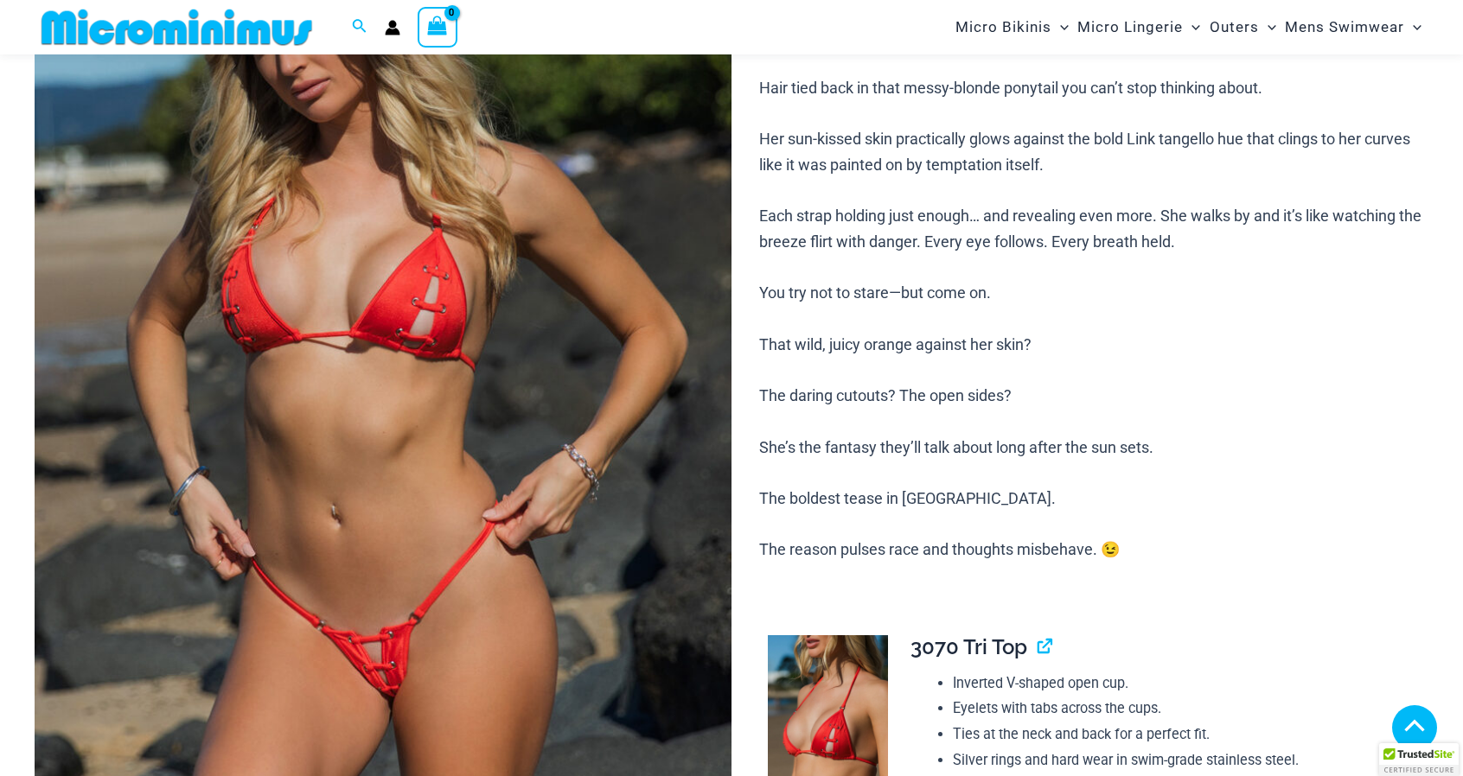
scroll to position [744, 0]
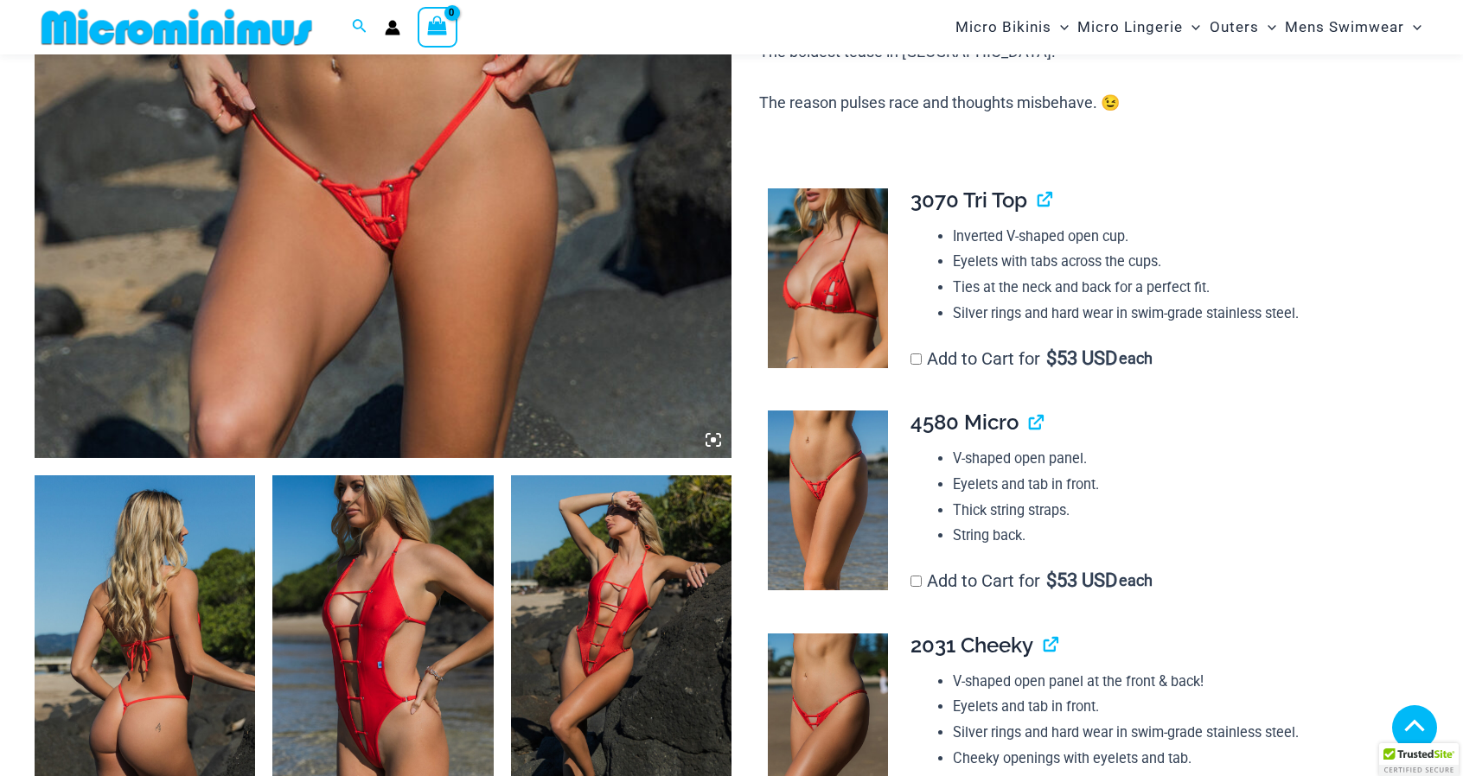
click at [146, 650] on img at bounding box center [145, 641] width 220 height 331
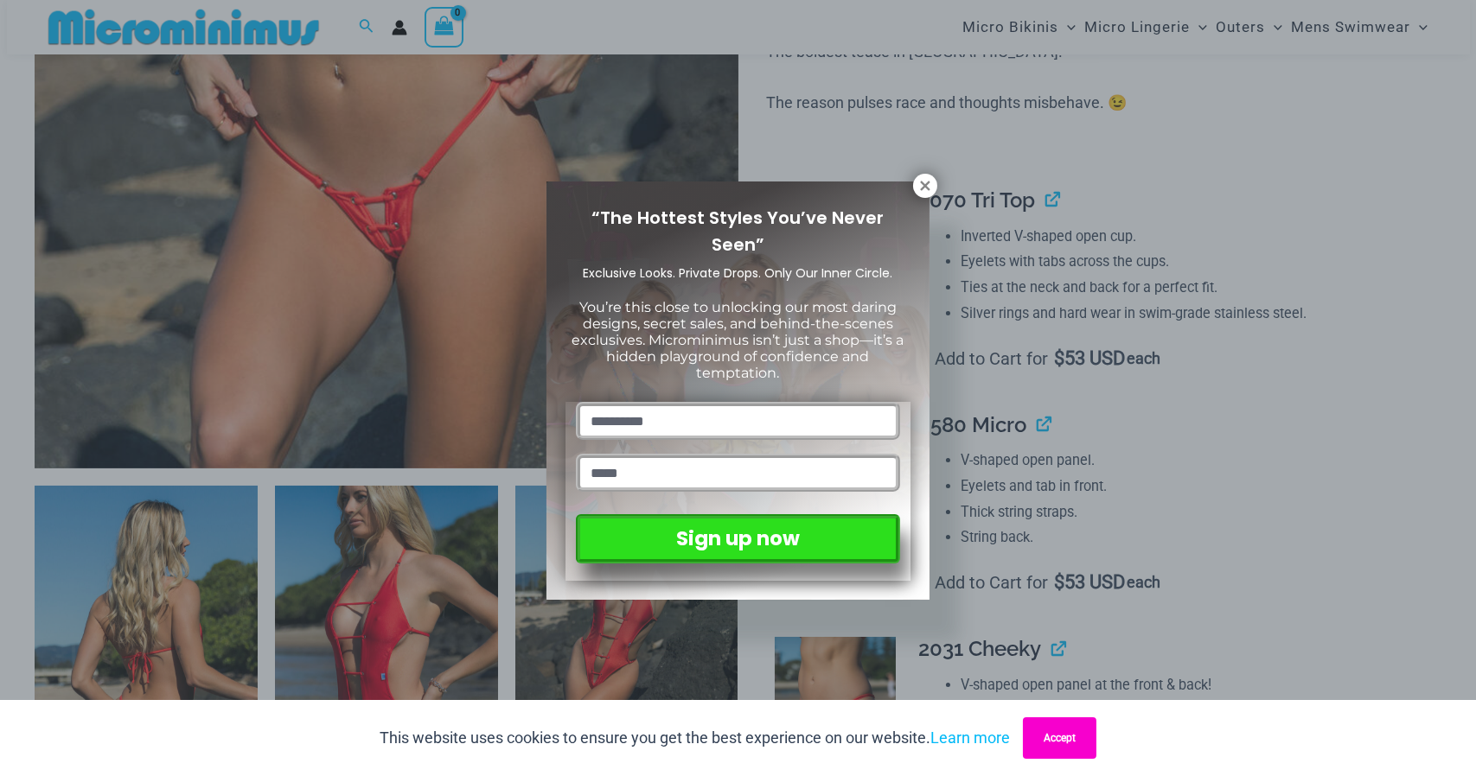
click at [1071, 751] on button "Accept" at bounding box center [1059, 739] width 73 height 42
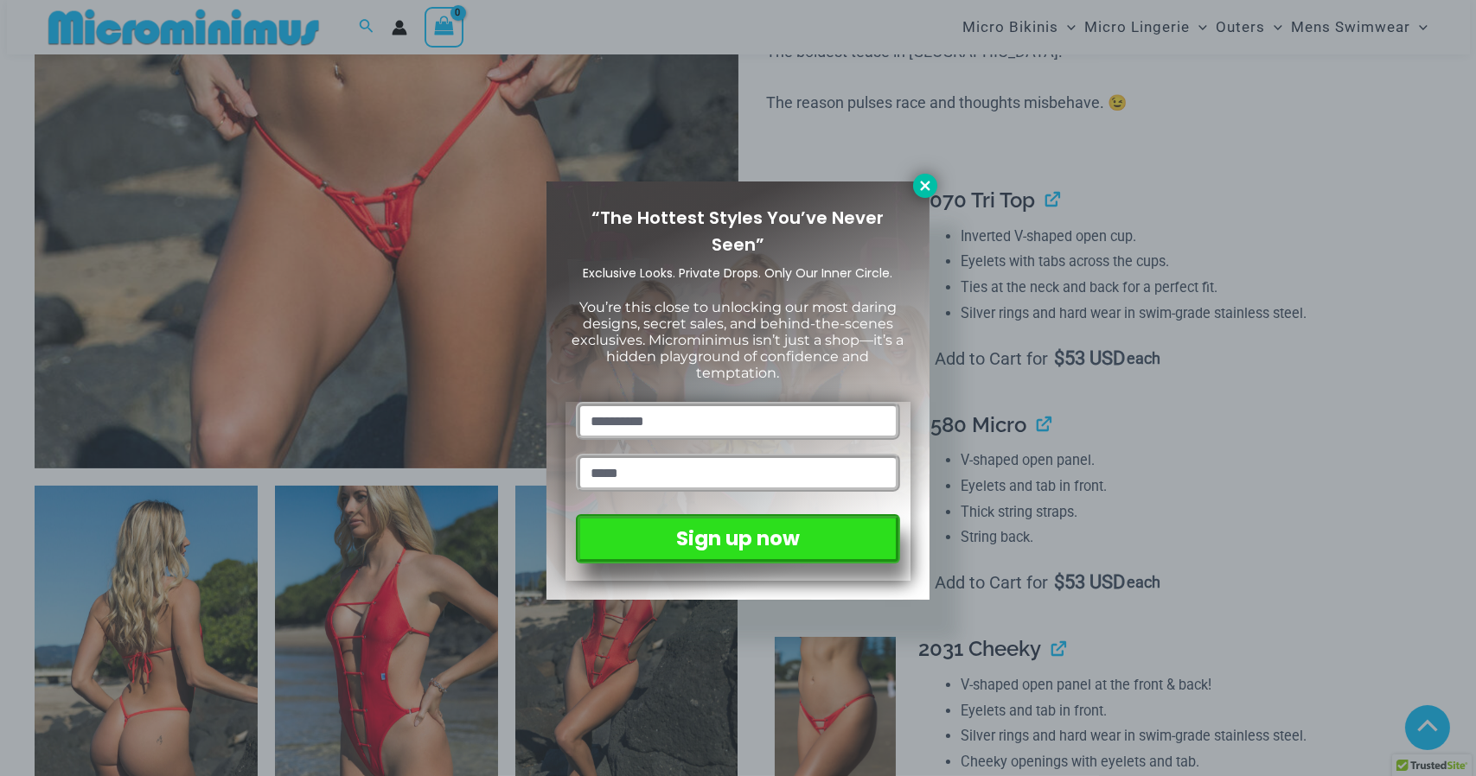
click at [928, 185] on icon at bounding box center [925, 186] width 16 height 16
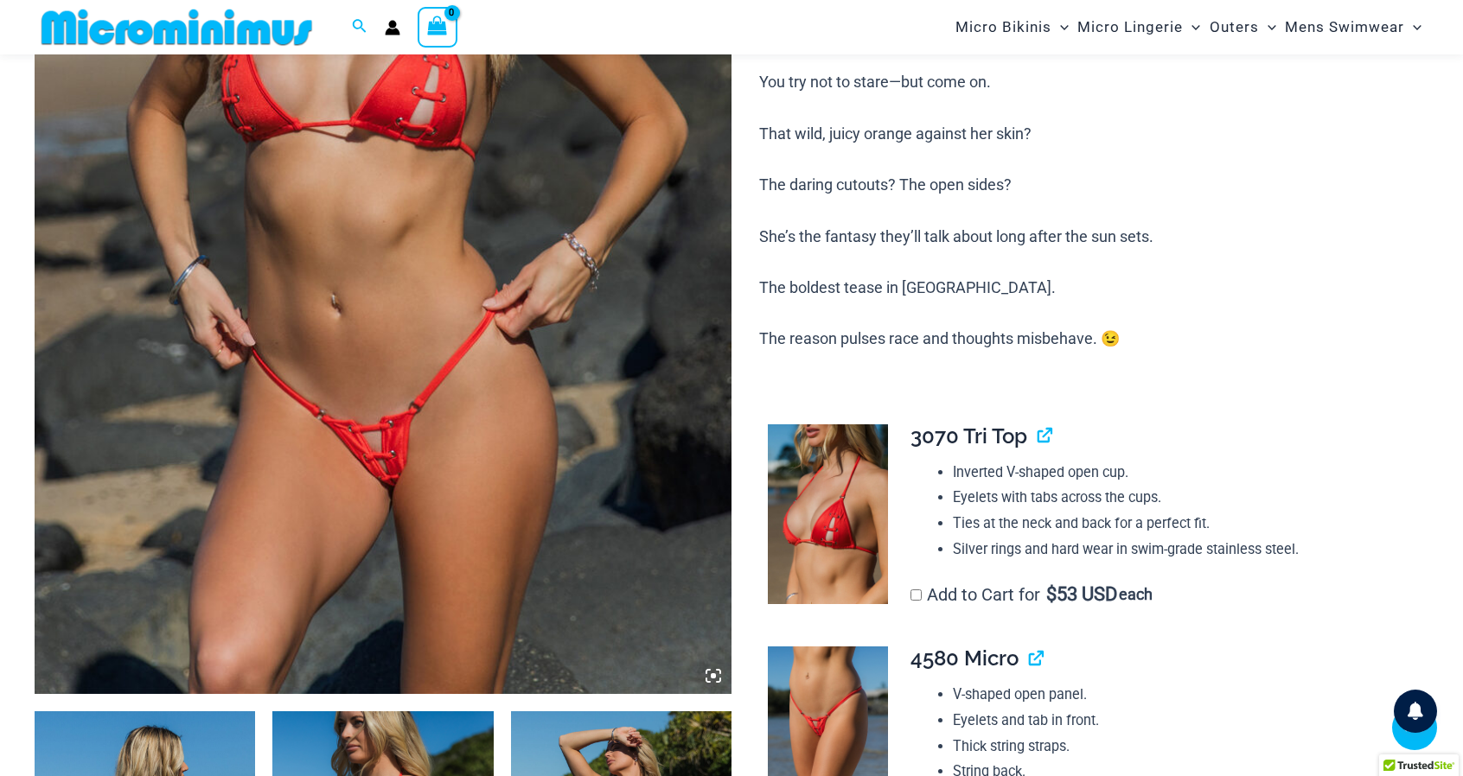
scroll to position [509, 0]
click at [708, 680] on icon at bounding box center [707, 679] width 3 height 3
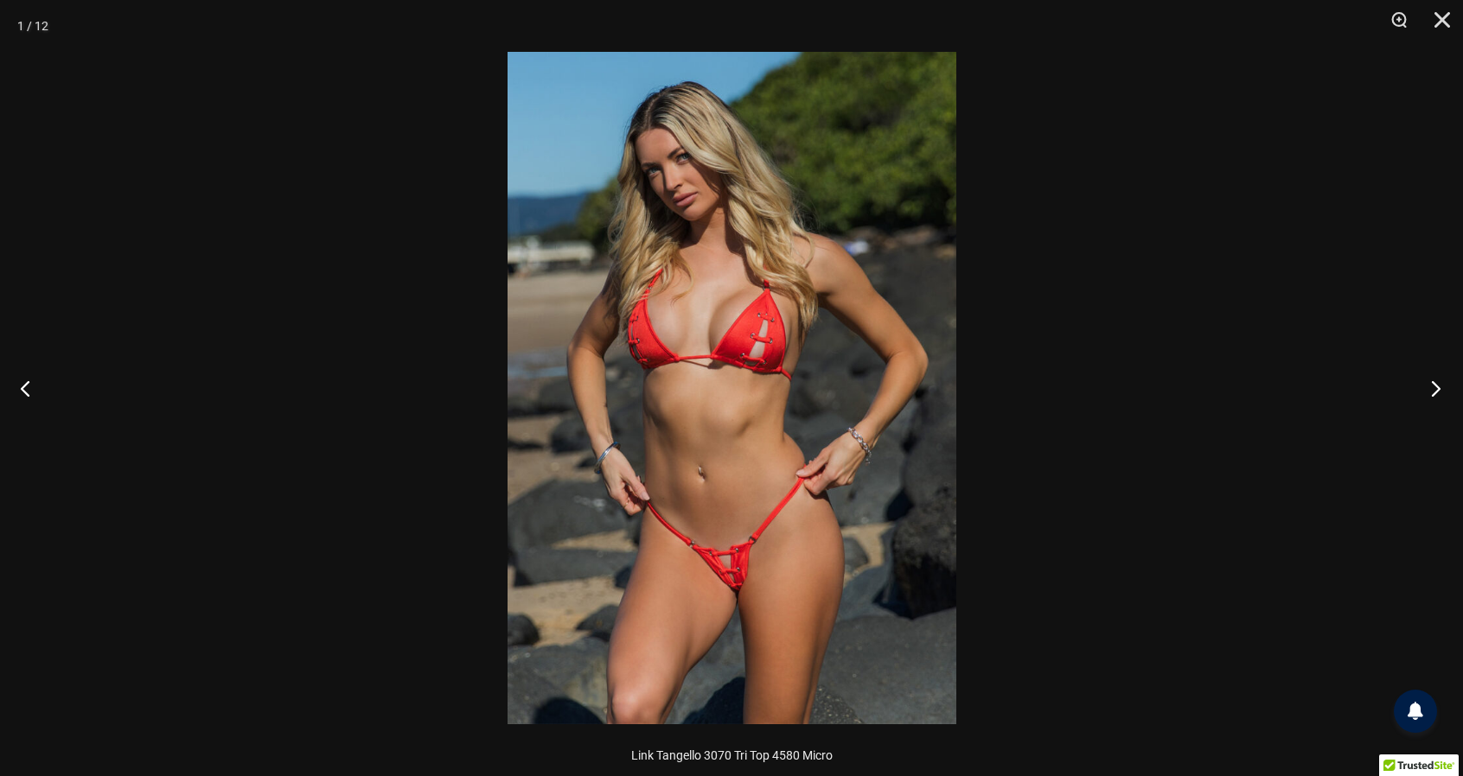
click at [1429, 398] on button "Next" at bounding box center [1430, 388] width 65 height 86
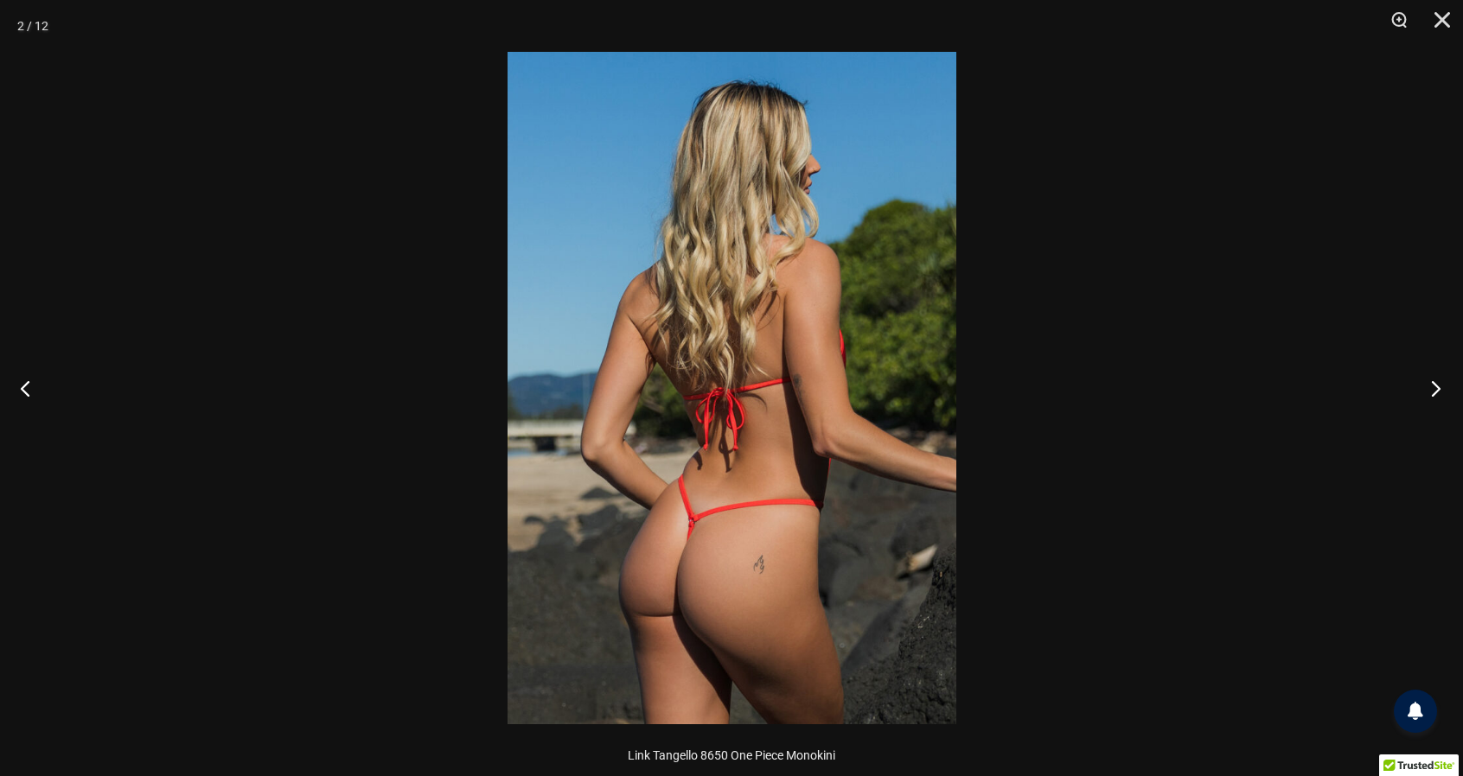
click at [1417, 399] on button "Next" at bounding box center [1430, 388] width 65 height 86
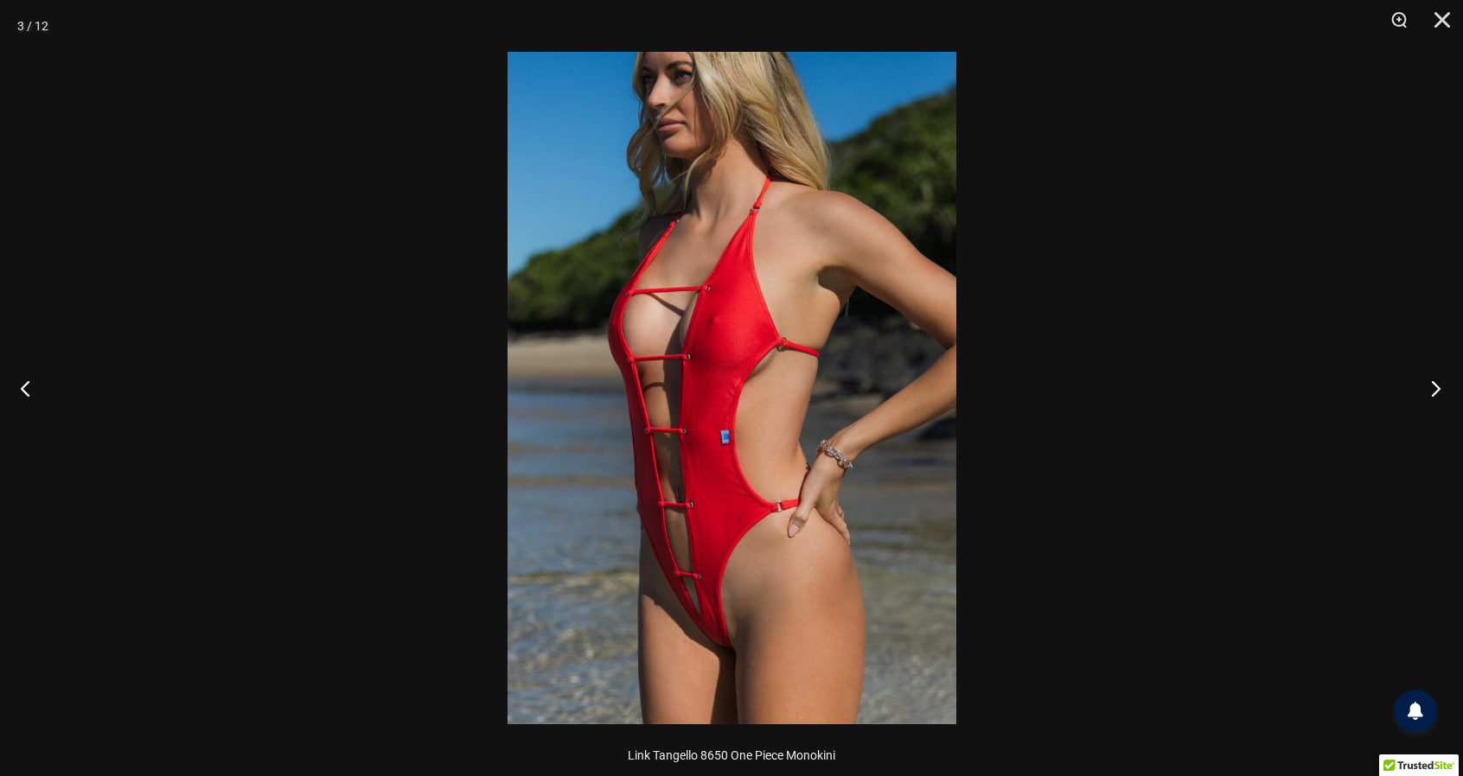
click at [1423, 396] on button "Next" at bounding box center [1430, 388] width 65 height 86
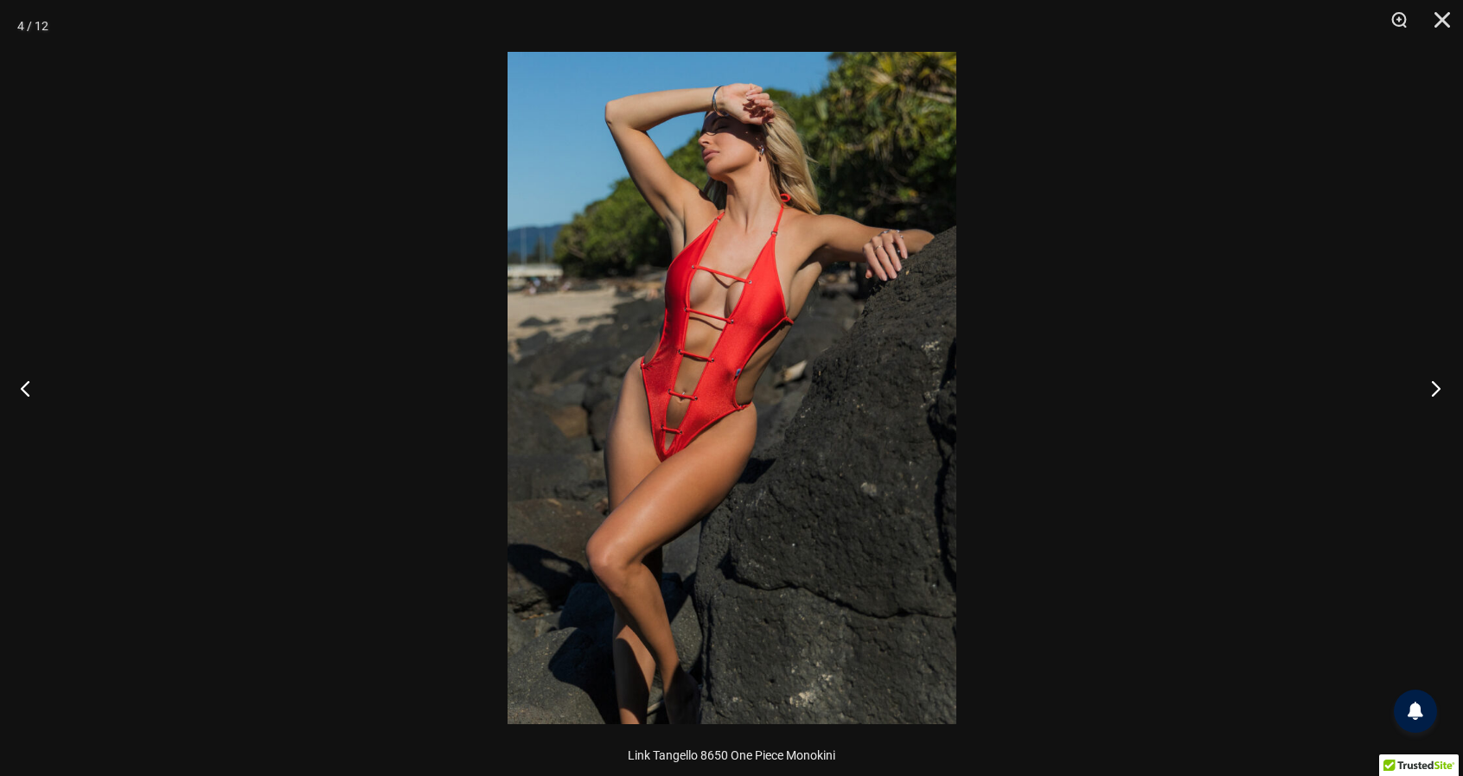
click at [1415, 399] on button "Next" at bounding box center [1430, 388] width 65 height 86
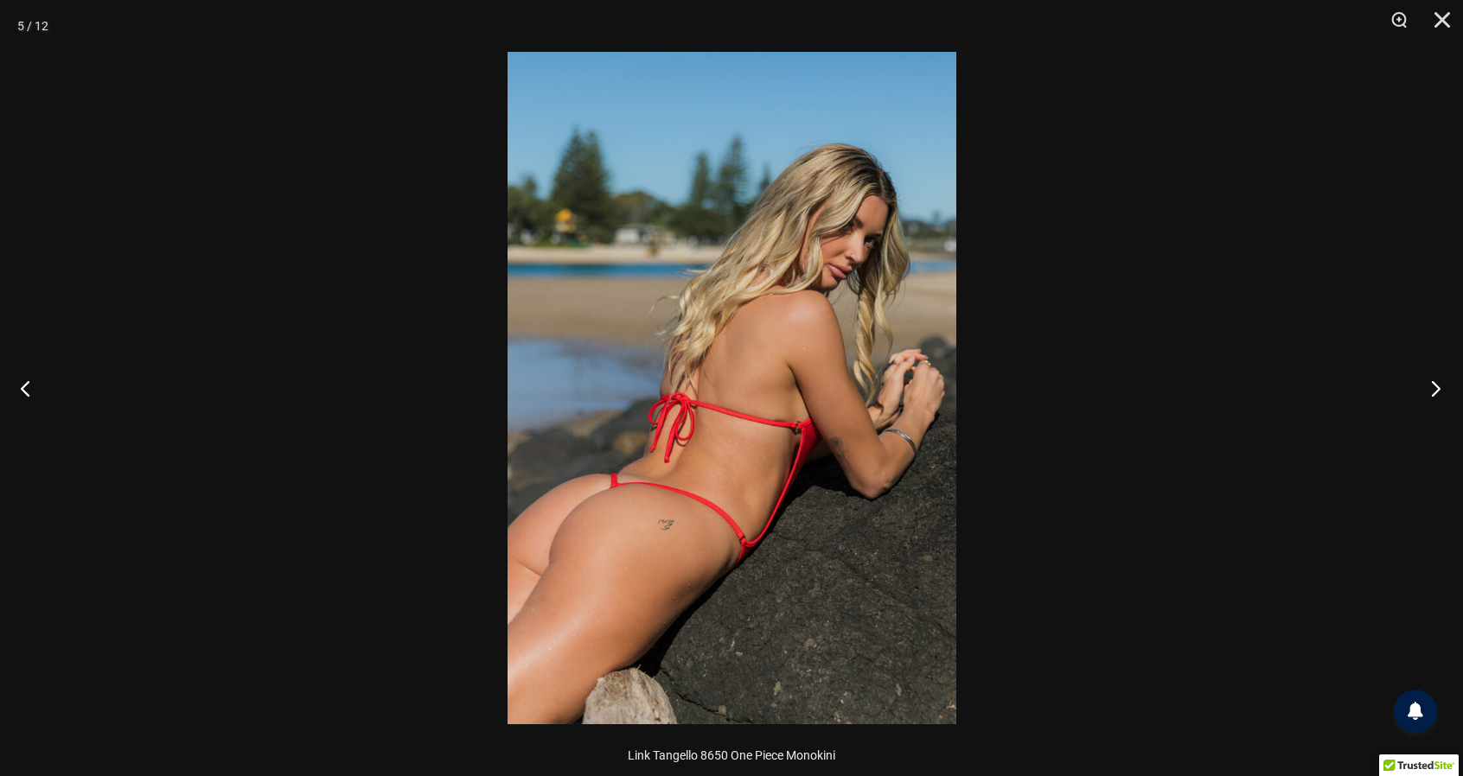
click at [1401, 418] on button "Next" at bounding box center [1430, 388] width 65 height 86
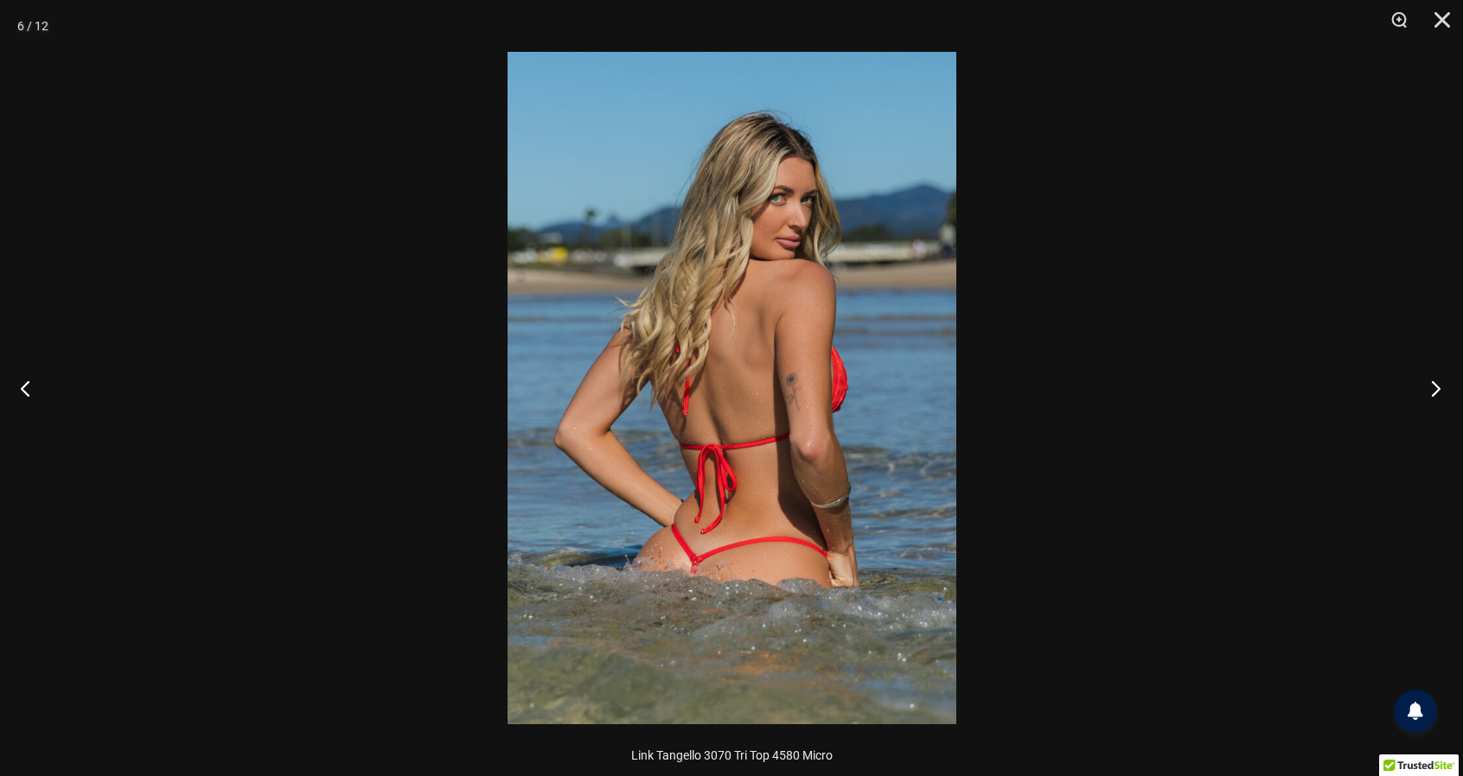
click at [1403, 414] on button "Next" at bounding box center [1430, 388] width 65 height 86
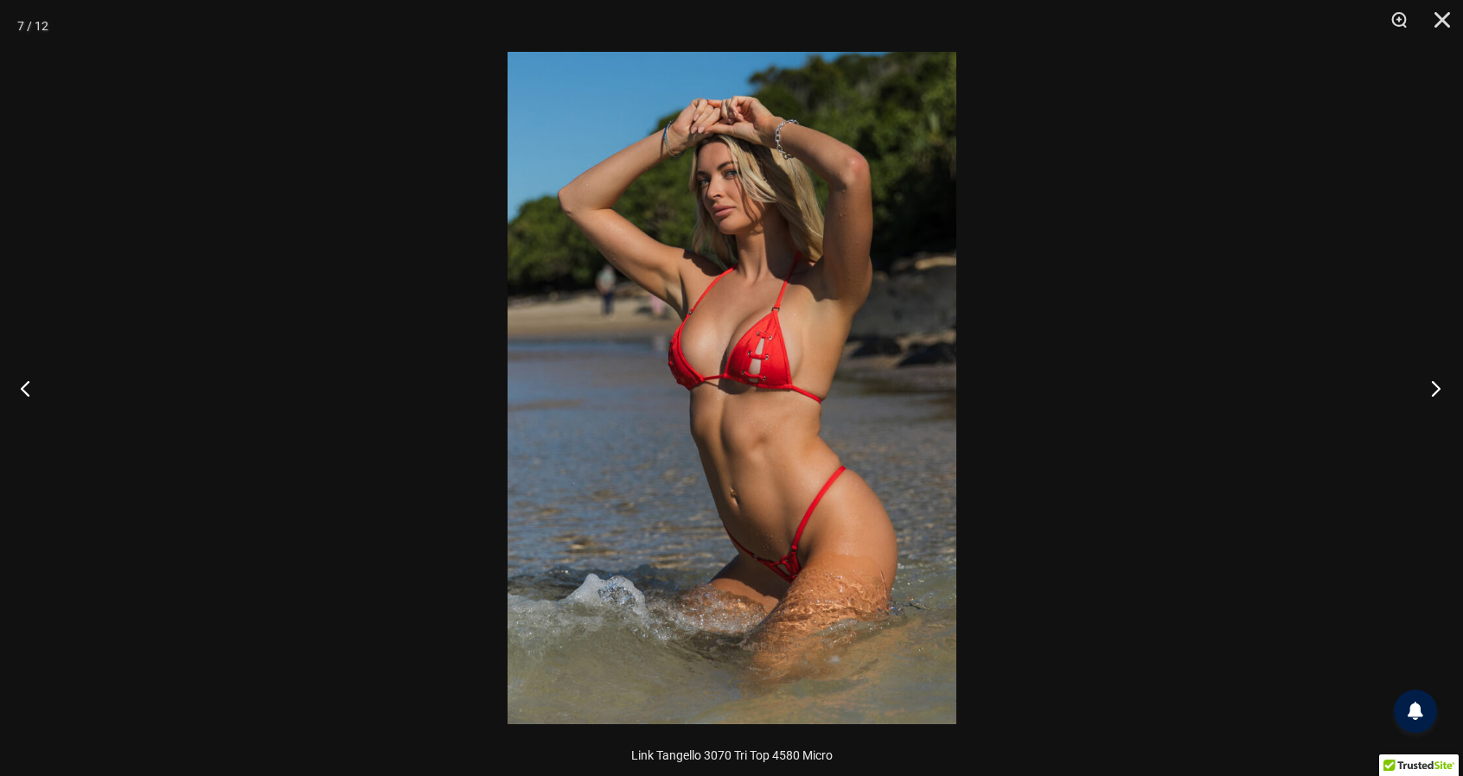
click at [1415, 412] on button "Next" at bounding box center [1430, 388] width 65 height 86
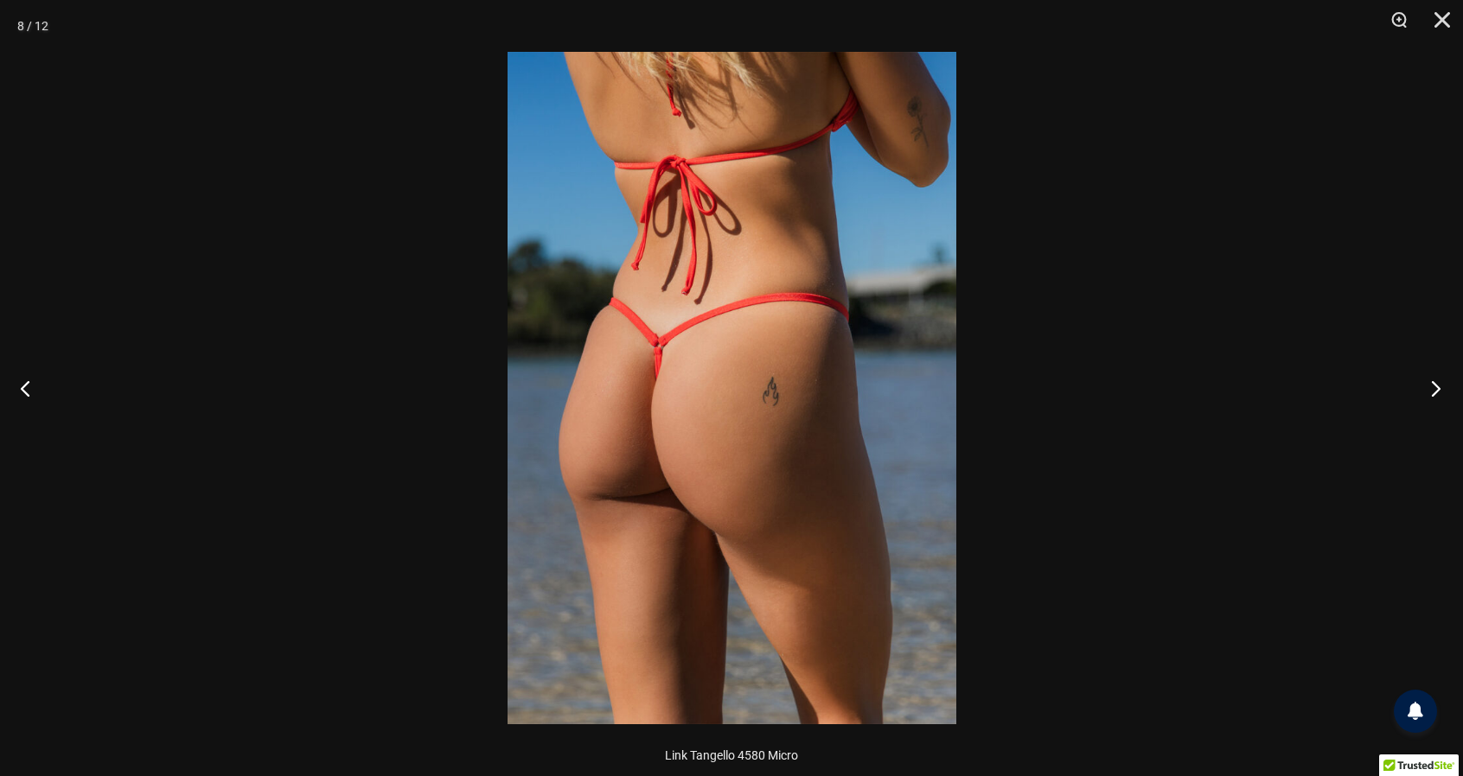
click at [1415, 414] on button "Next" at bounding box center [1430, 388] width 65 height 86
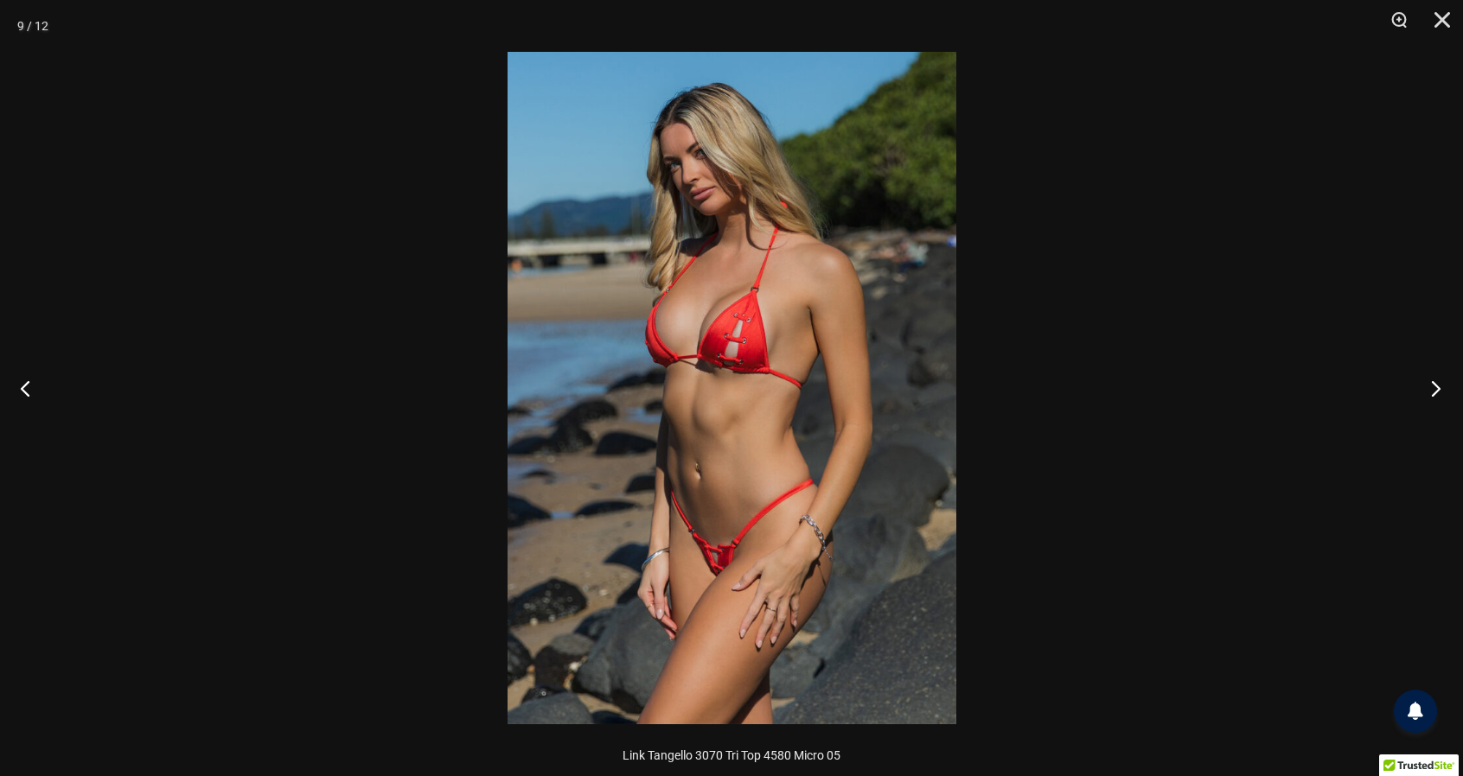
click at [1415, 416] on button "Next" at bounding box center [1430, 388] width 65 height 86
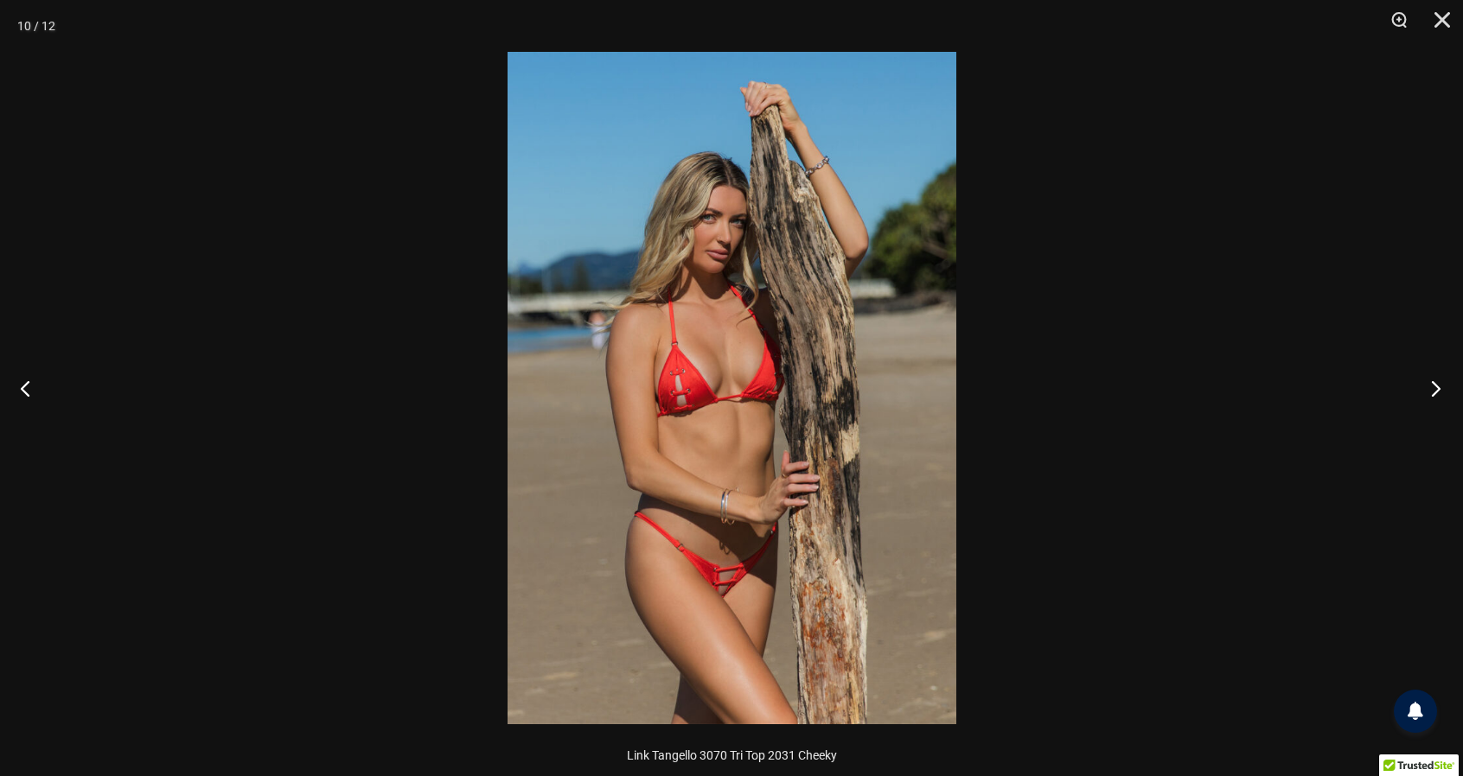
click at [1411, 415] on button "Next" at bounding box center [1430, 388] width 65 height 86
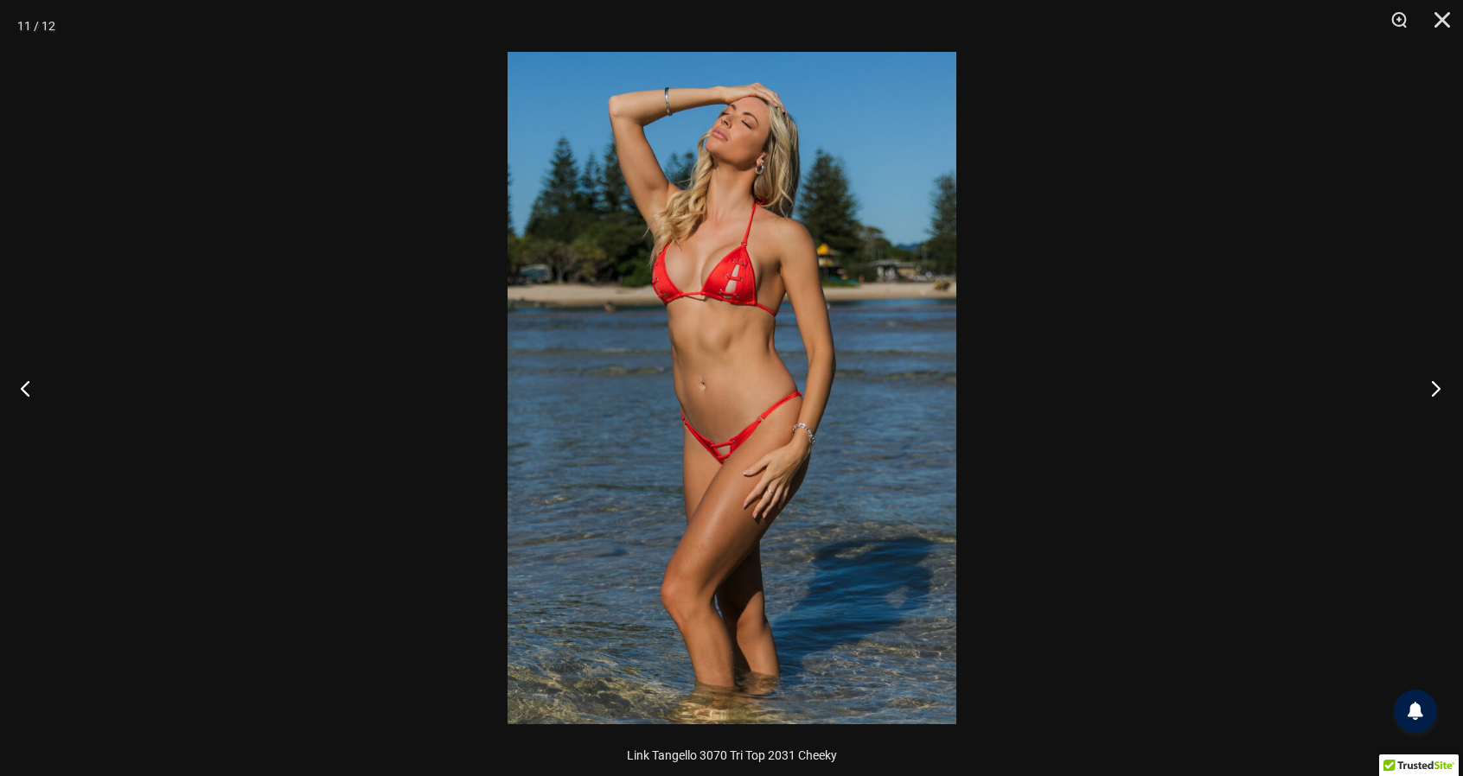
click at [1413, 414] on button "Next" at bounding box center [1430, 388] width 65 height 86
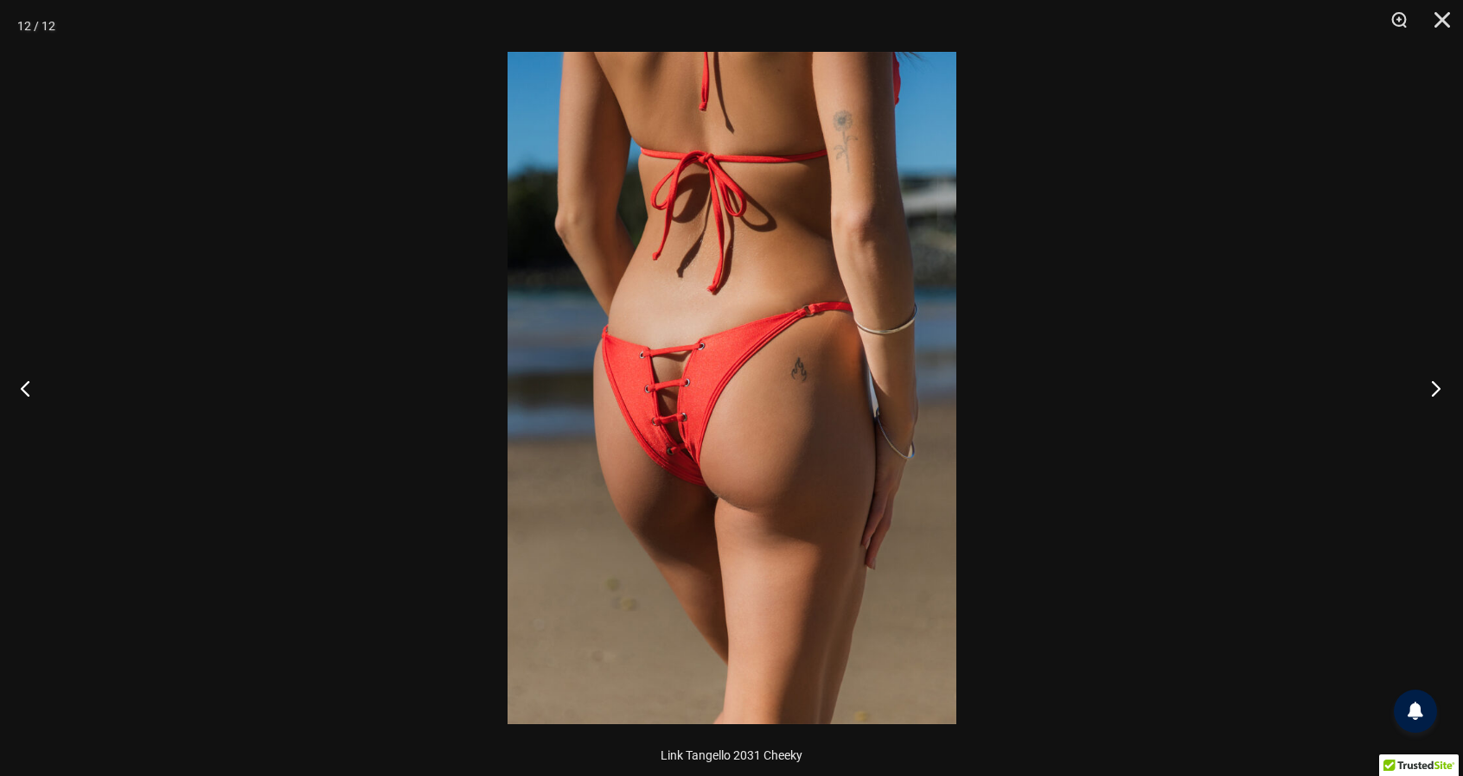
click at [1404, 416] on button "Next" at bounding box center [1430, 388] width 65 height 86
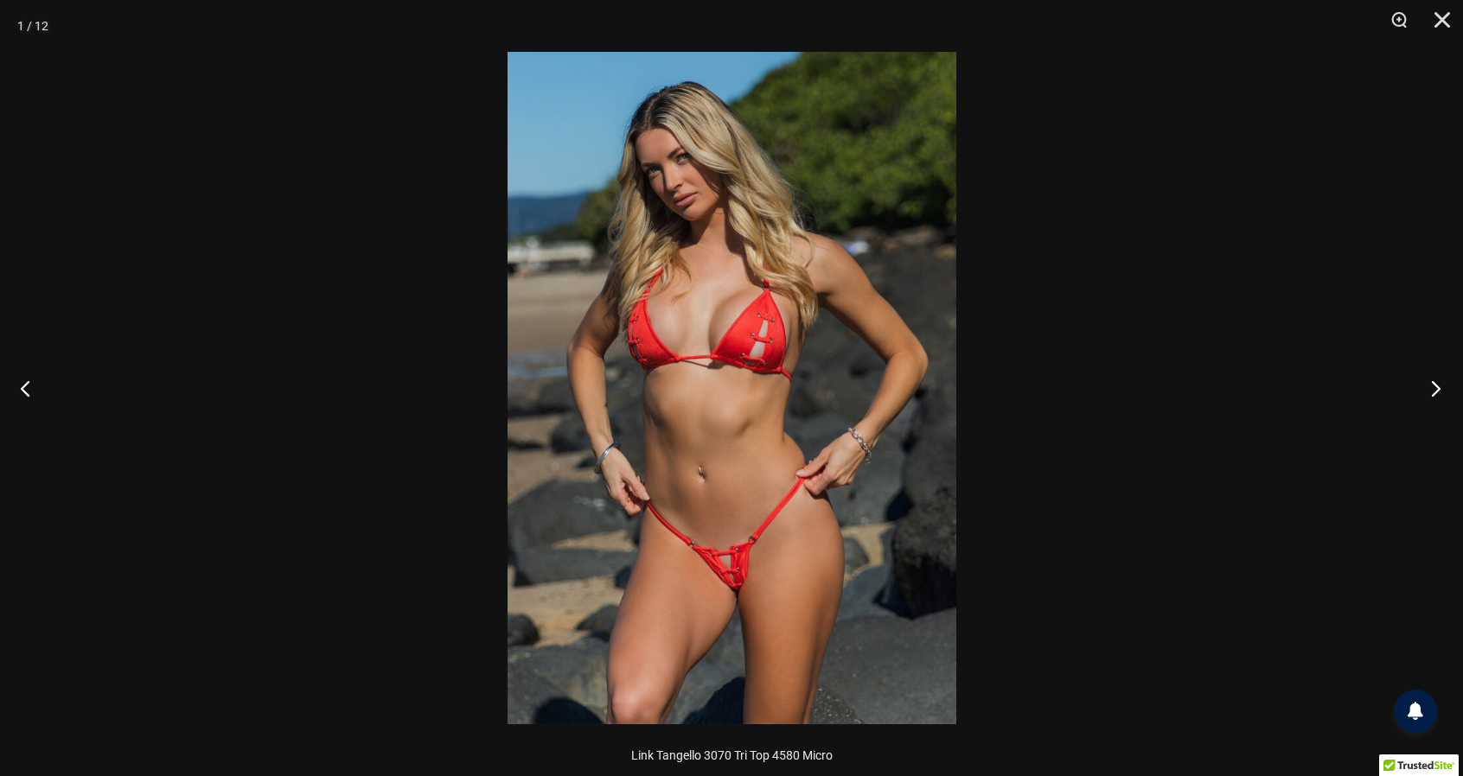
click at [1400, 422] on button "Next" at bounding box center [1430, 388] width 65 height 86
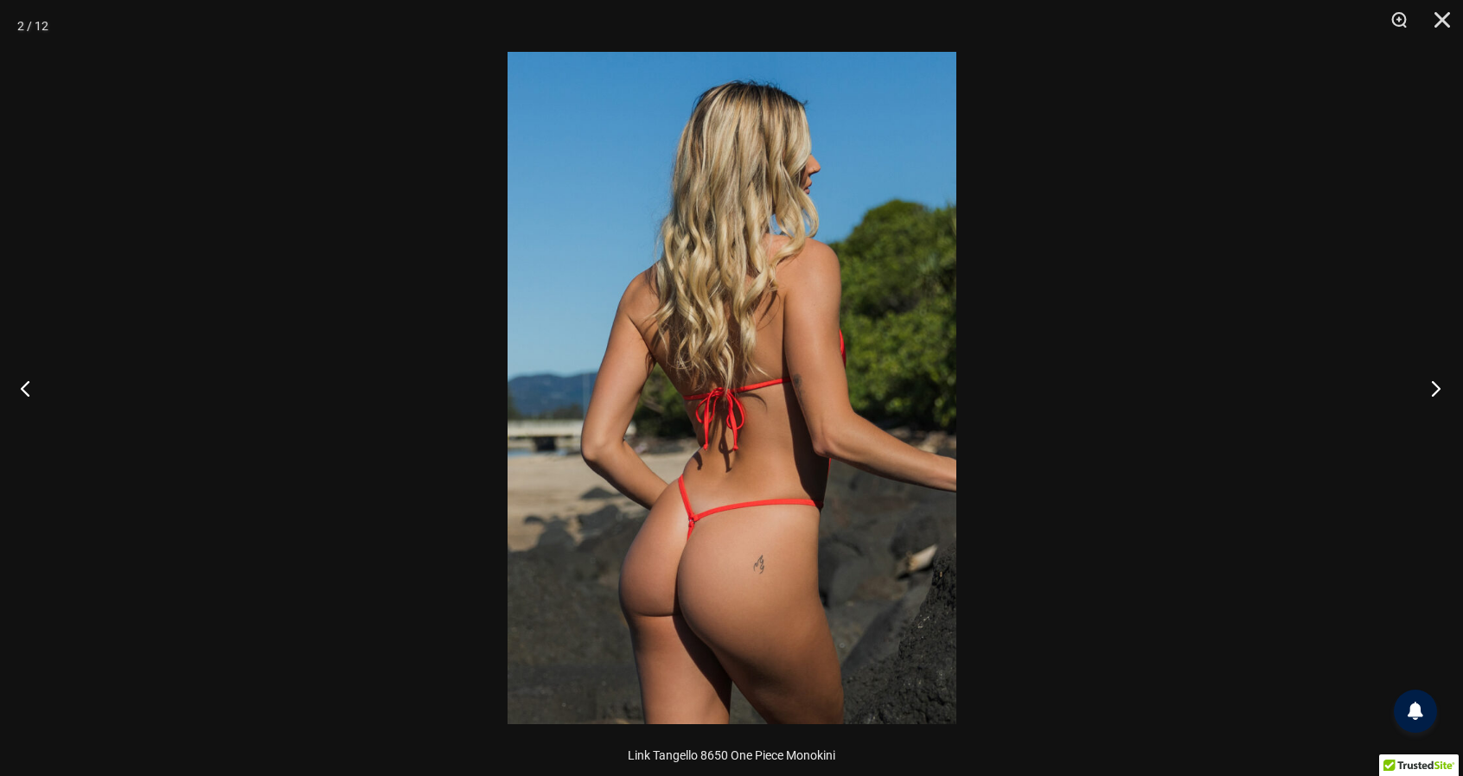
click at [1399, 421] on button "Next" at bounding box center [1430, 388] width 65 height 86
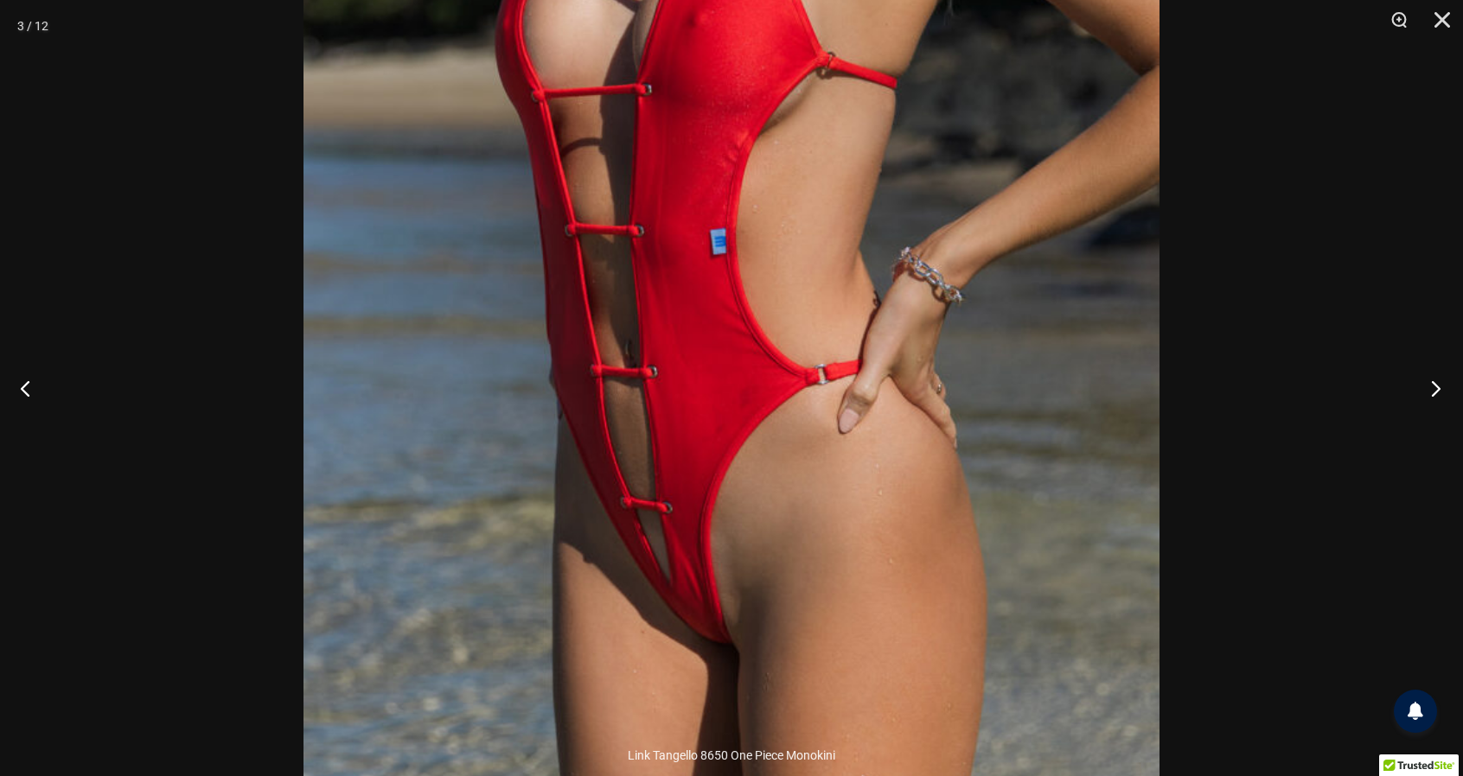
click at [1169, 468] on div at bounding box center [731, 388] width 1463 height 776
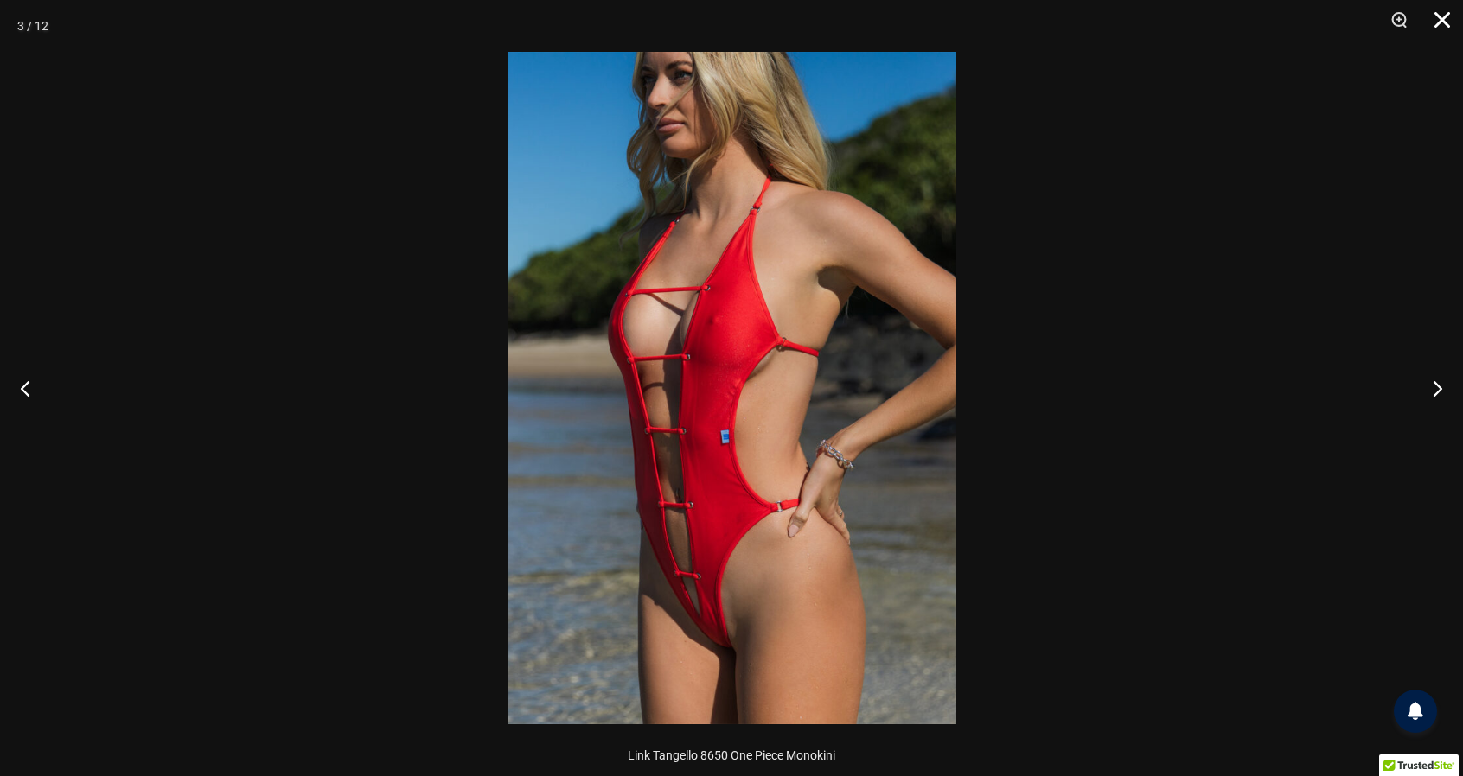
click at [1442, 23] on button "Close" at bounding box center [1436, 26] width 43 height 52
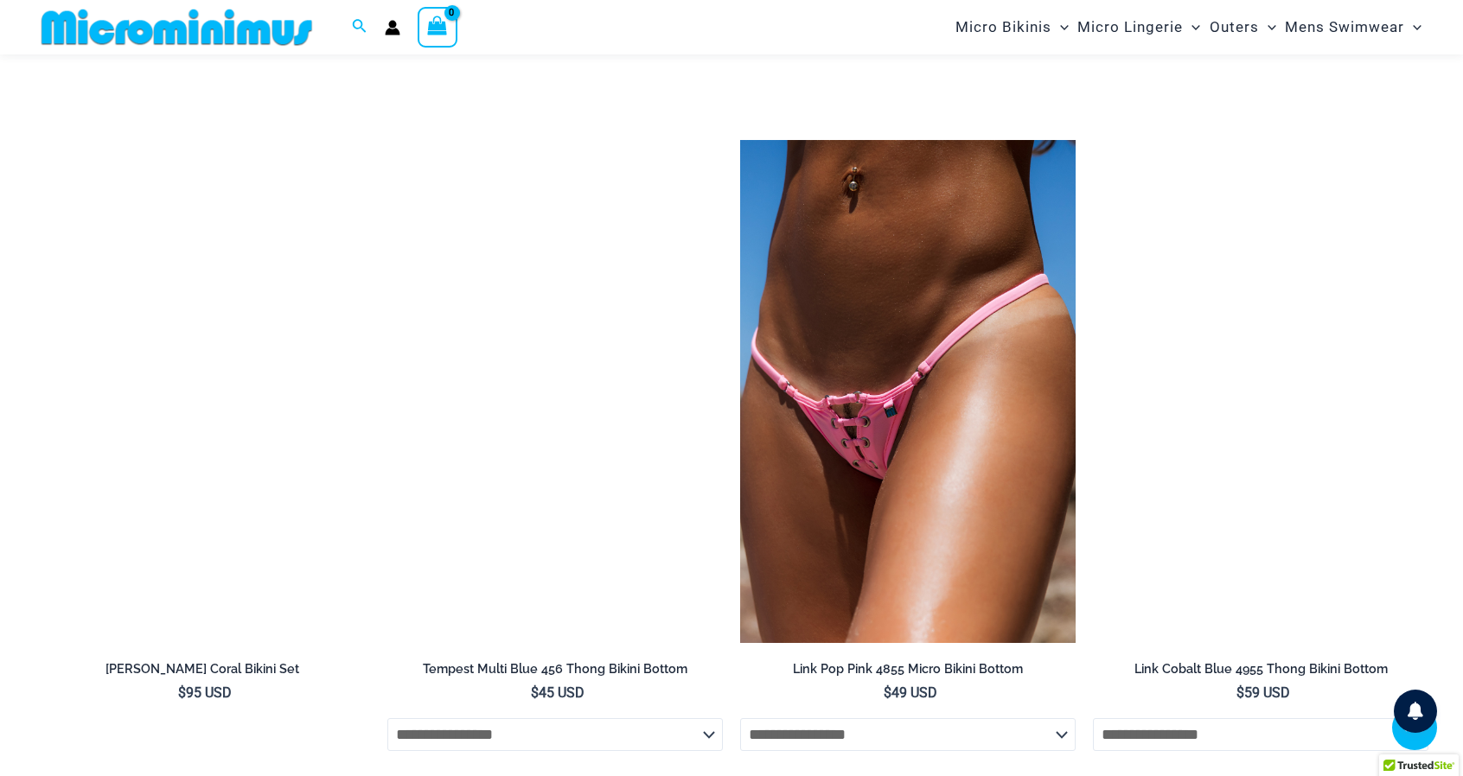
scroll to position [6375, 0]
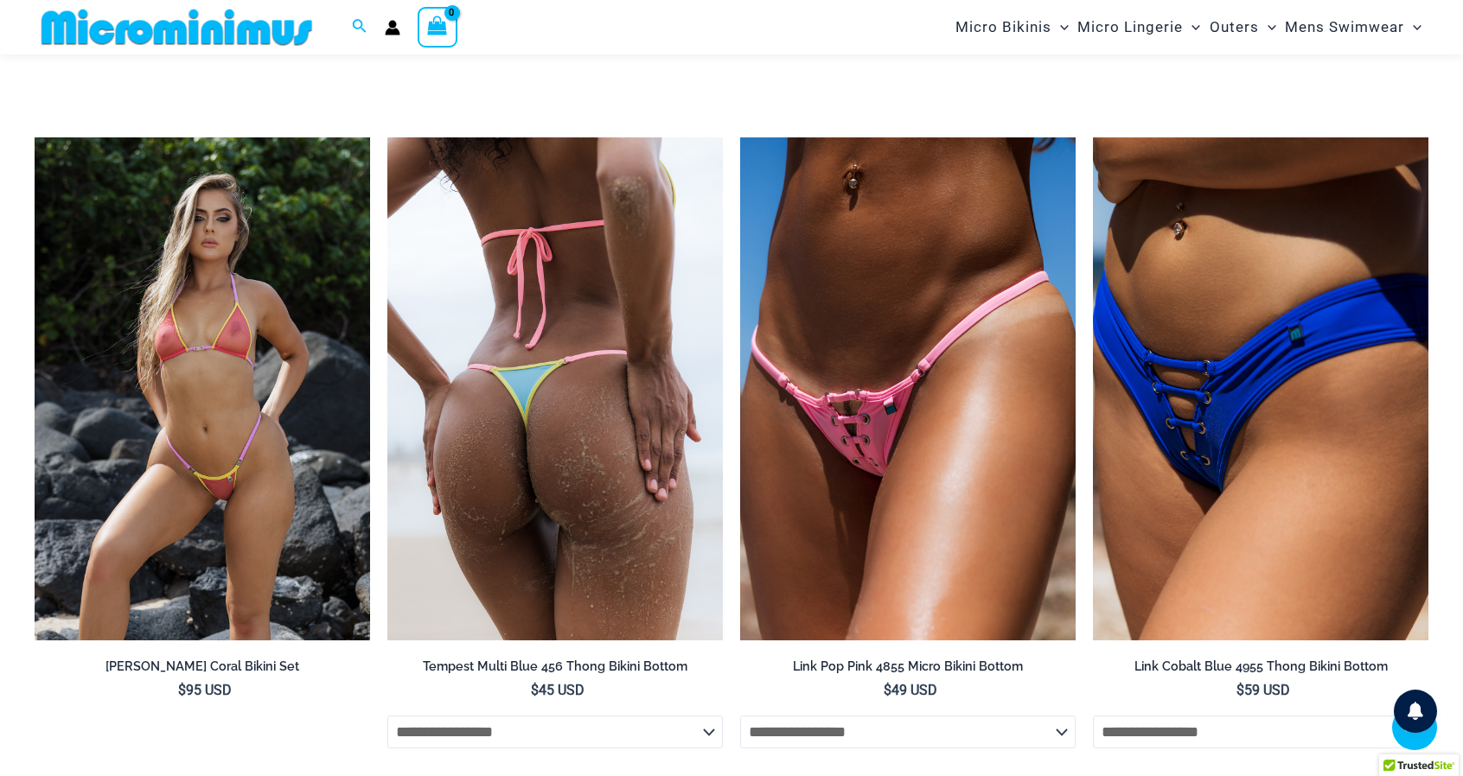
click at [512, 442] on img at bounding box center [554, 388] width 335 height 503
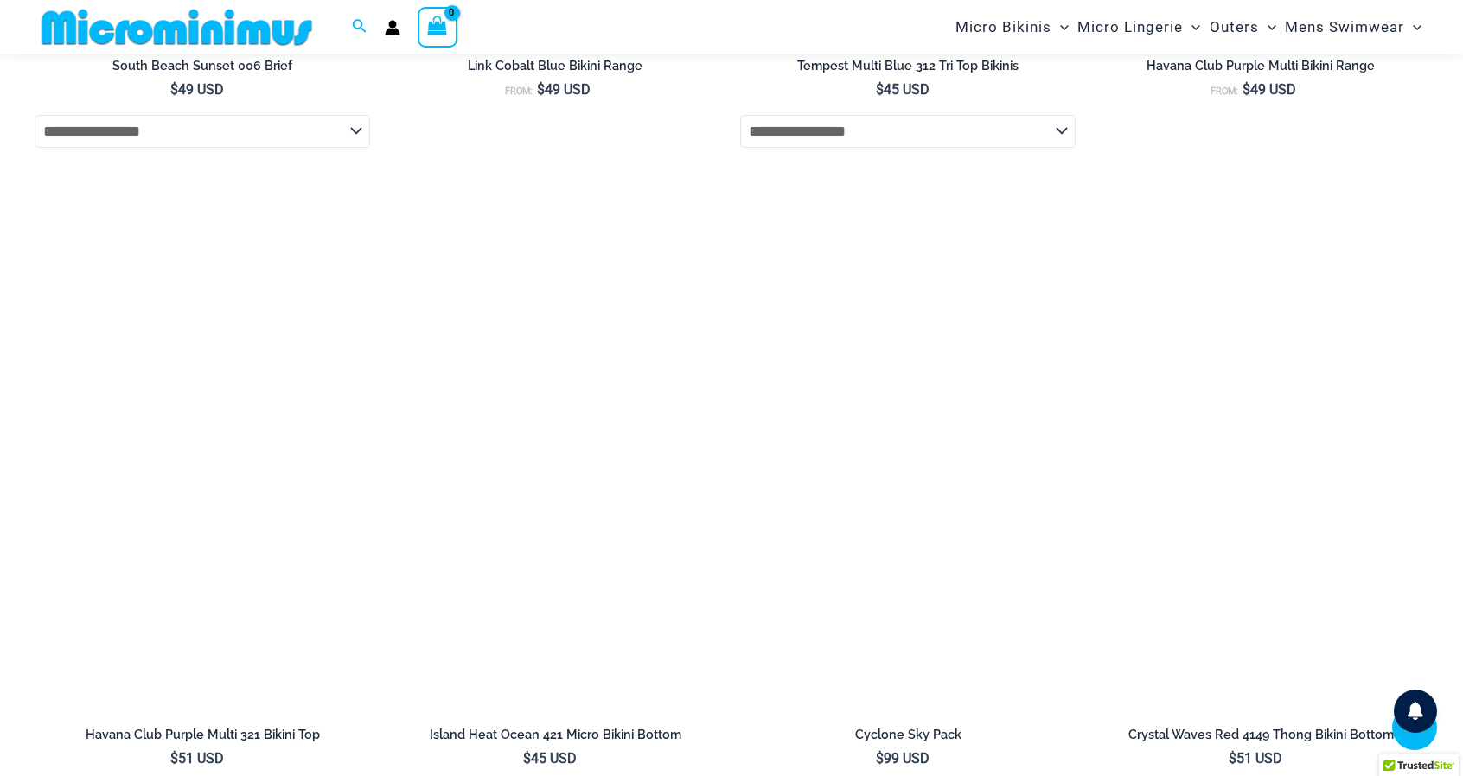
scroll to position [3797, 0]
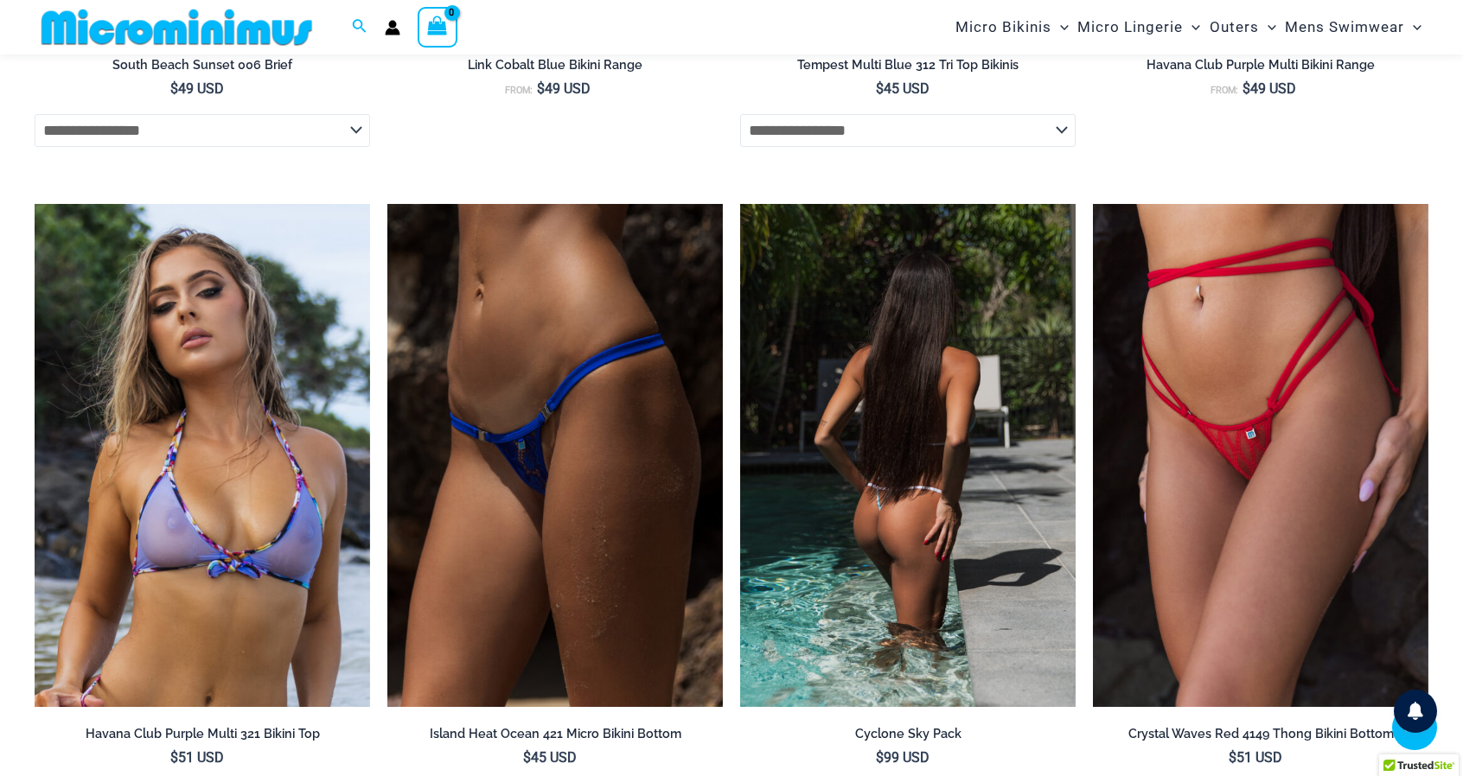
click at [895, 532] on img at bounding box center [907, 455] width 335 height 503
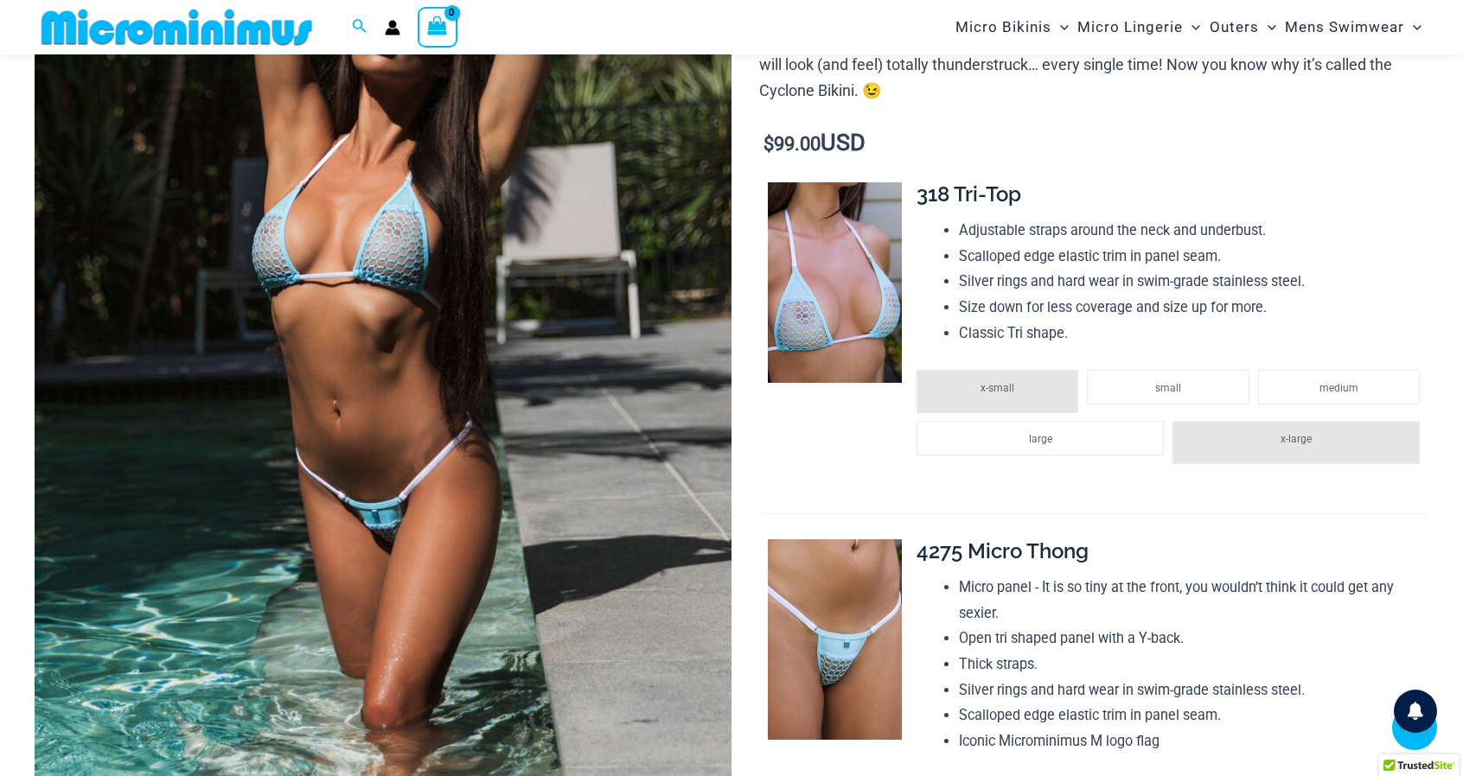
scroll to position [347, 0]
click at [241, 523] on img at bounding box center [383, 333] width 697 height 1045
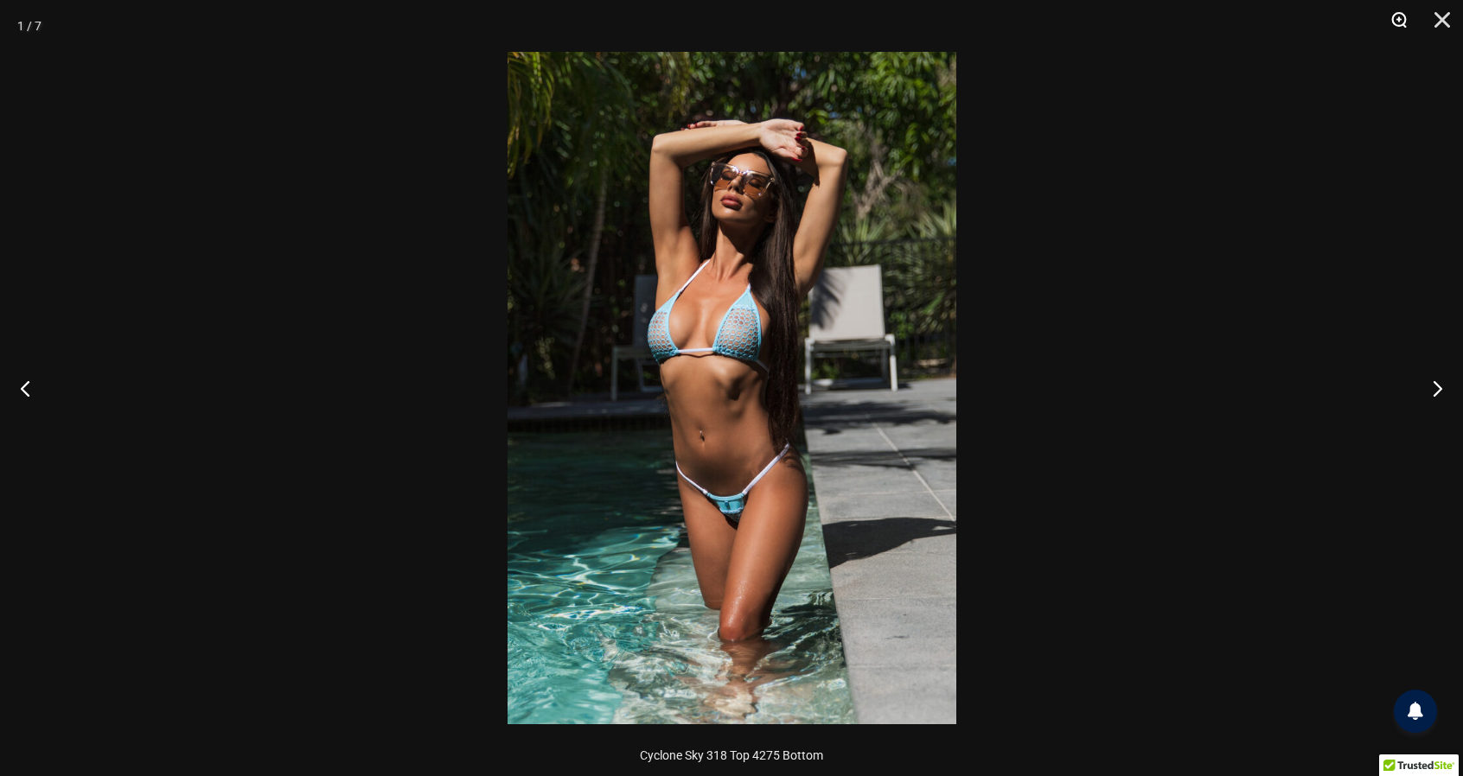
click at [1396, 21] on button "Zoom" at bounding box center [1392, 26] width 43 height 52
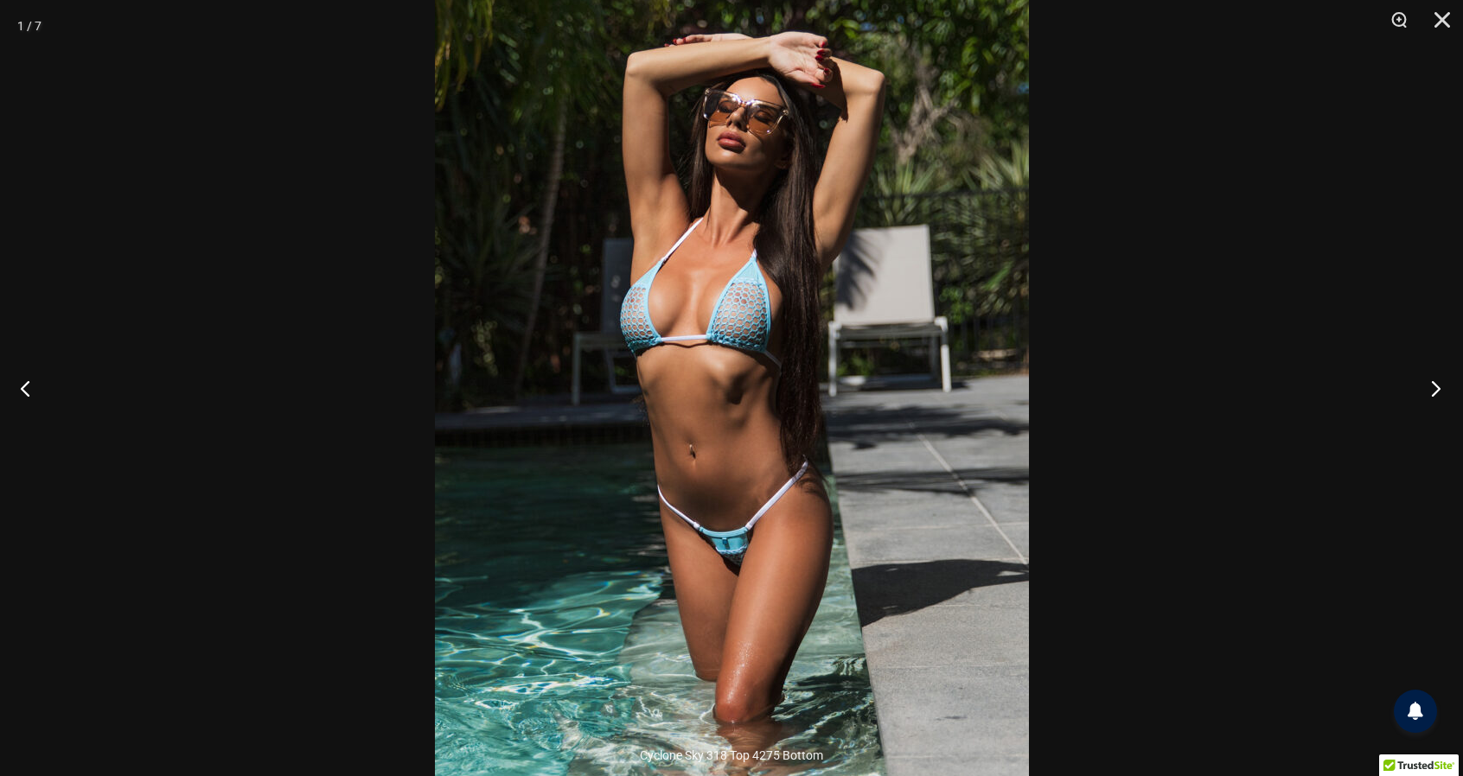
click at [1432, 398] on button "Next" at bounding box center [1430, 388] width 65 height 86
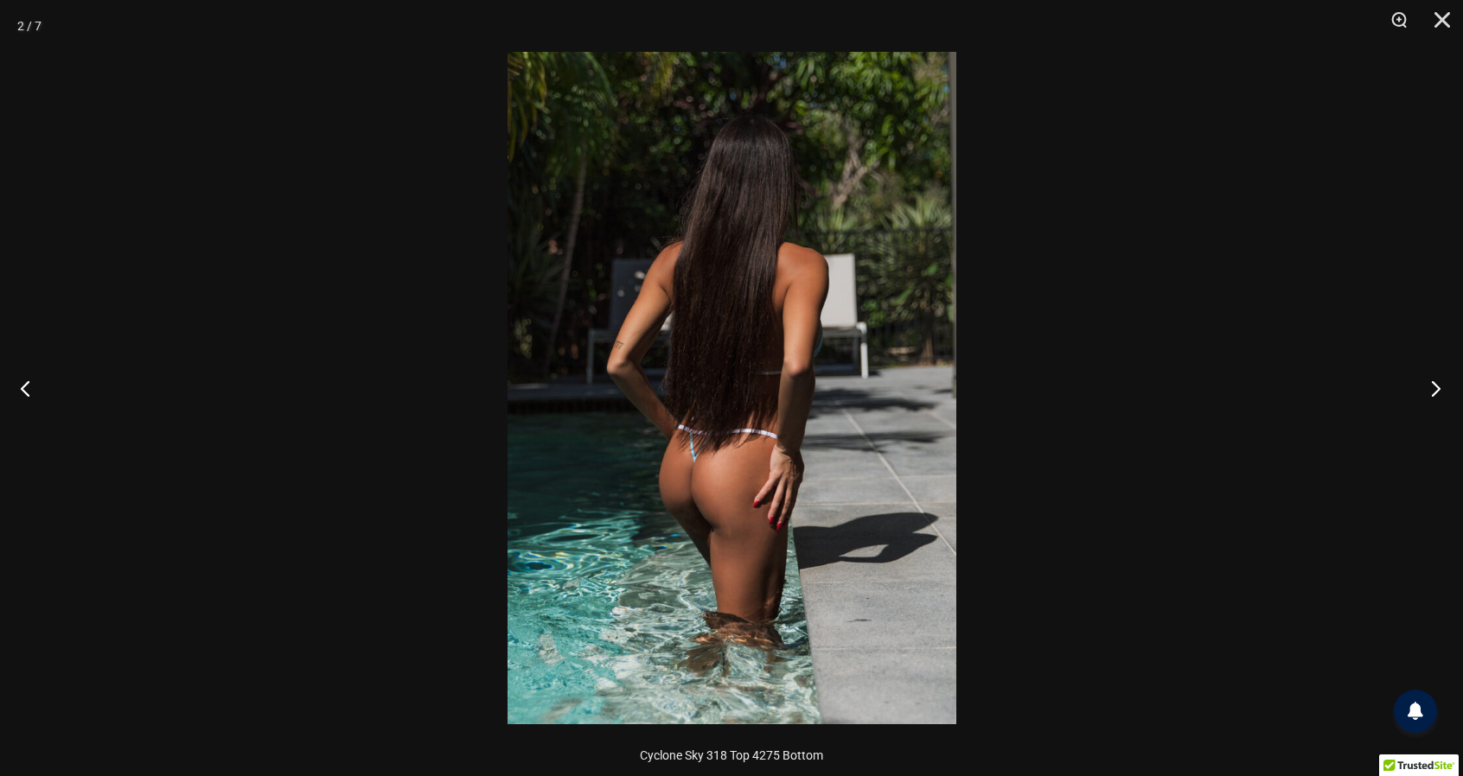
click at [1437, 399] on button "Next" at bounding box center [1430, 388] width 65 height 86
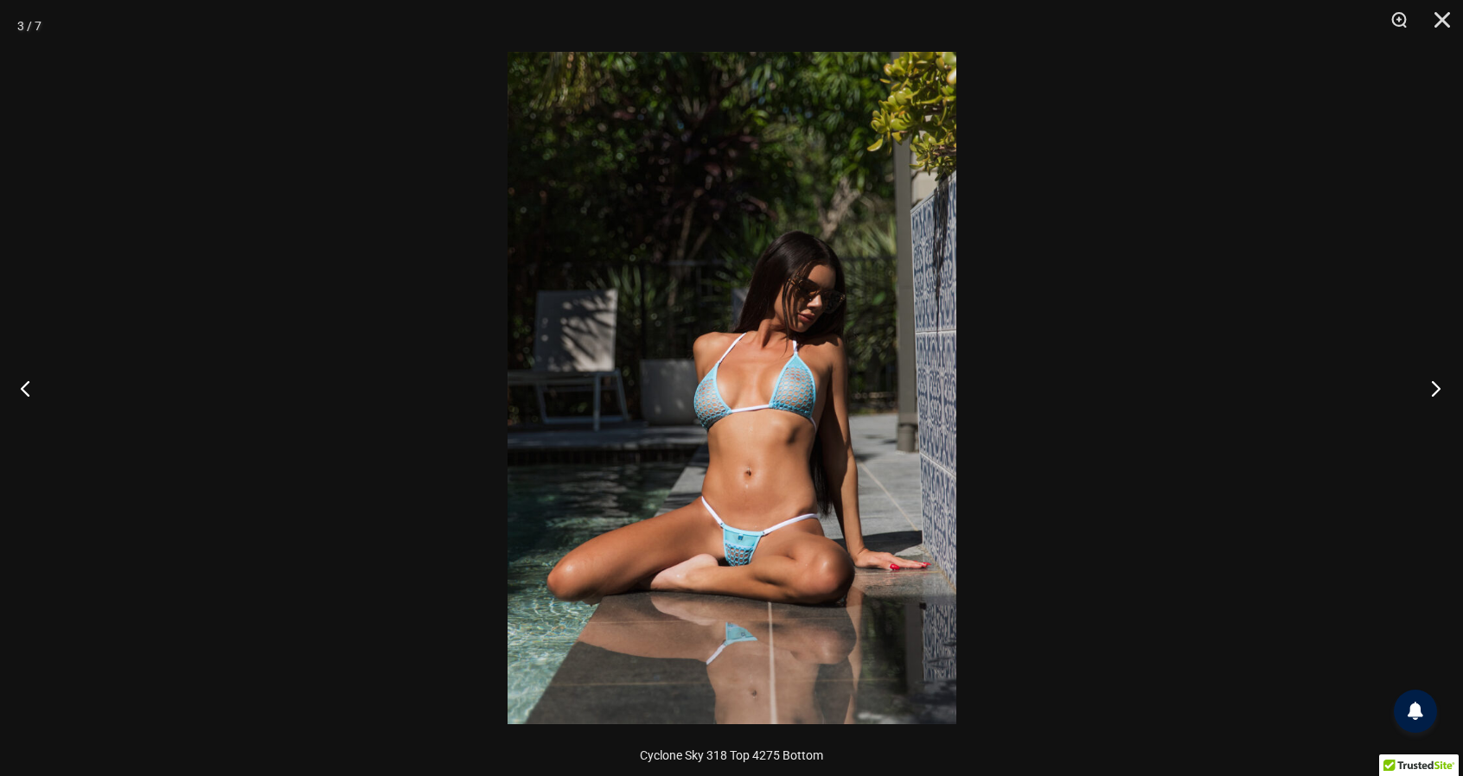
click at [1419, 390] on button "Next" at bounding box center [1430, 388] width 65 height 86
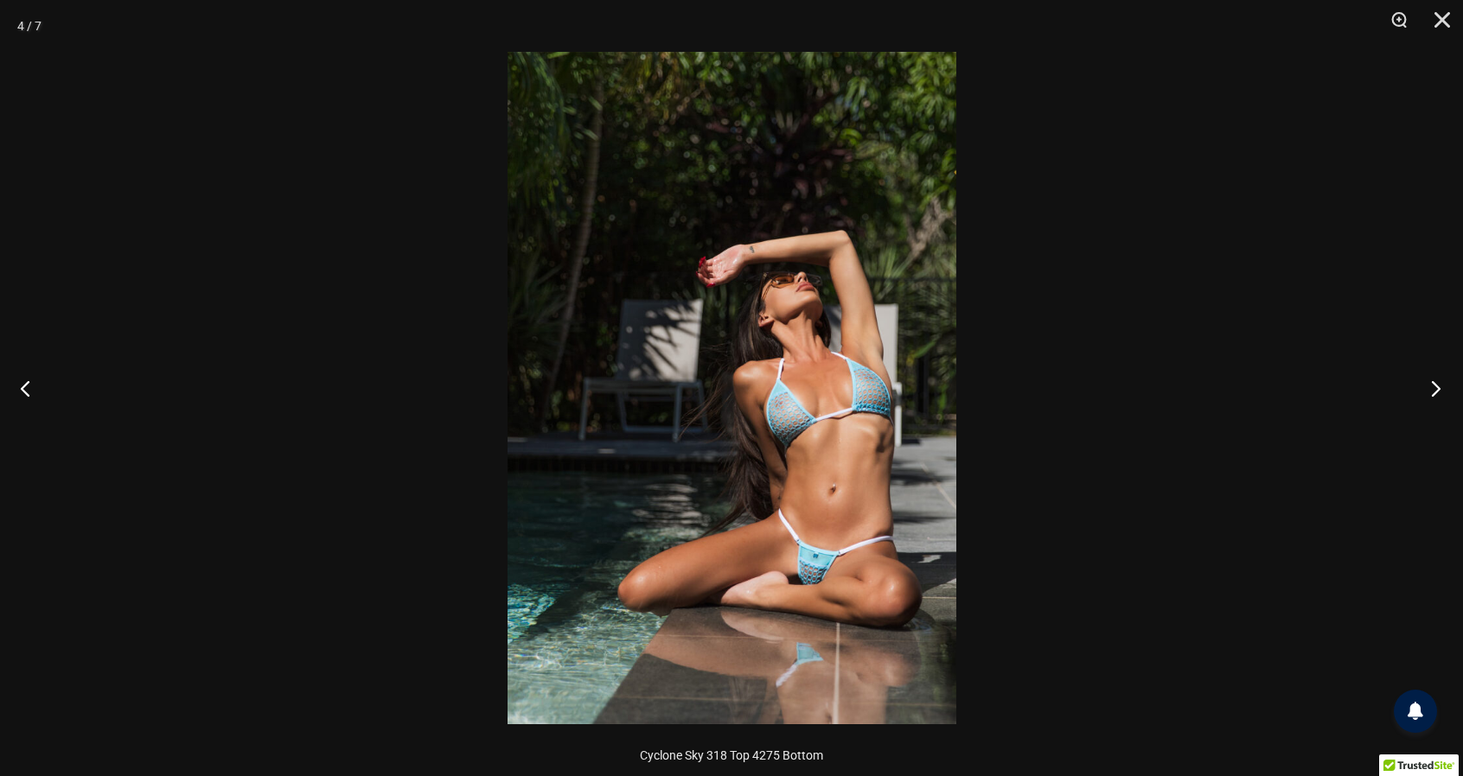
click at [1431, 399] on button "Next" at bounding box center [1430, 388] width 65 height 86
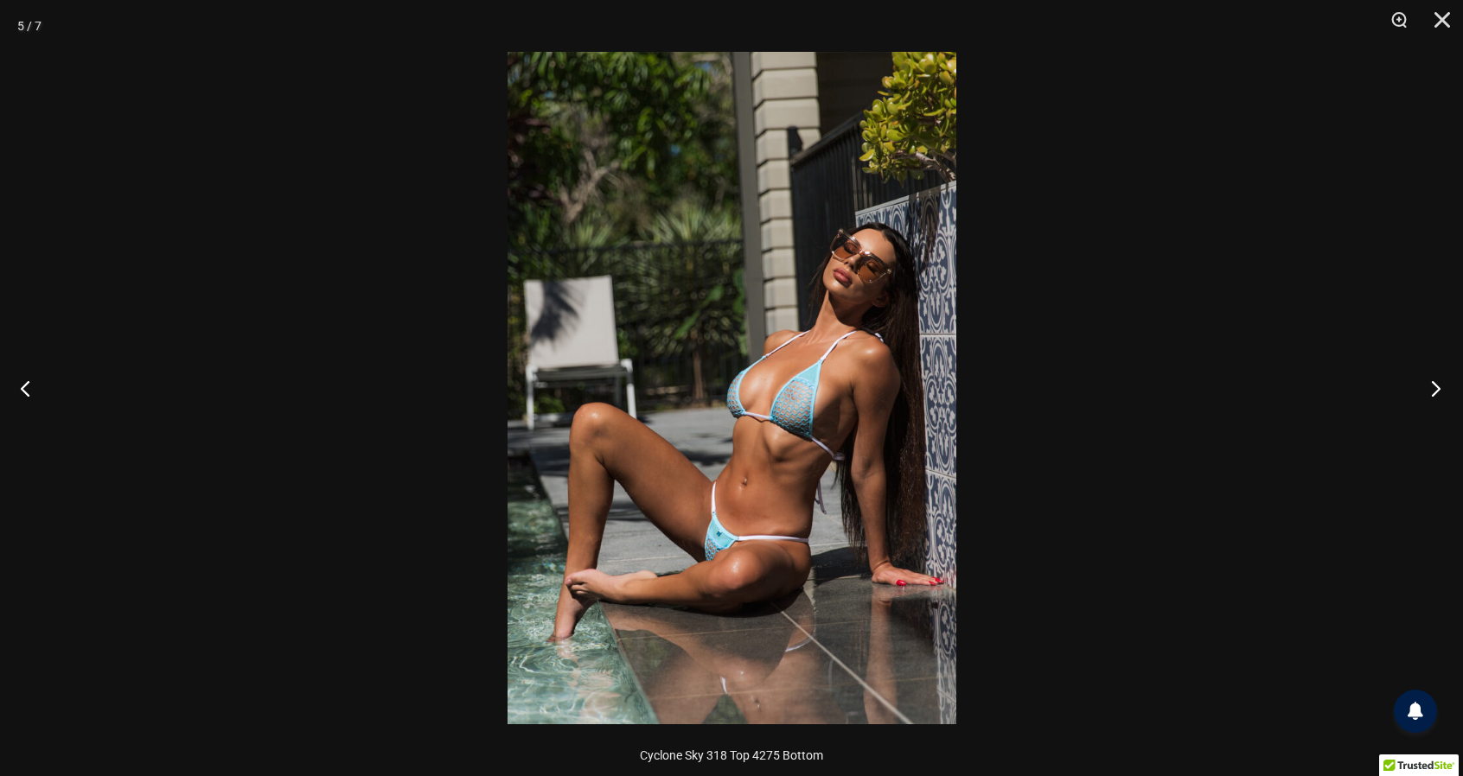
click at [1421, 407] on button "Next" at bounding box center [1430, 388] width 65 height 86
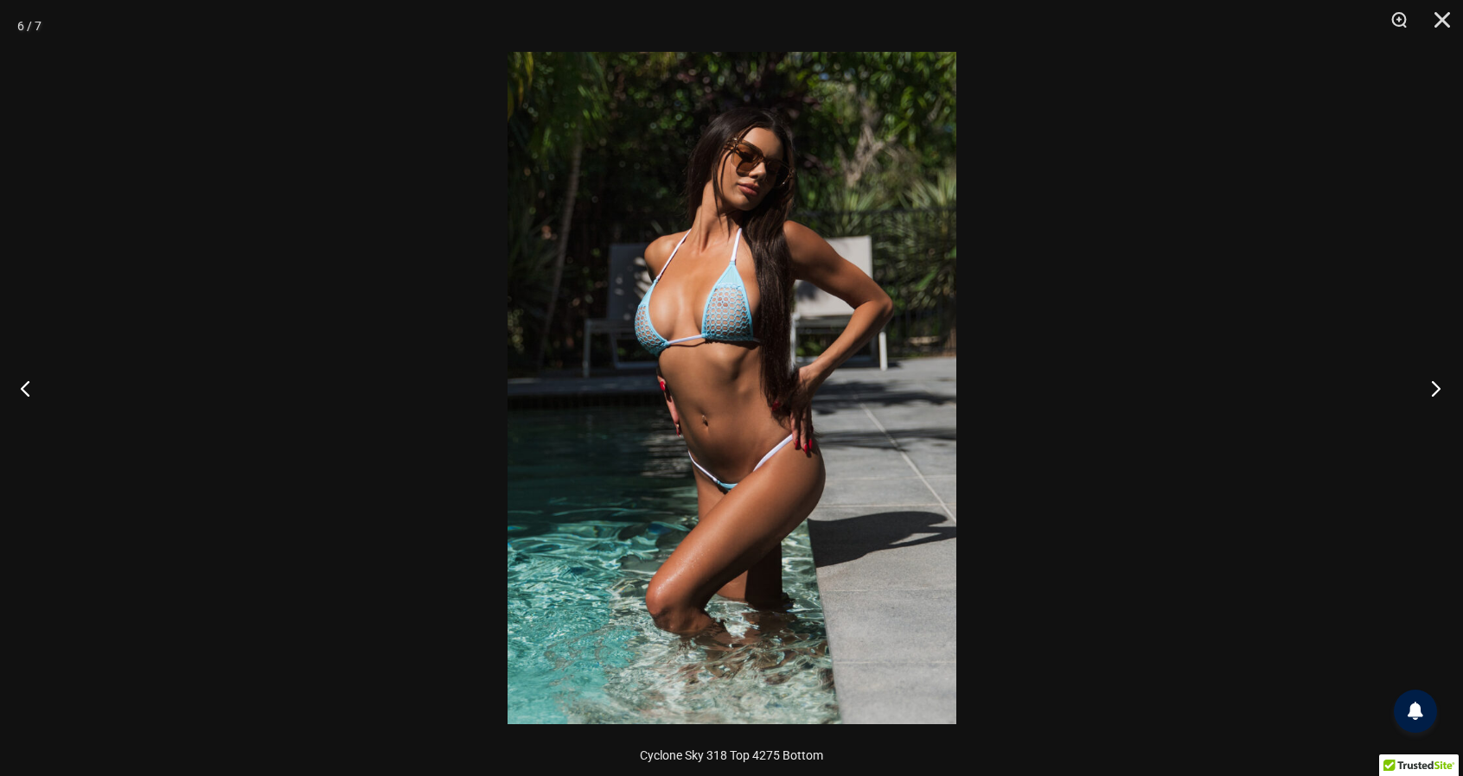
click at [1426, 406] on button "Next" at bounding box center [1430, 388] width 65 height 86
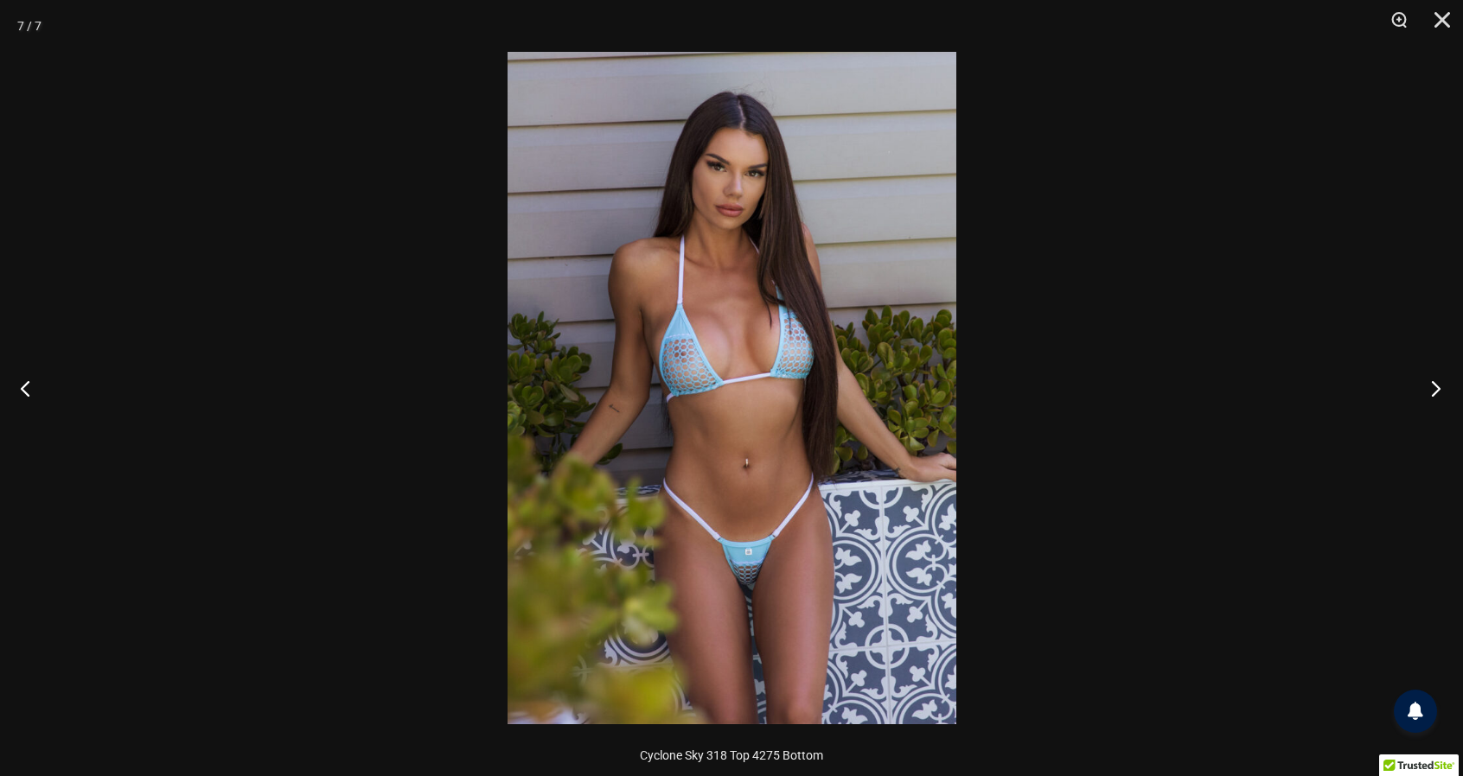
click at [1413, 425] on button "Next" at bounding box center [1430, 388] width 65 height 86
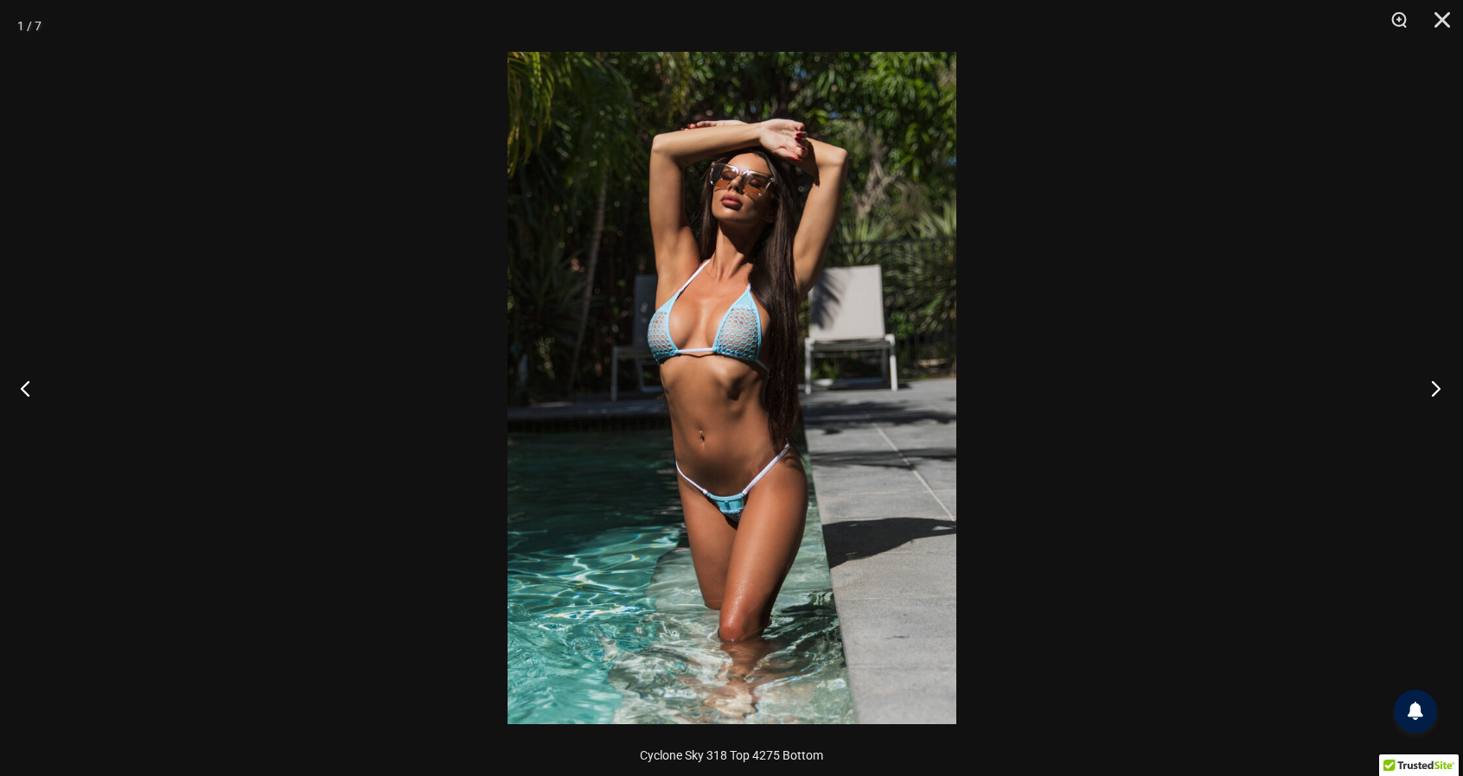
click at [1421, 420] on button "Next" at bounding box center [1430, 388] width 65 height 86
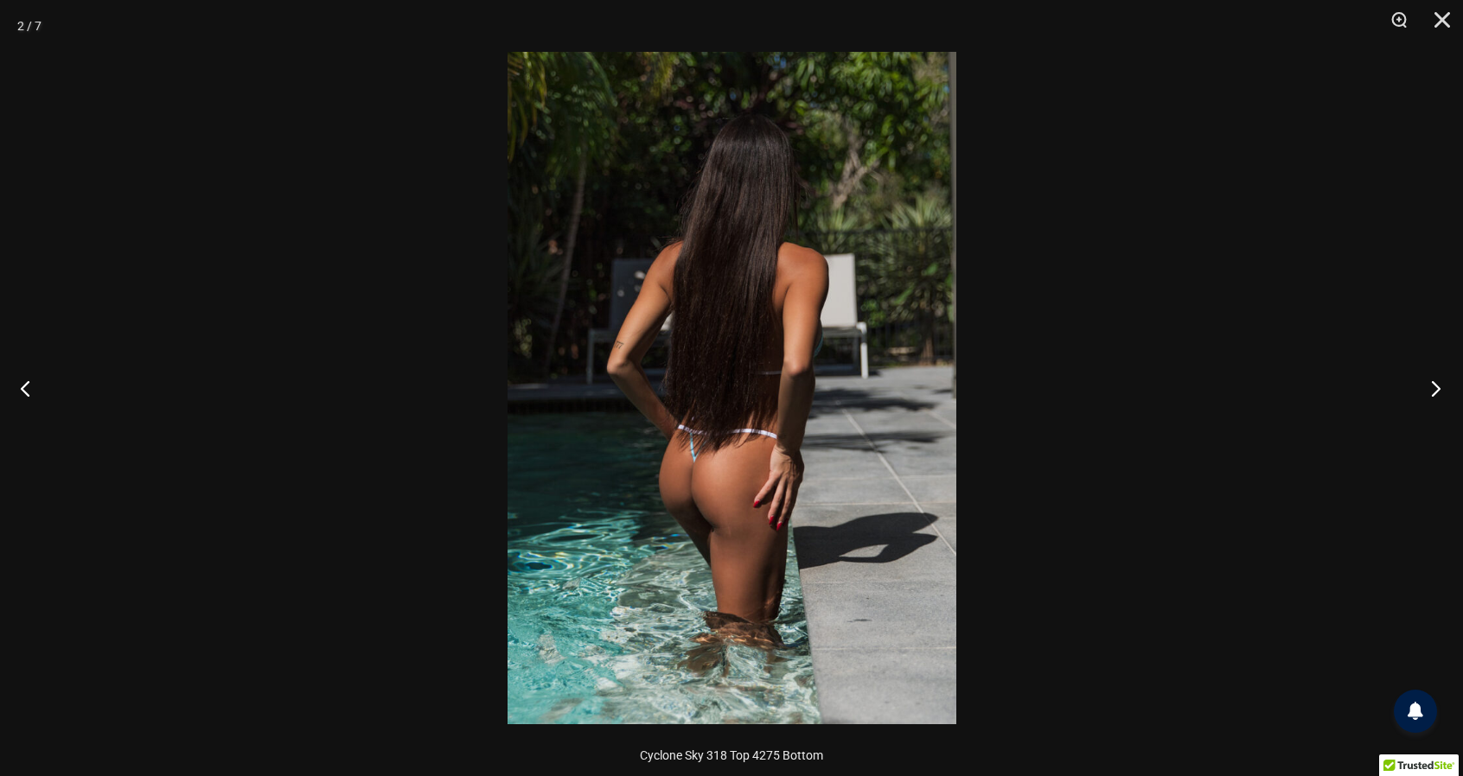
click at [1426, 431] on button "Next" at bounding box center [1430, 388] width 65 height 86
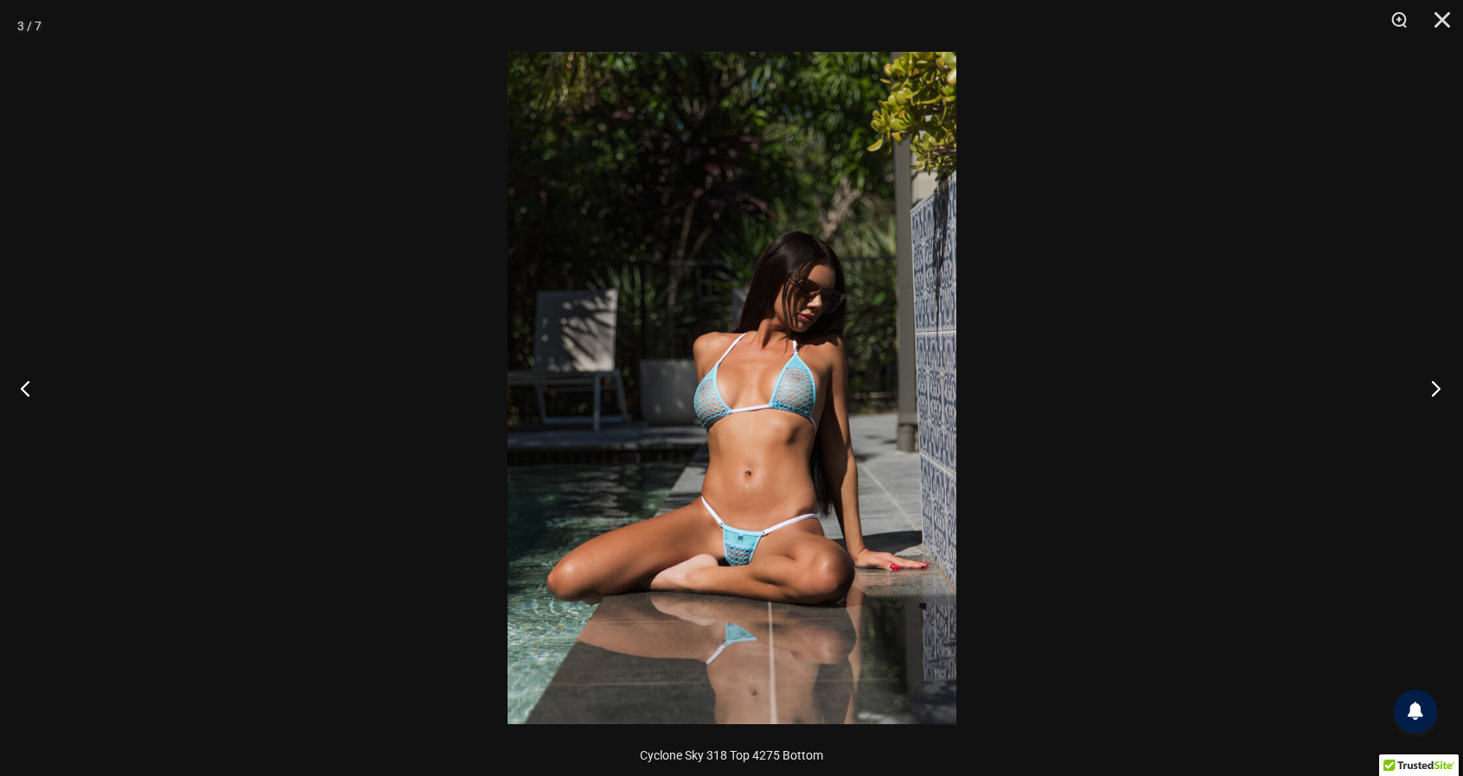
click at [1424, 425] on button "Next" at bounding box center [1430, 388] width 65 height 86
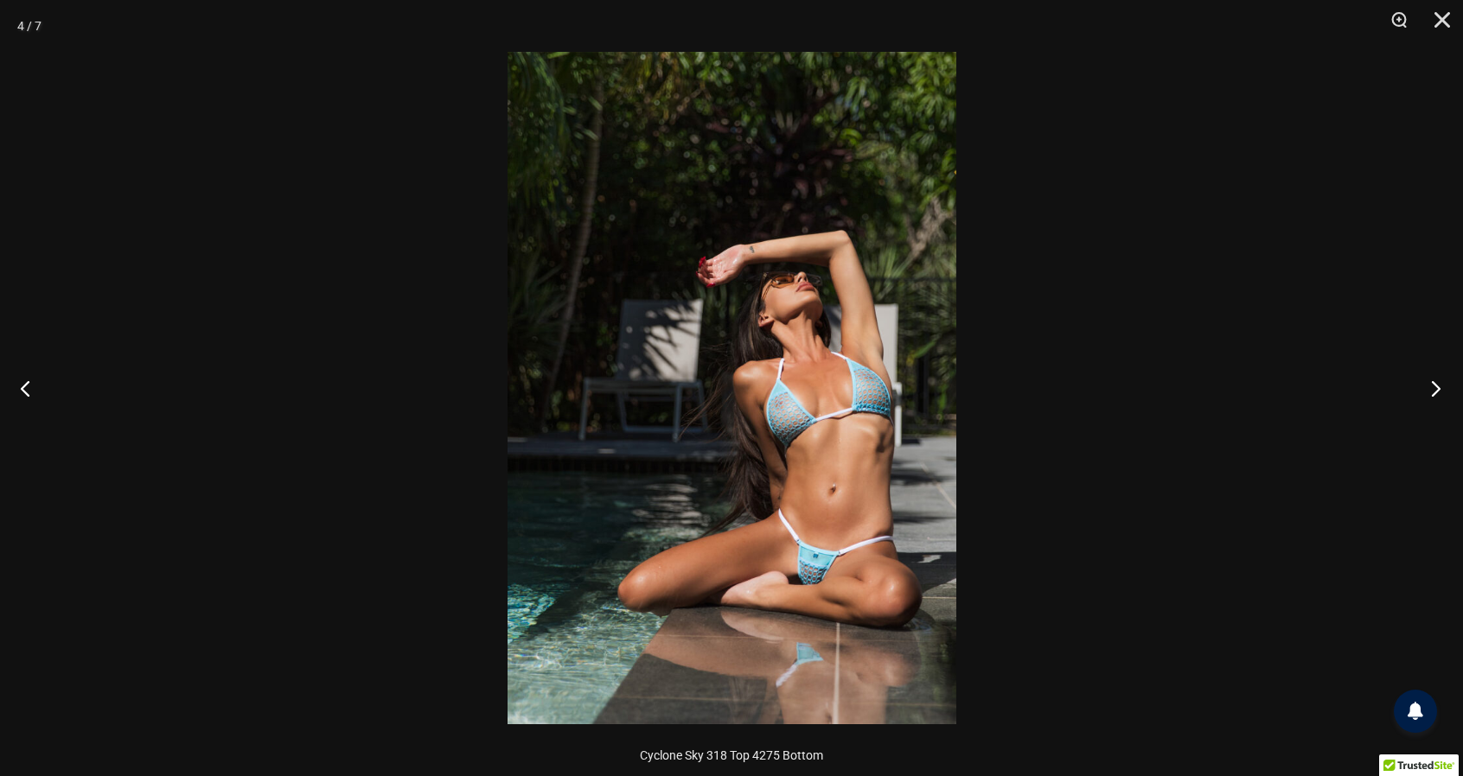
click at [1432, 429] on button "Next" at bounding box center [1430, 388] width 65 height 86
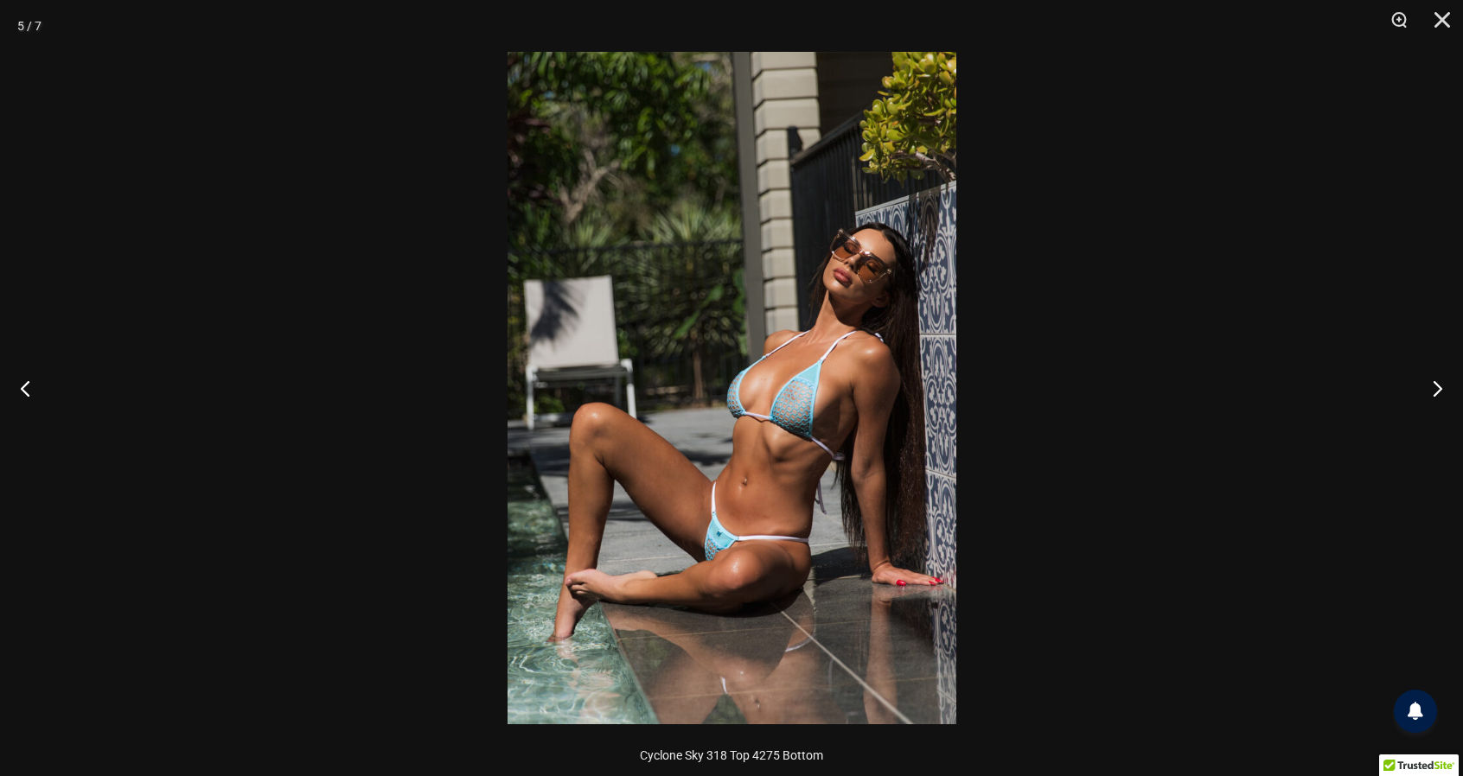
click at [1425, 444] on div at bounding box center [731, 388] width 1463 height 776
click at [1421, 393] on div at bounding box center [731, 388] width 1463 height 776
click at [1433, 405] on button "Next" at bounding box center [1430, 388] width 65 height 86
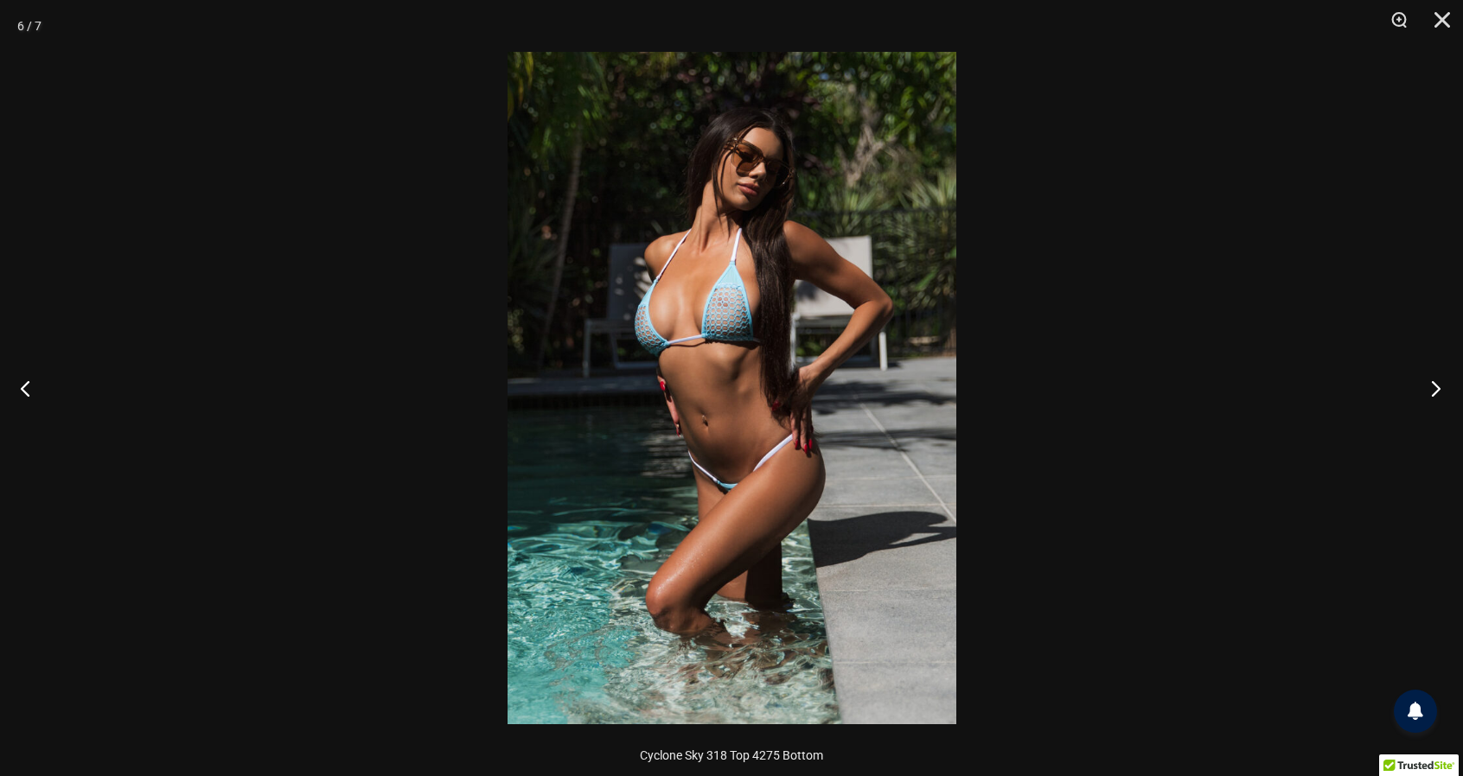
click at [1431, 396] on button "Next" at bounding box center [1430, 388] width 65 height 86
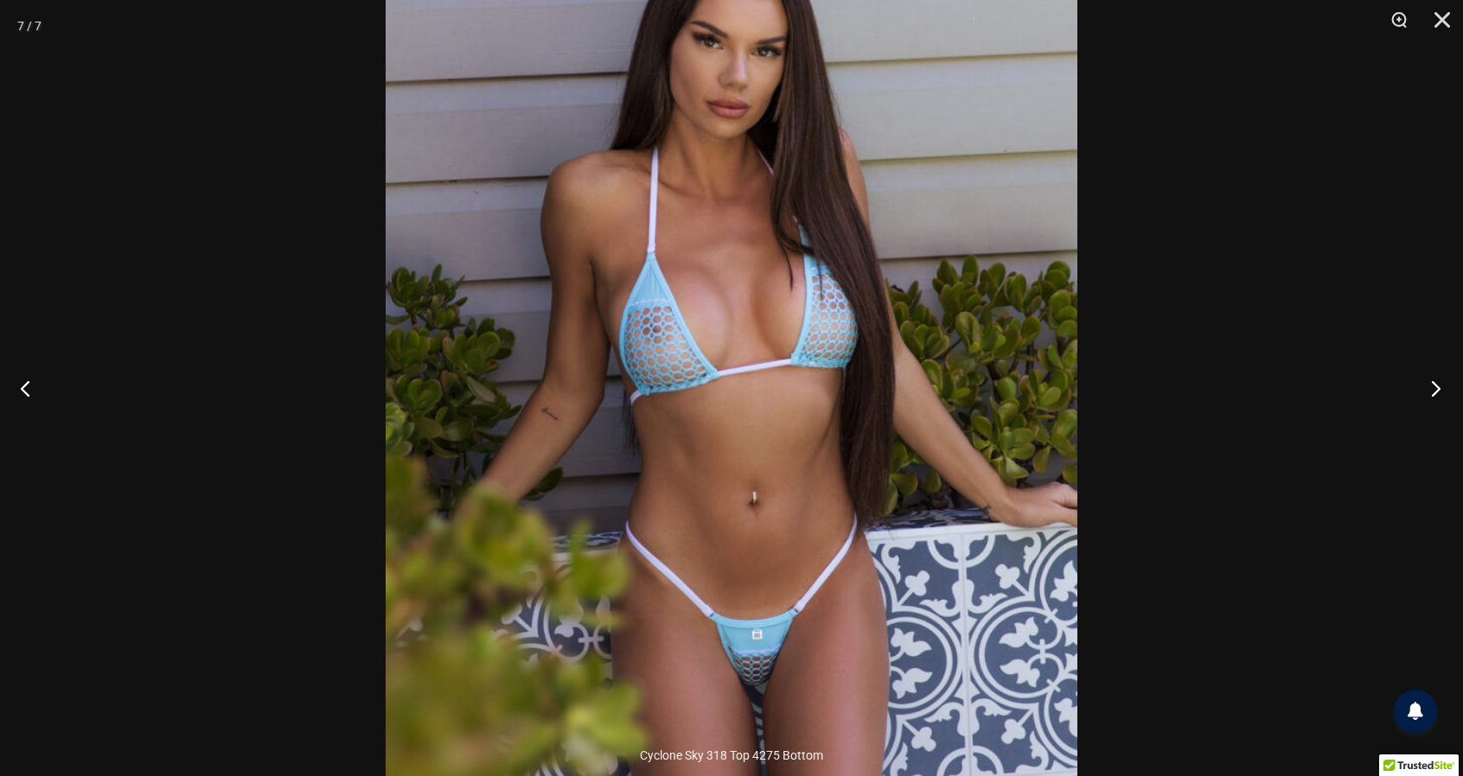
click at [1413, 405] on button "Next" at bounding box center [1430, 388] width 65 height 86
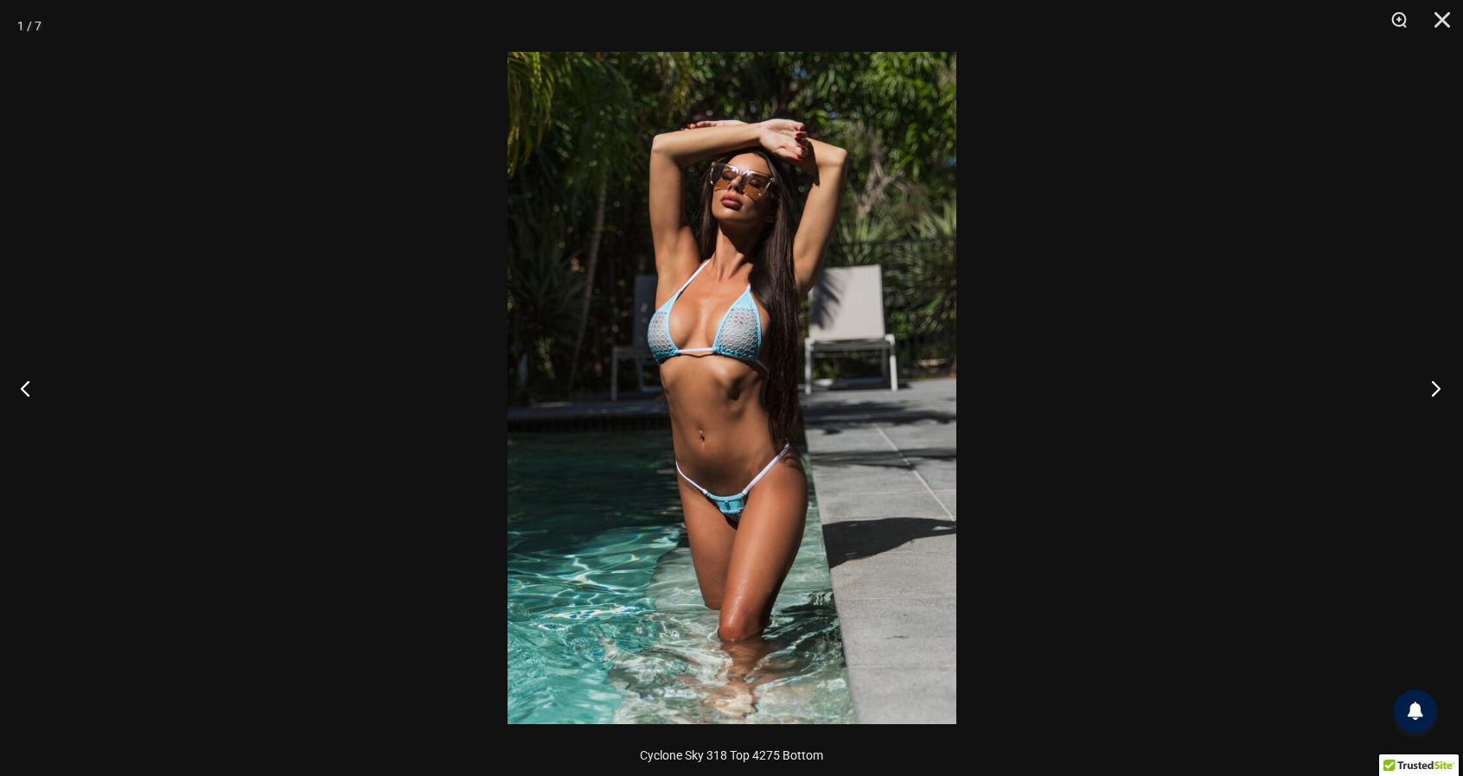
click at [1415, 401] on button "Next" at bounding box center [1430, 388] width 65 height 86
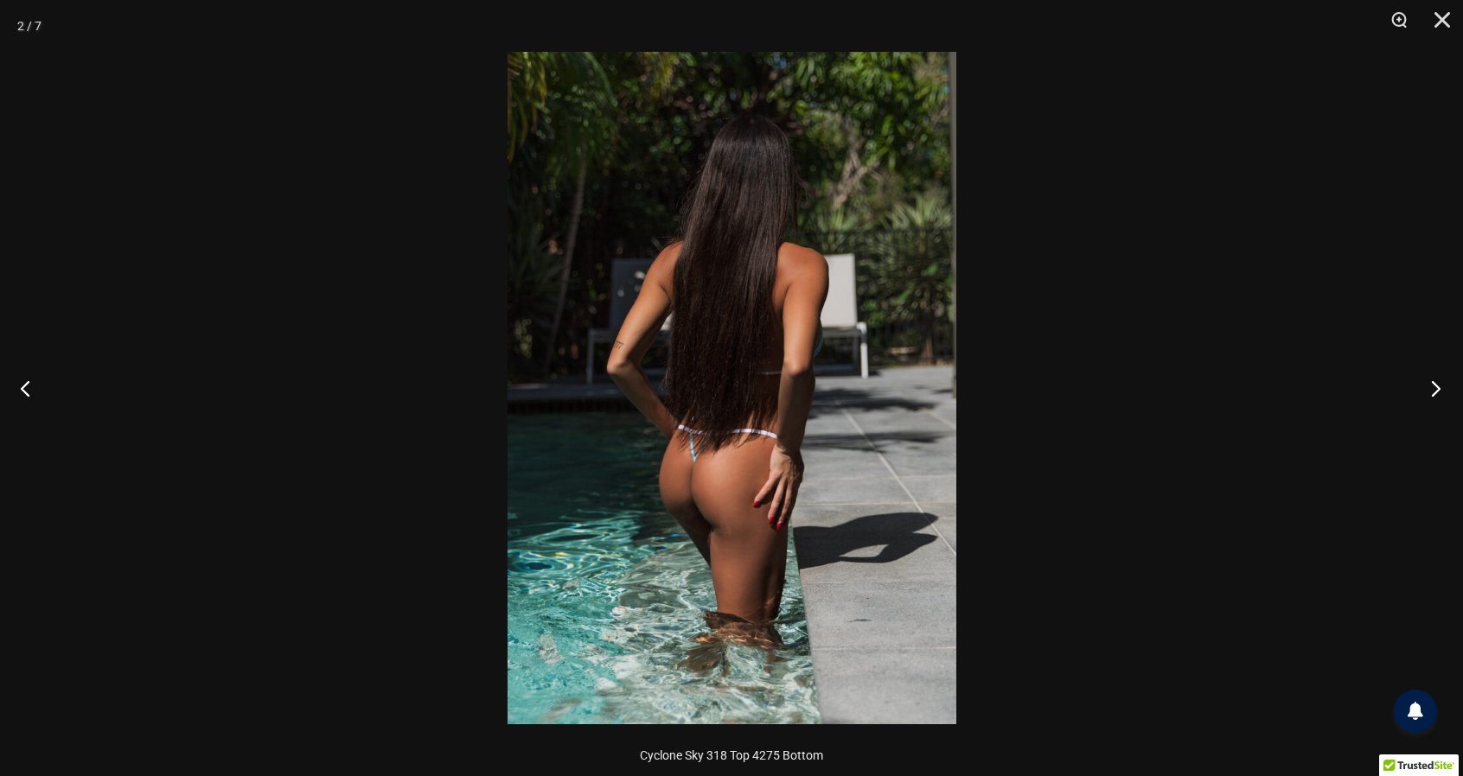
click at [1419, 399] on button "Next" at bounding box center [1430, 388] width 65 height 86
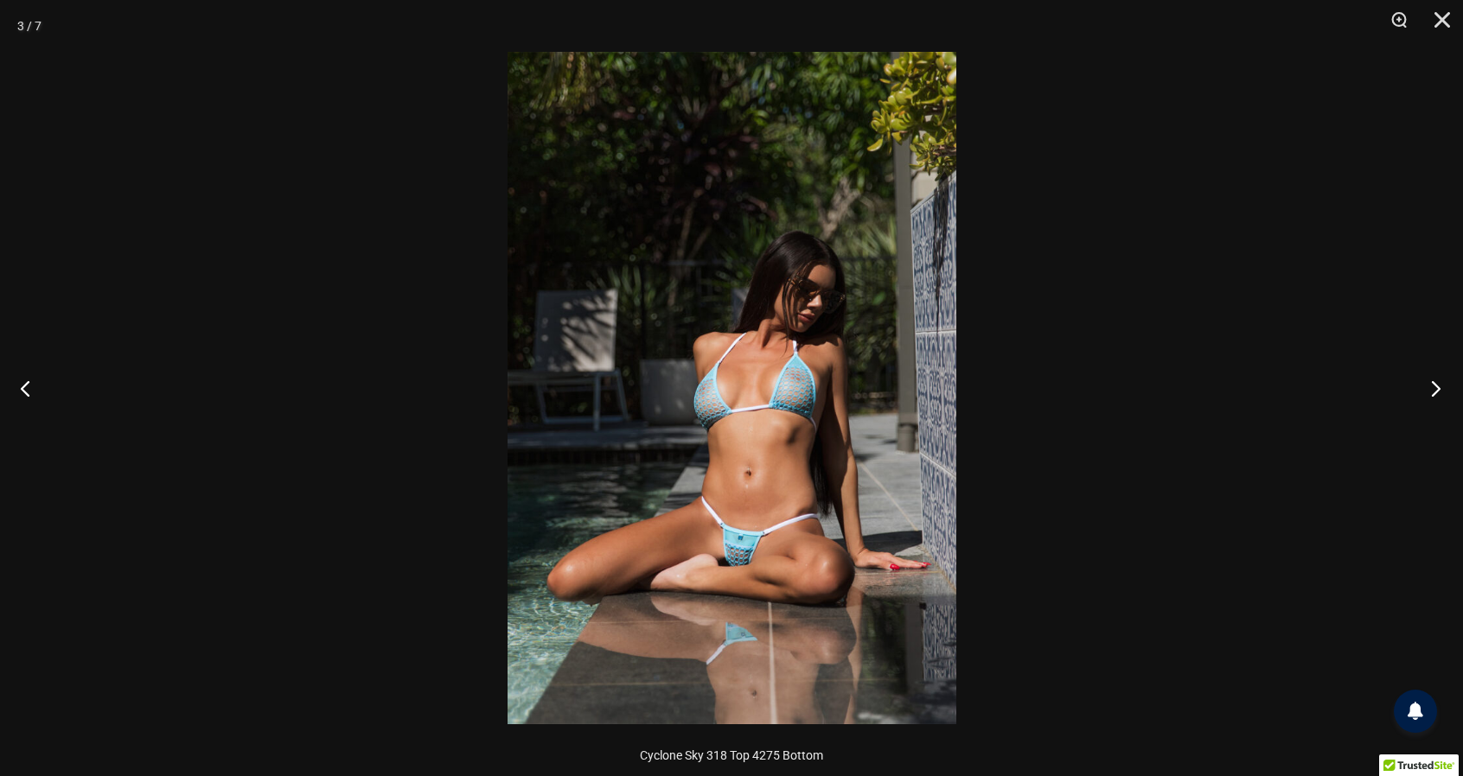
click at [1412, 409] on button "Next" at bounding box center [1430, 388] width 65 height 86
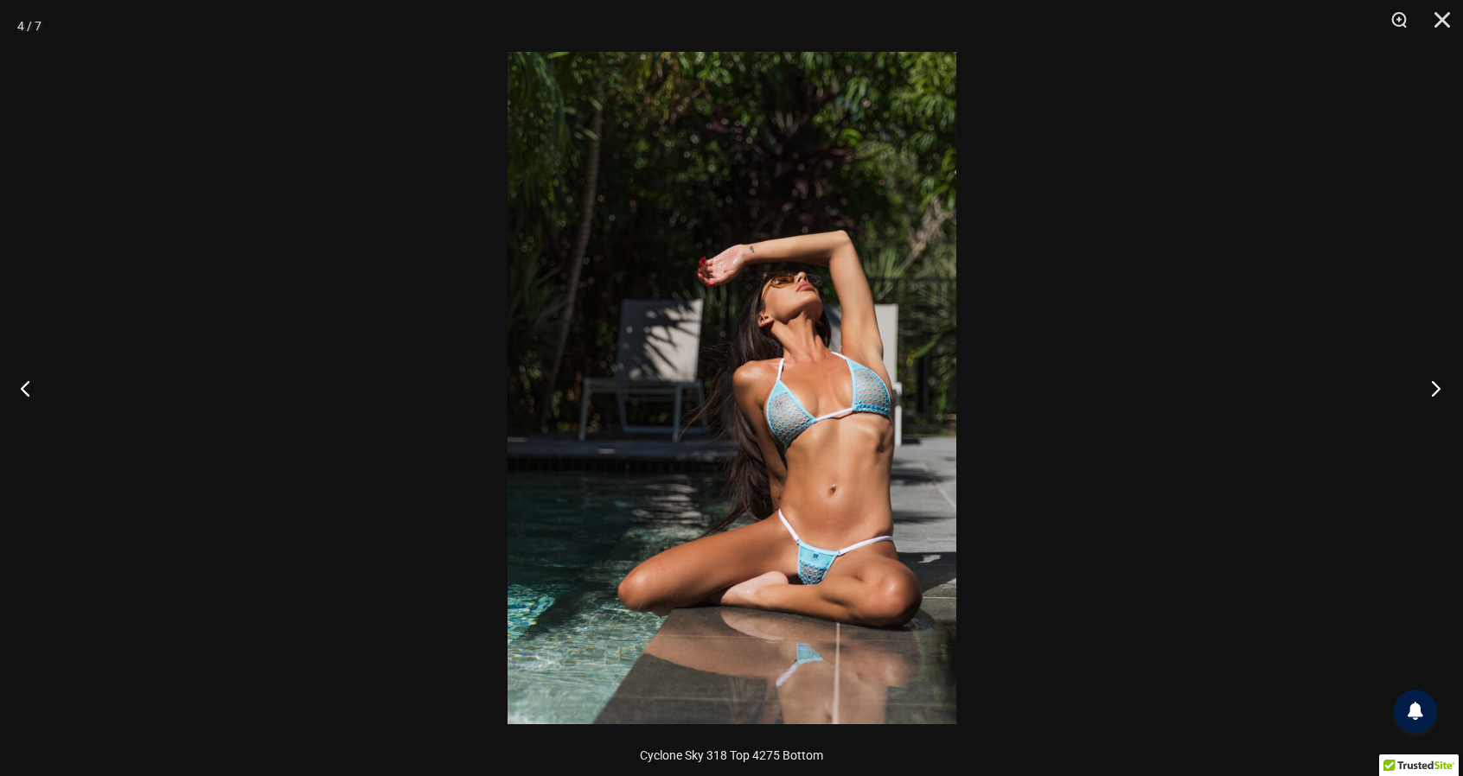
click at [1408, 412] on button "Next" at bounding box center [1430, 388] width 65 height 86
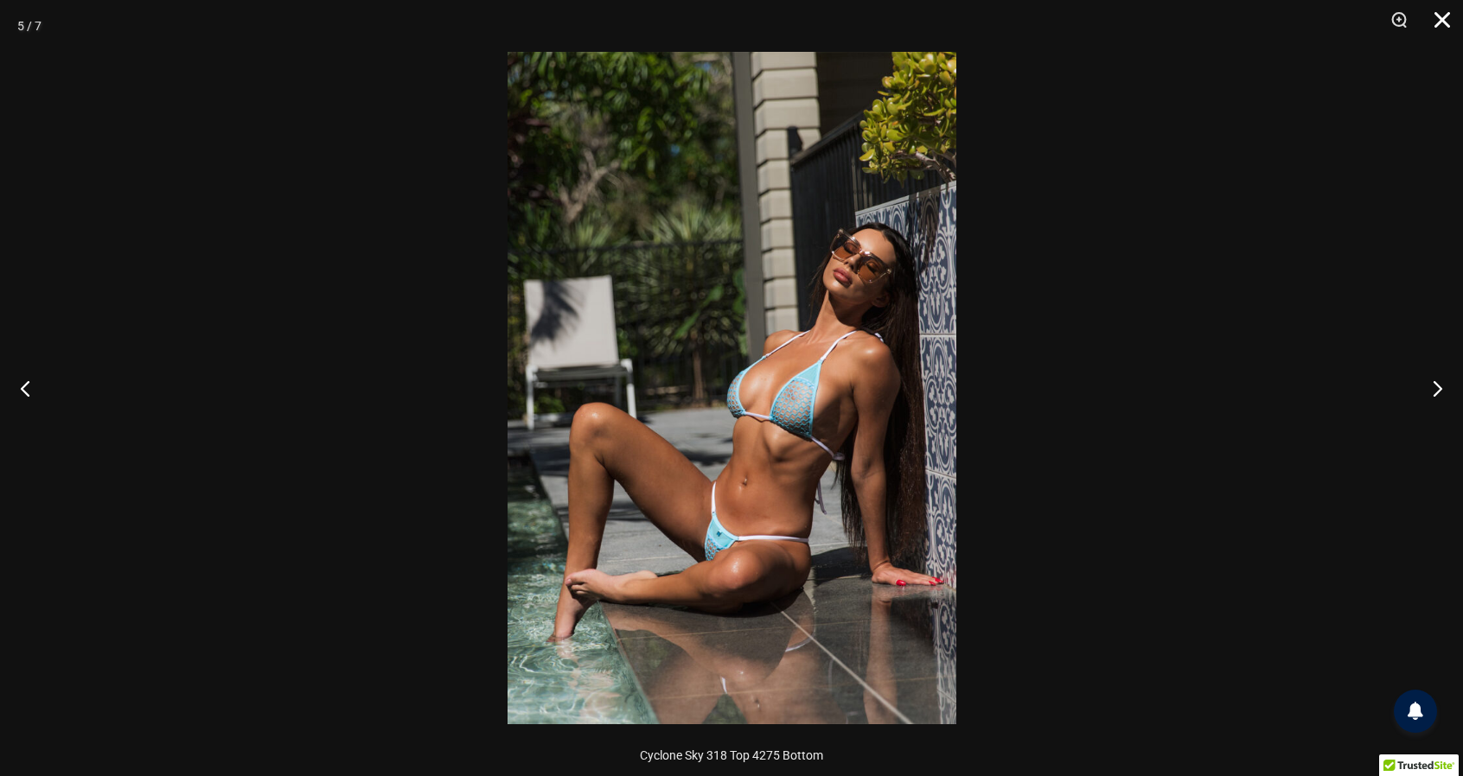
click at [1436, 22] on button "Close" at bounding box center [1436, 26] width 43 height 52
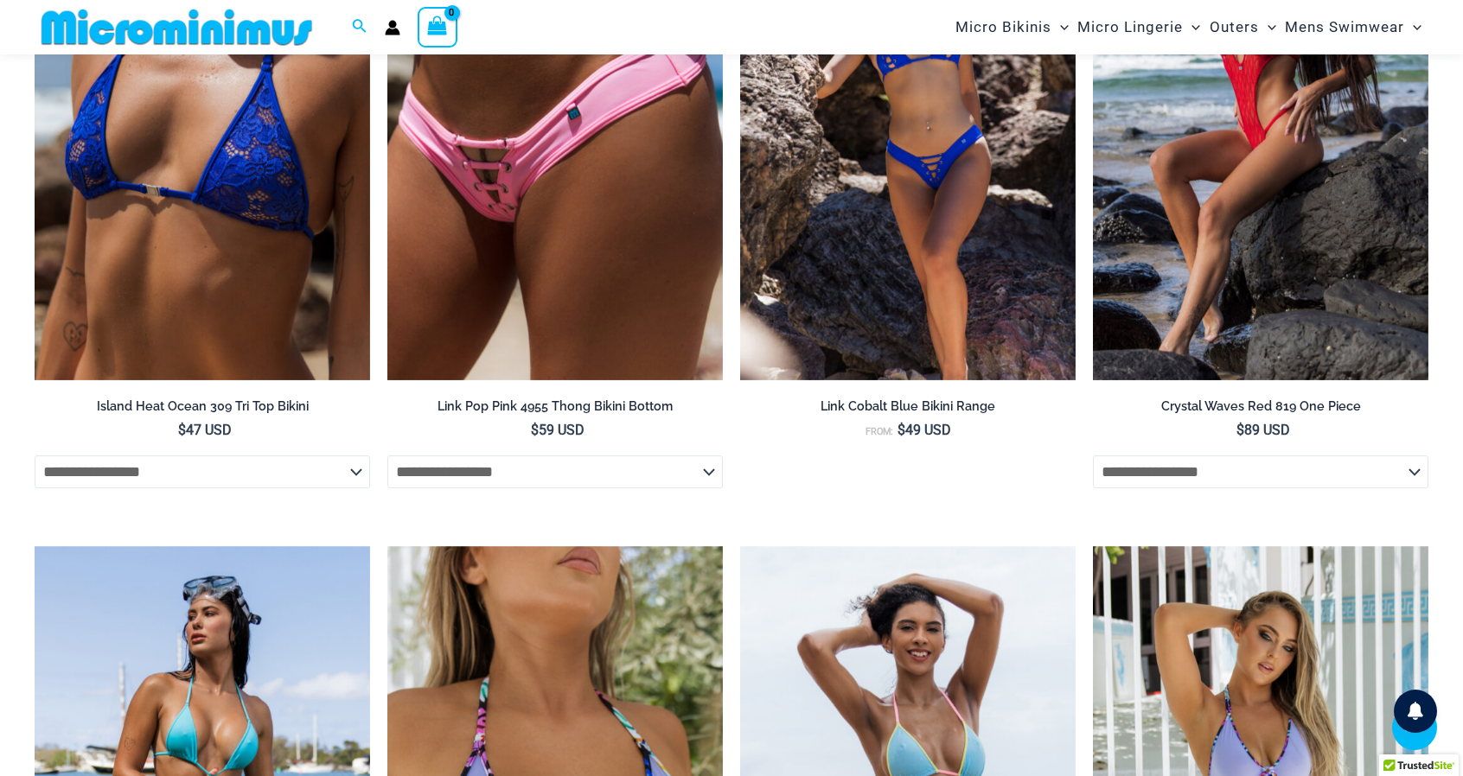
scroll to position [3653, 0]
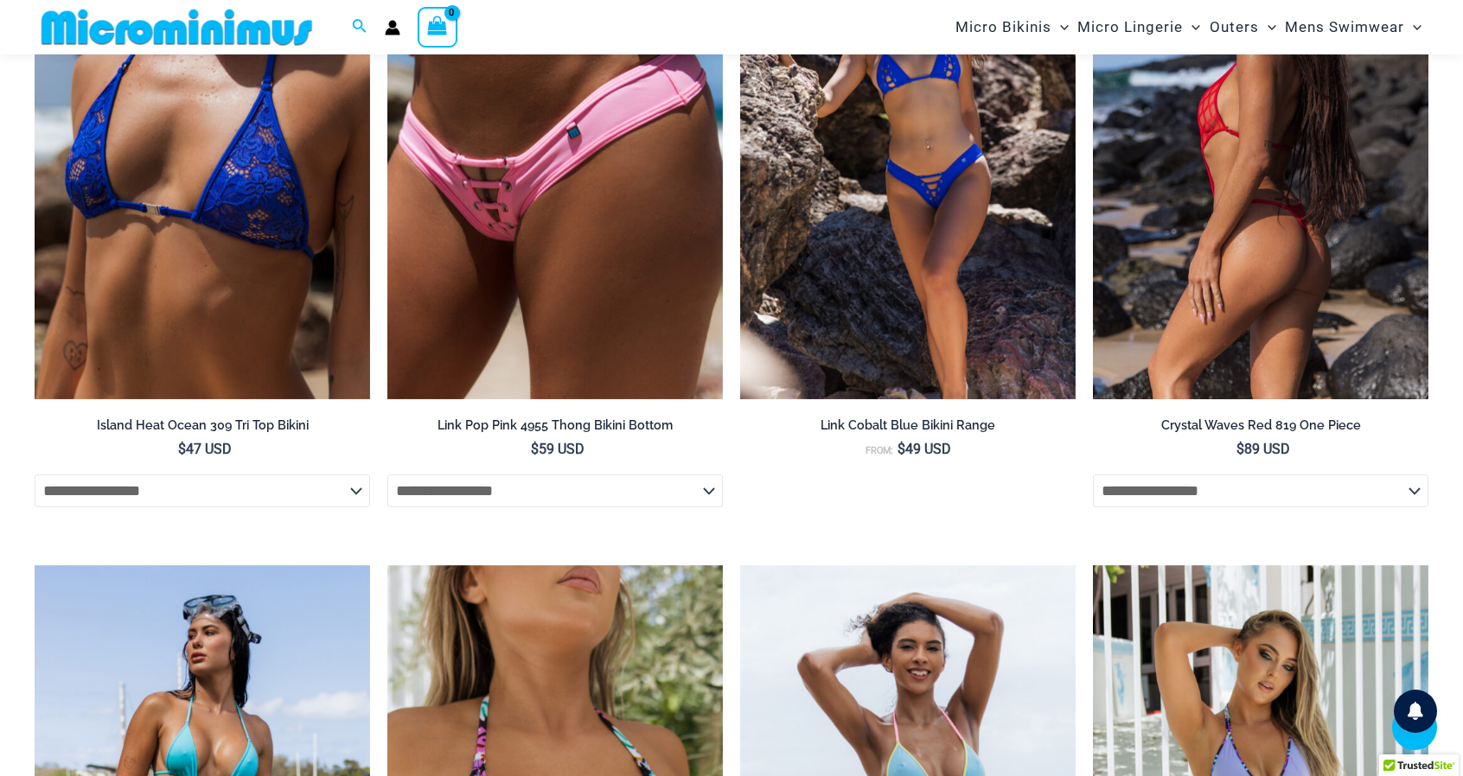
click at [1331, 300] on img at bounding box center [1260, 147] width 335 height 503
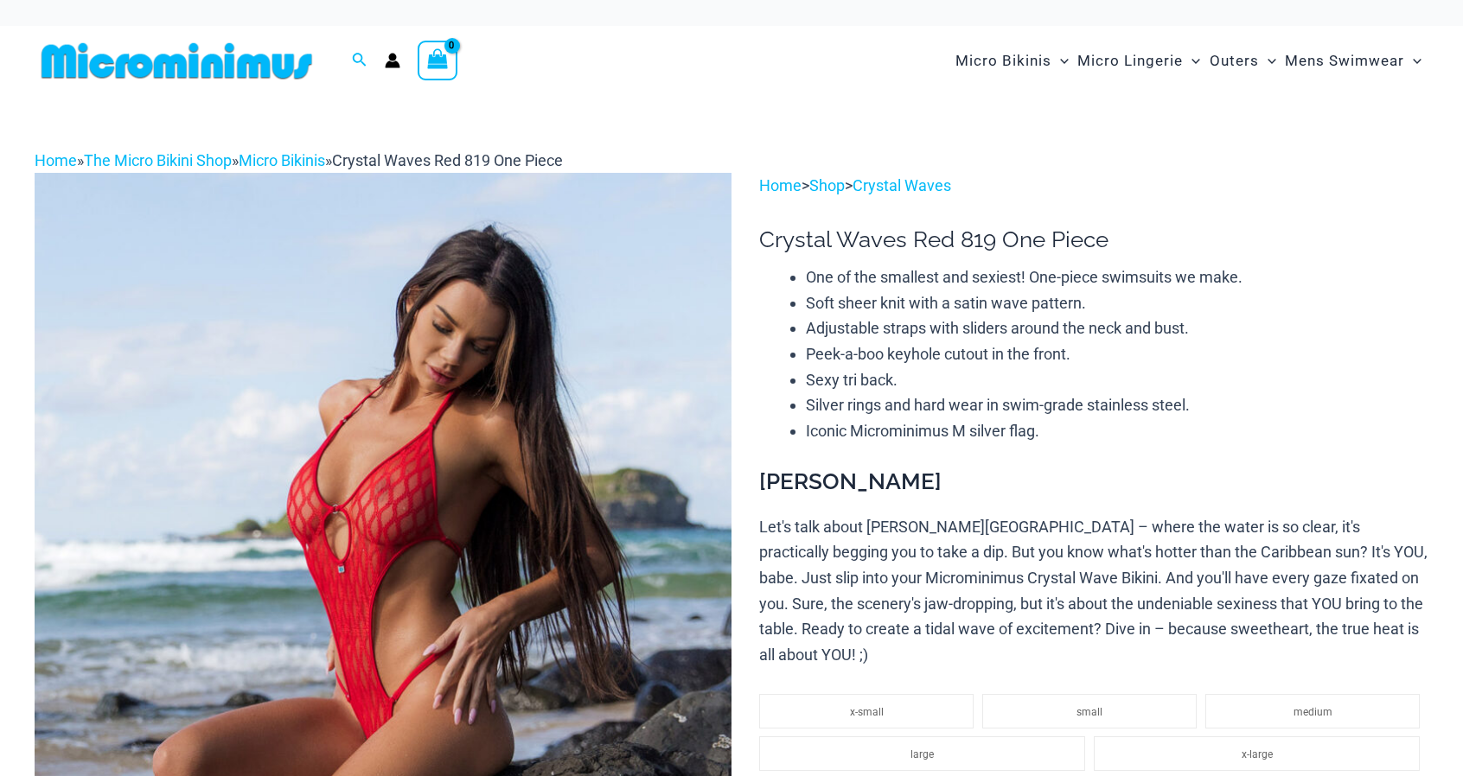
click at [527, 560] on img at bounding box center [383, 695] width 697 height 1045
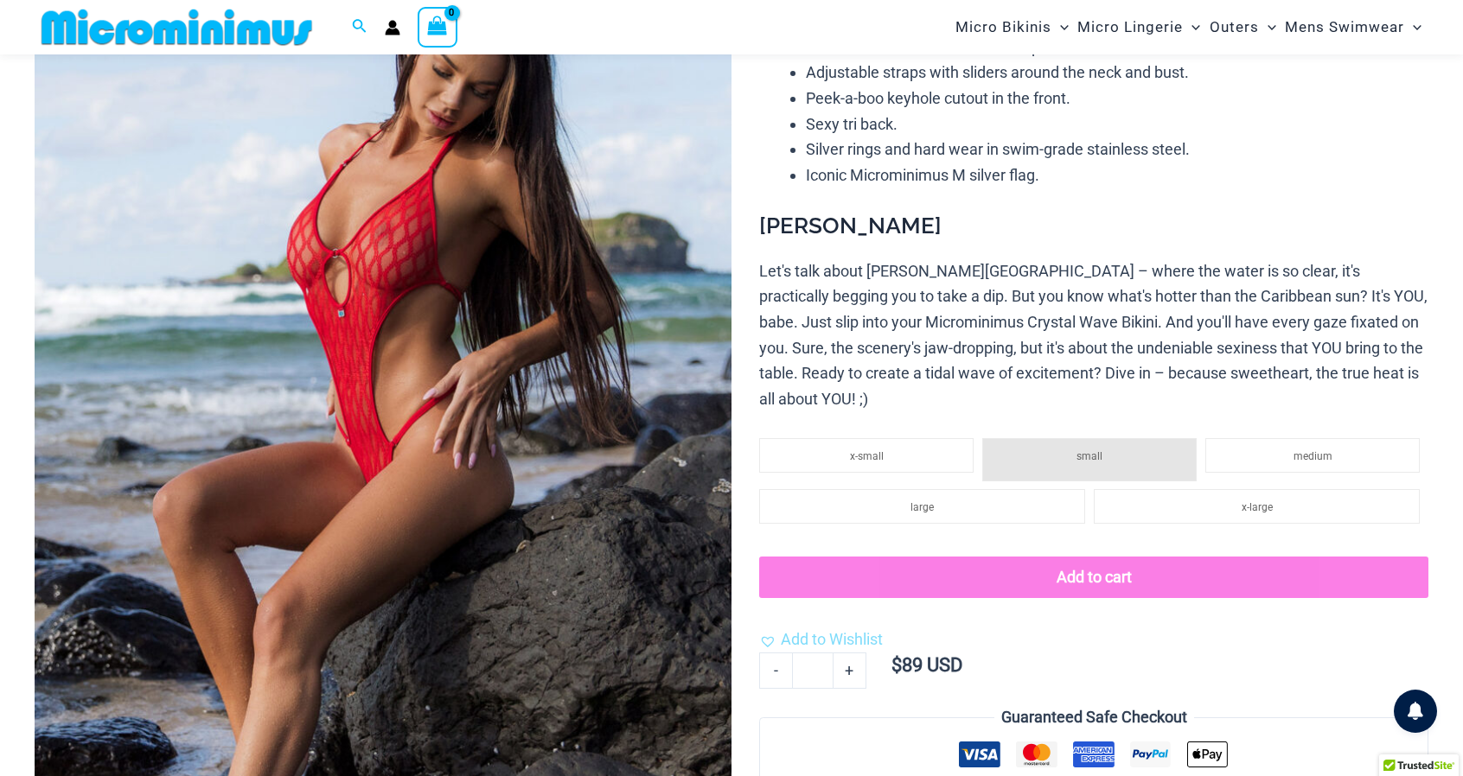
scroll to position [249, 0]
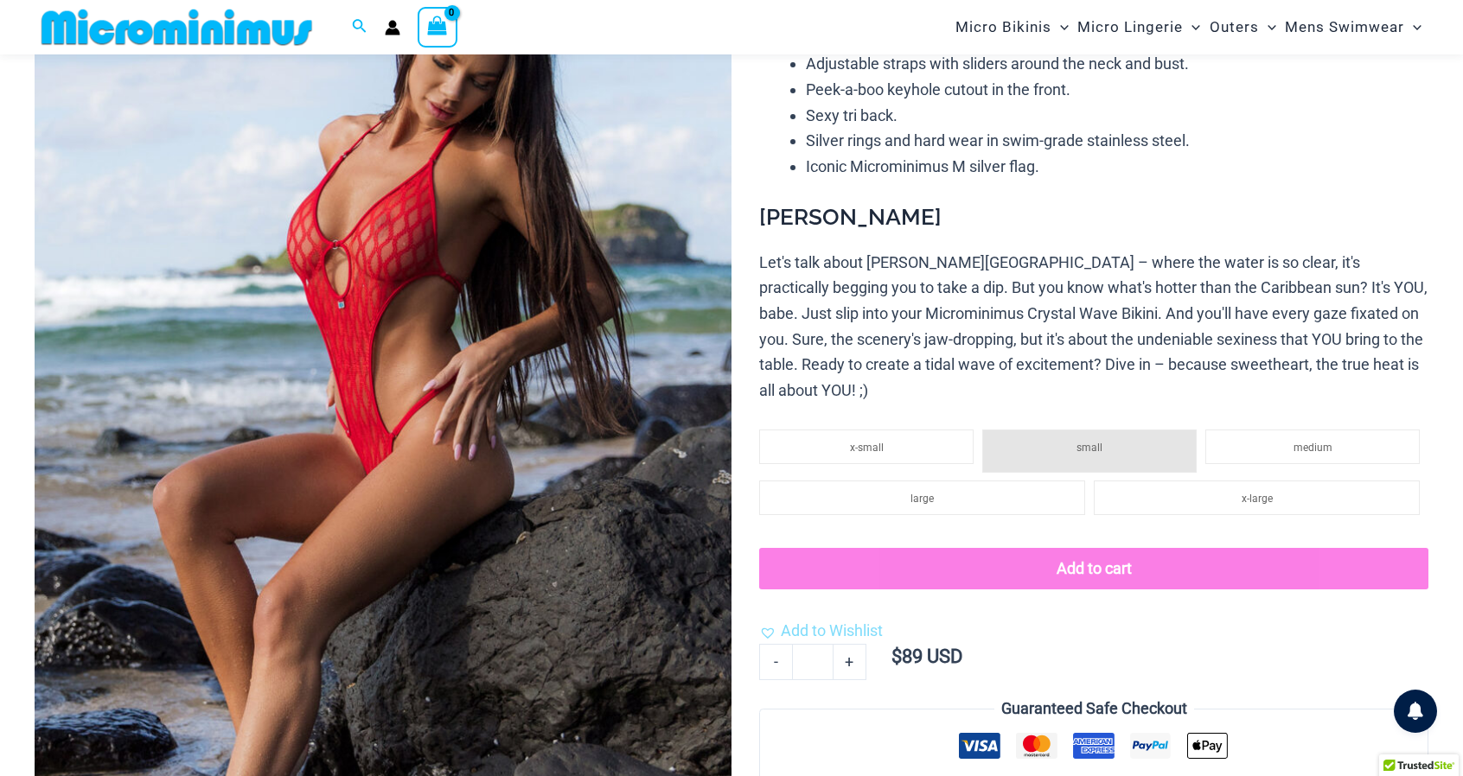
click at [648, 320] on img at bounding box center [383, 430] width 697 height 1045
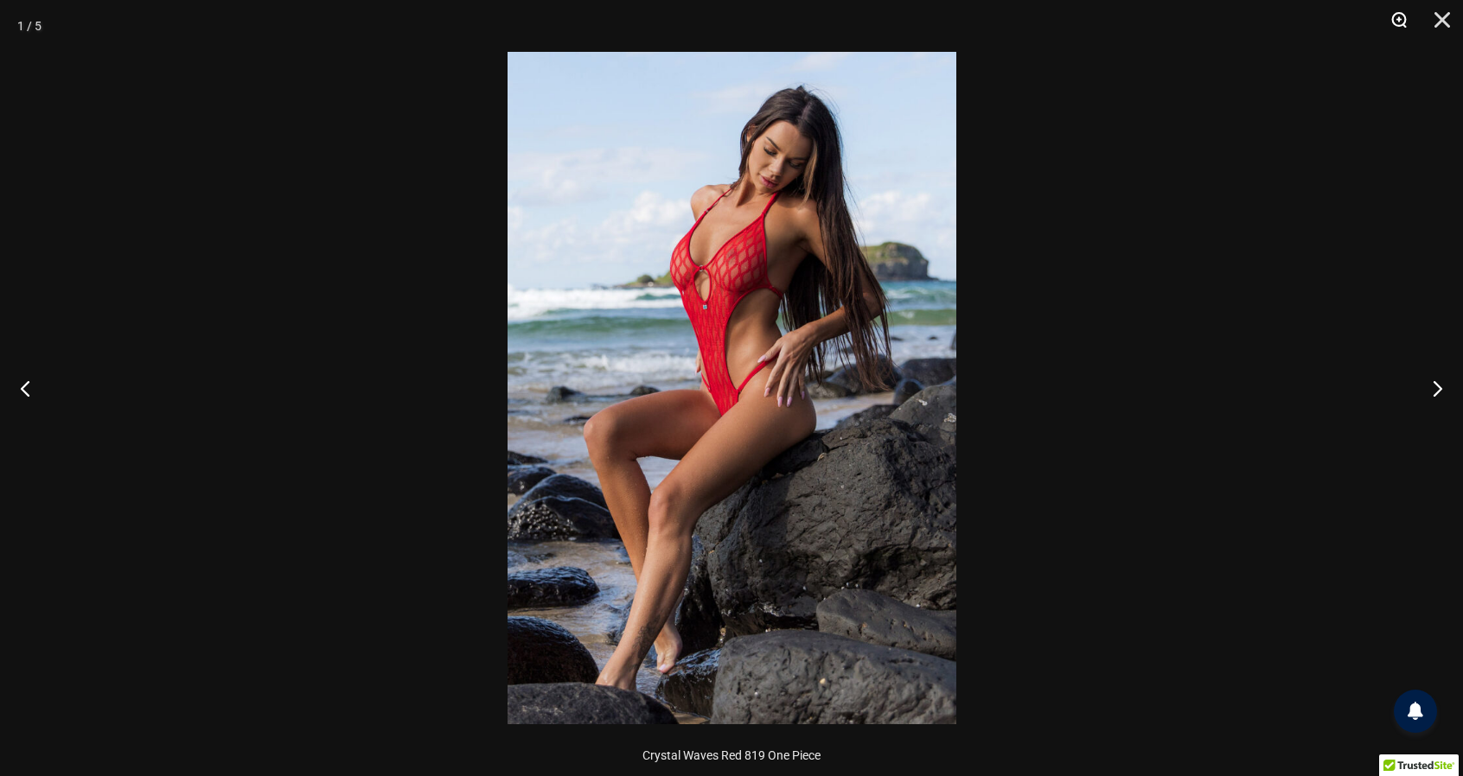
click at [1405, 28] on button "Zoom" at bounding box center [1392, 26] width 43 height 52
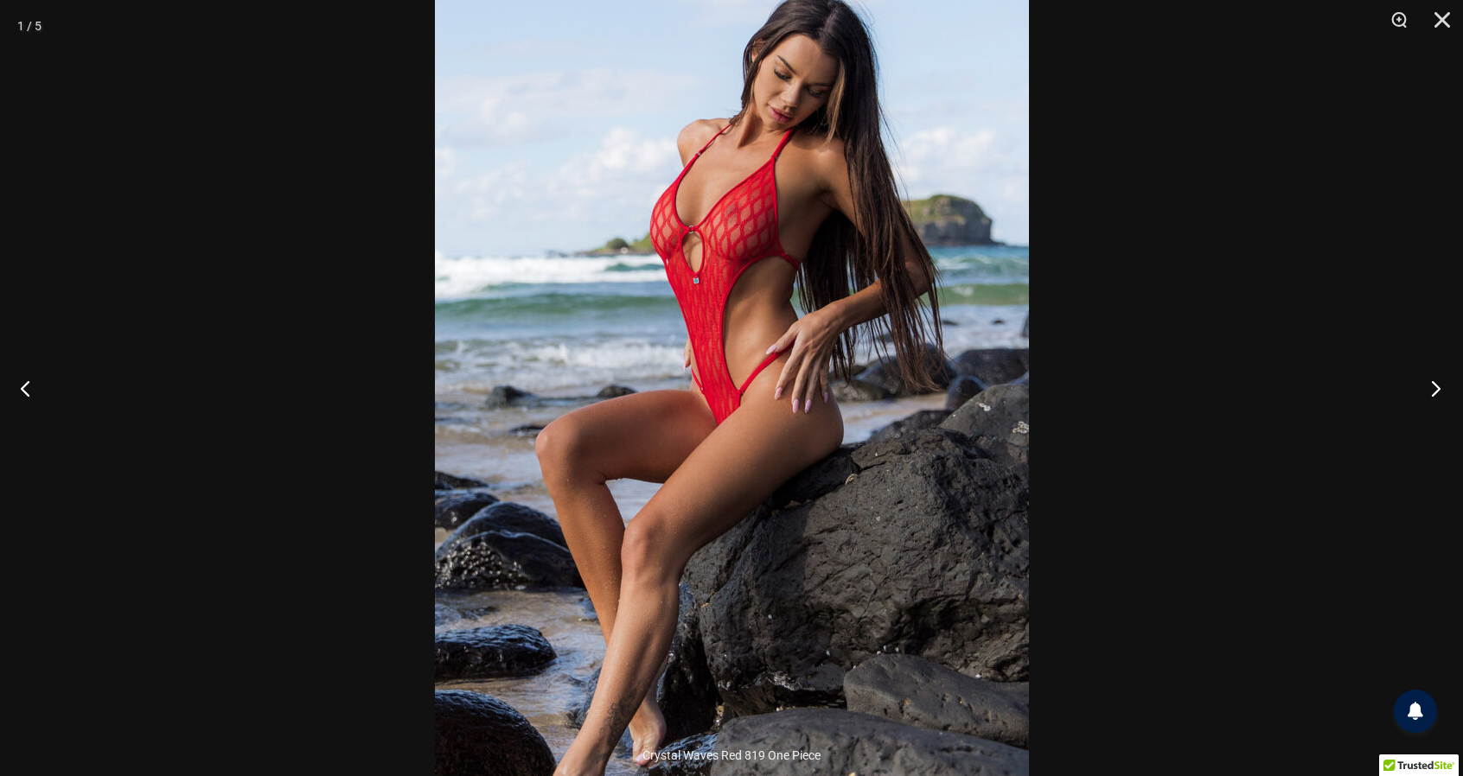
click at [1427, 391] on button "Next" at bounding box center [1430, 388] width 65 height 86
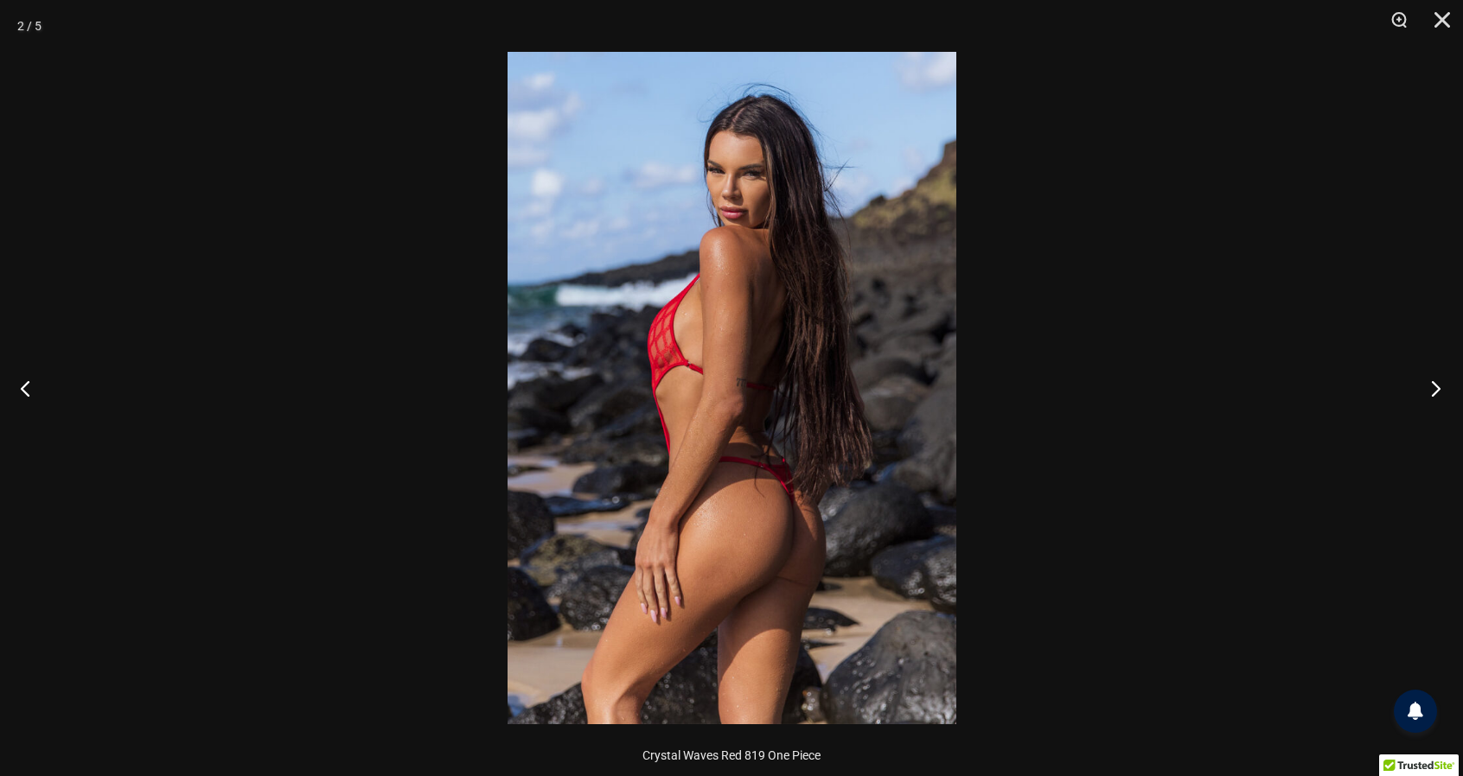
click at [1421, 396] on button "Next" at bounding box center [1430, 388] width 65 height 86
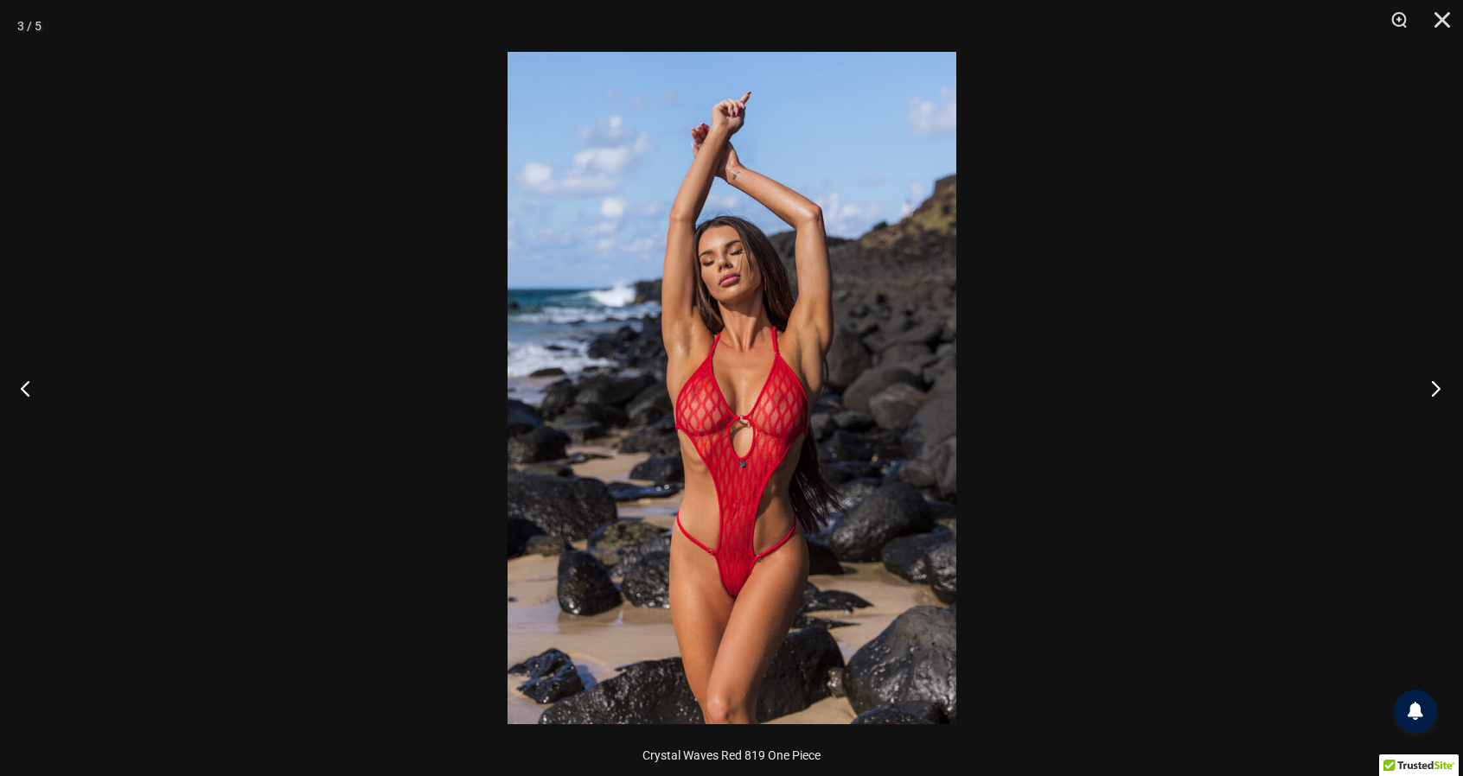
click at [1425, 378] on button "Next" at bounding box center [1430, 388] width 65 height 86
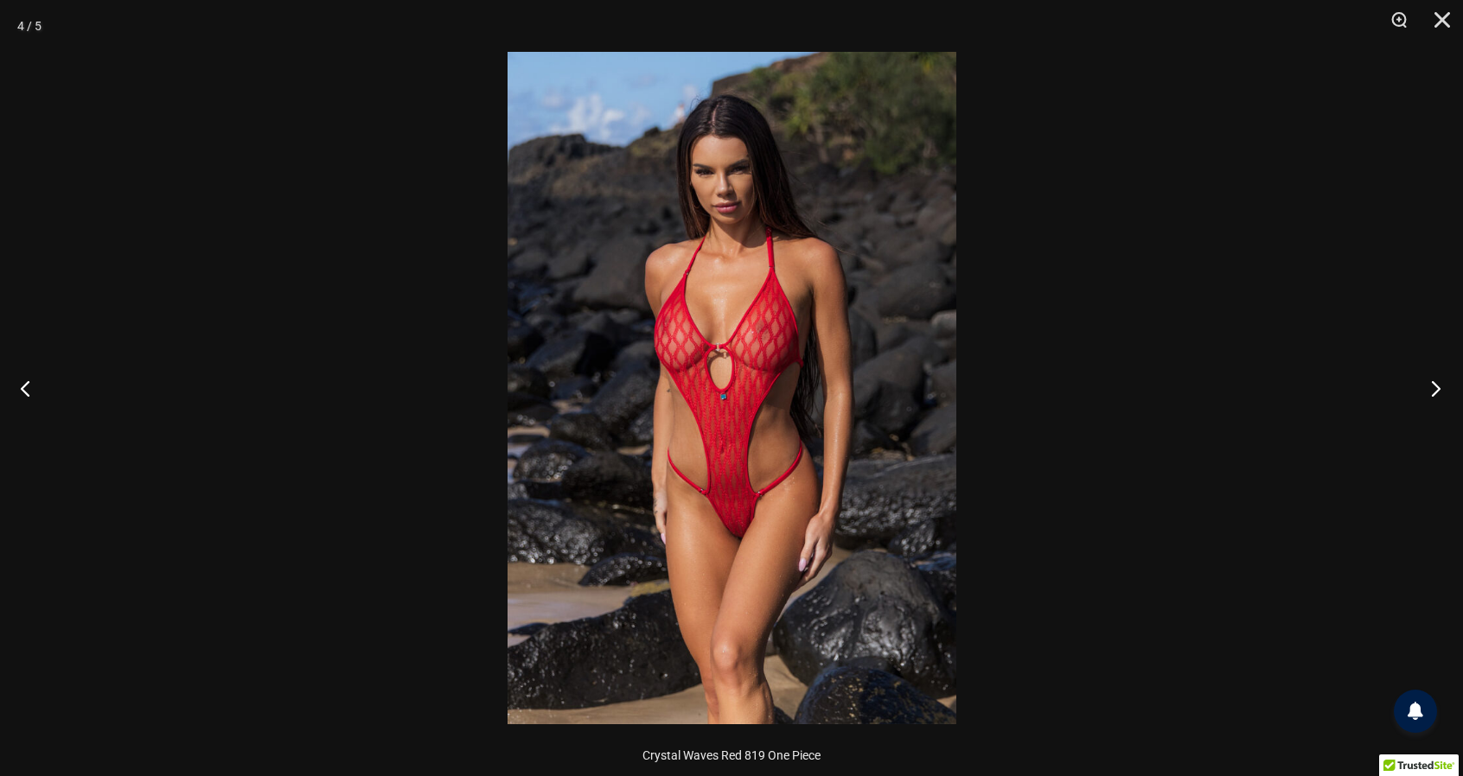
click at [1421, 400] on button "Next" at bounding box center [1430, 388] width 65 height 86
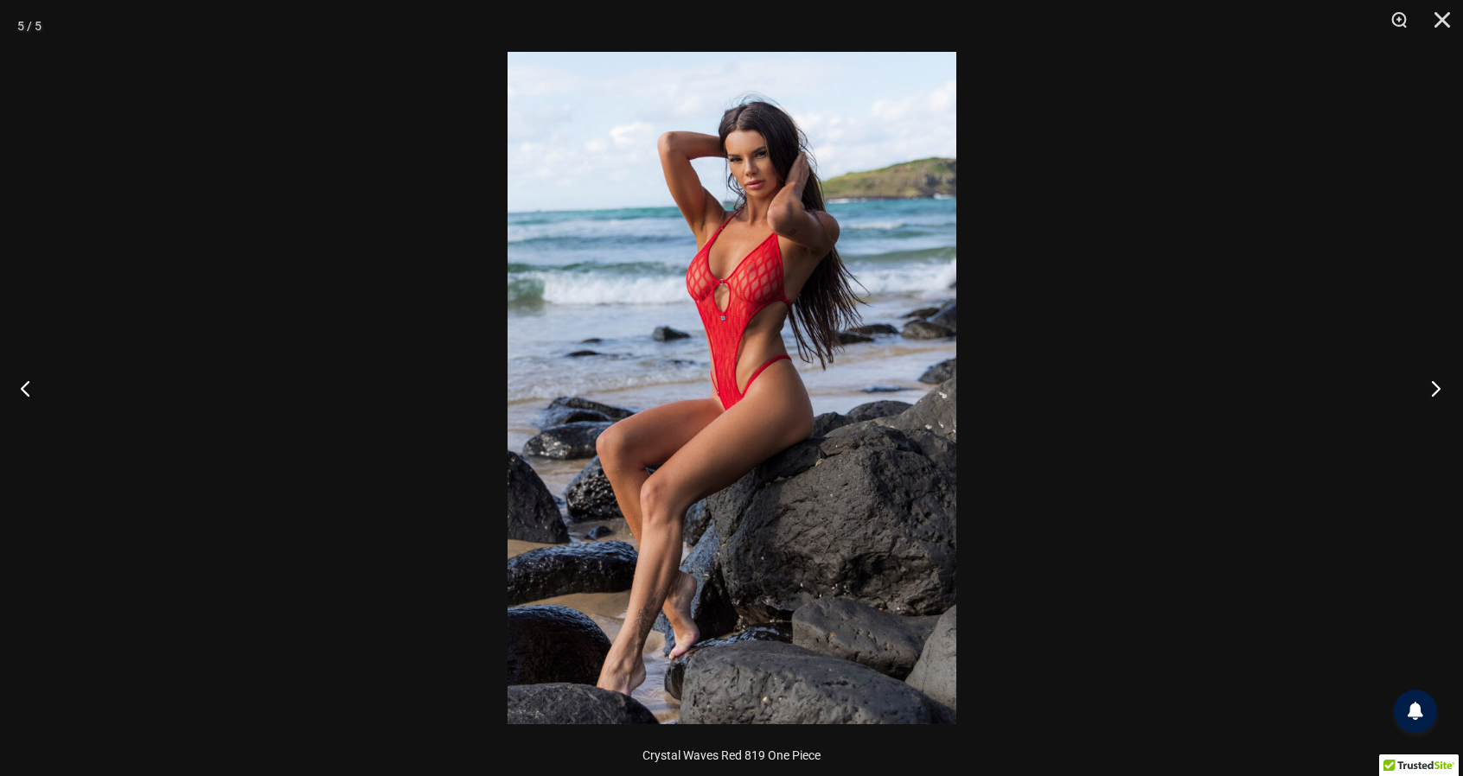
click at [1421, 413] on button "Next" at bounding box center [1430, 388] width 65 height 86
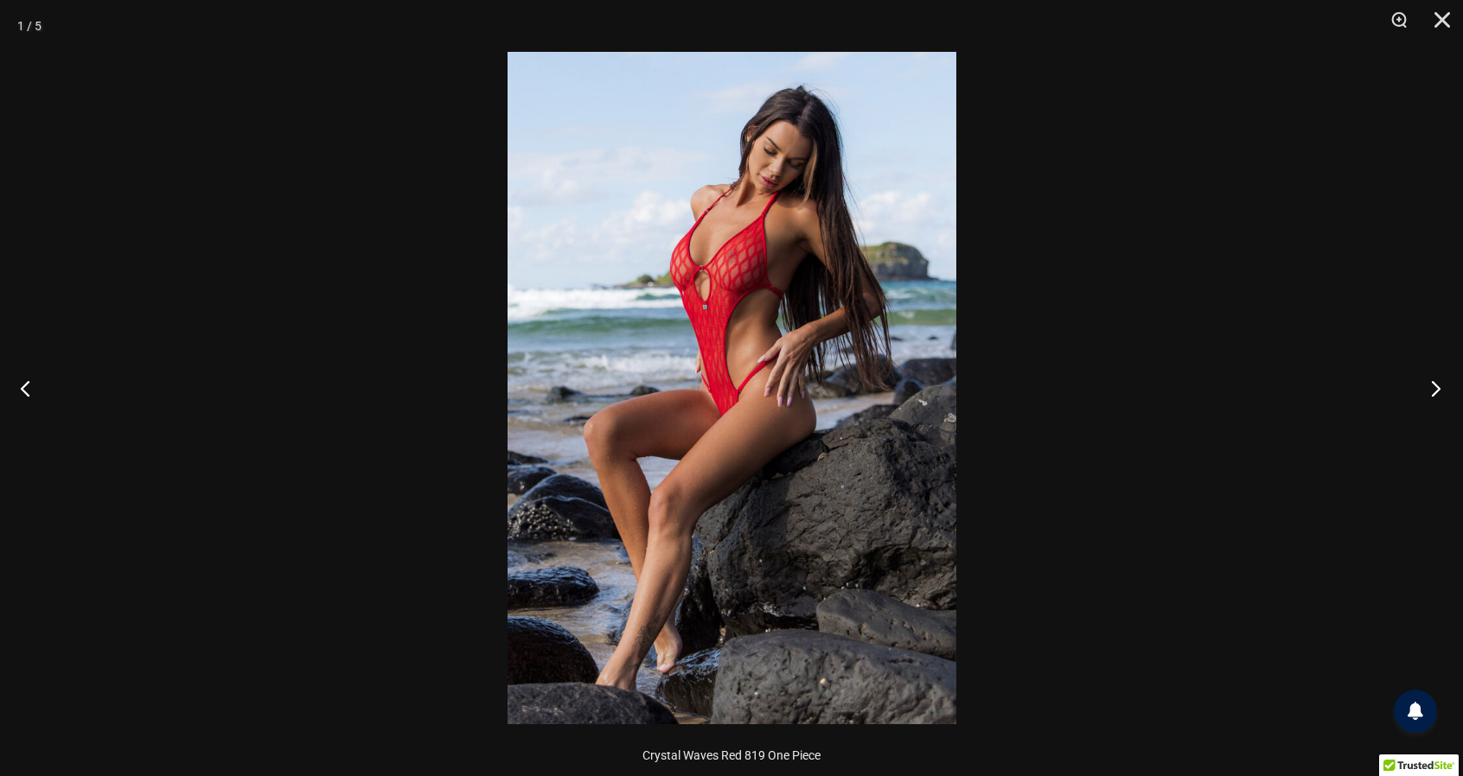
click at [1425, 415] on button "Next" at bounding box center [1430, 388] width 65 height 86
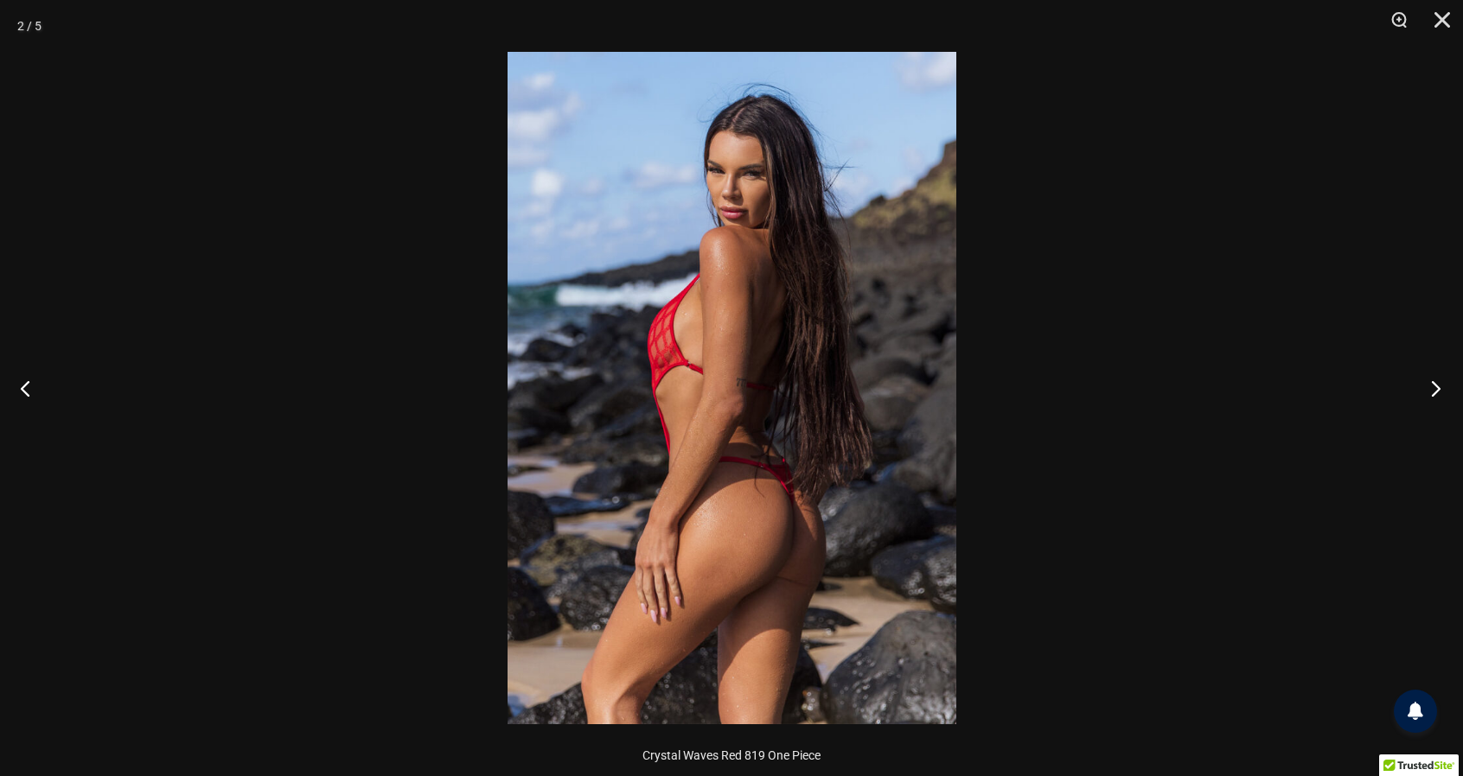
click at [1423, 414] on button "Next" at bounding box center [1430, 388] width 65 height 86
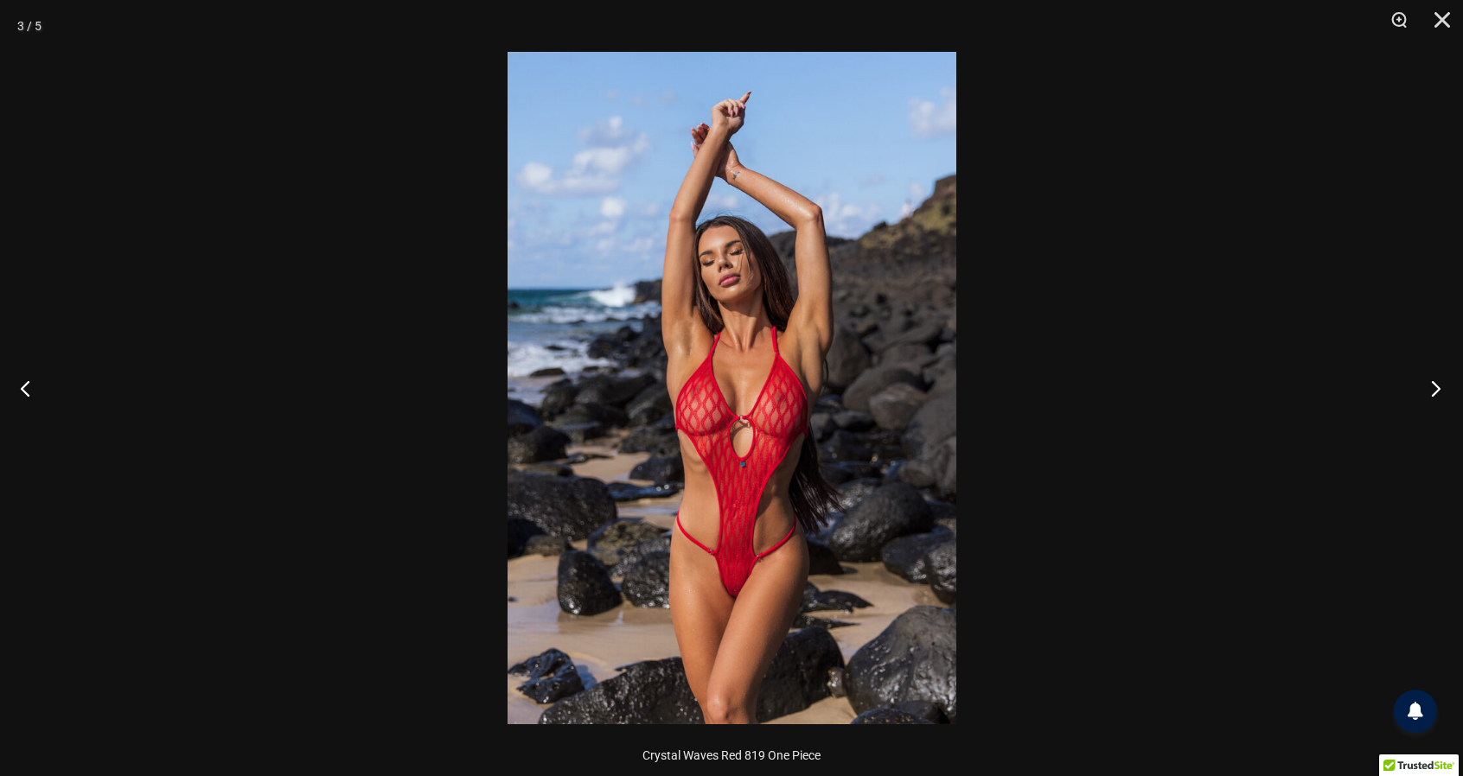
click at [1418, 417] on button "Next" at bounding box center [1430, 388] width 65 height 86
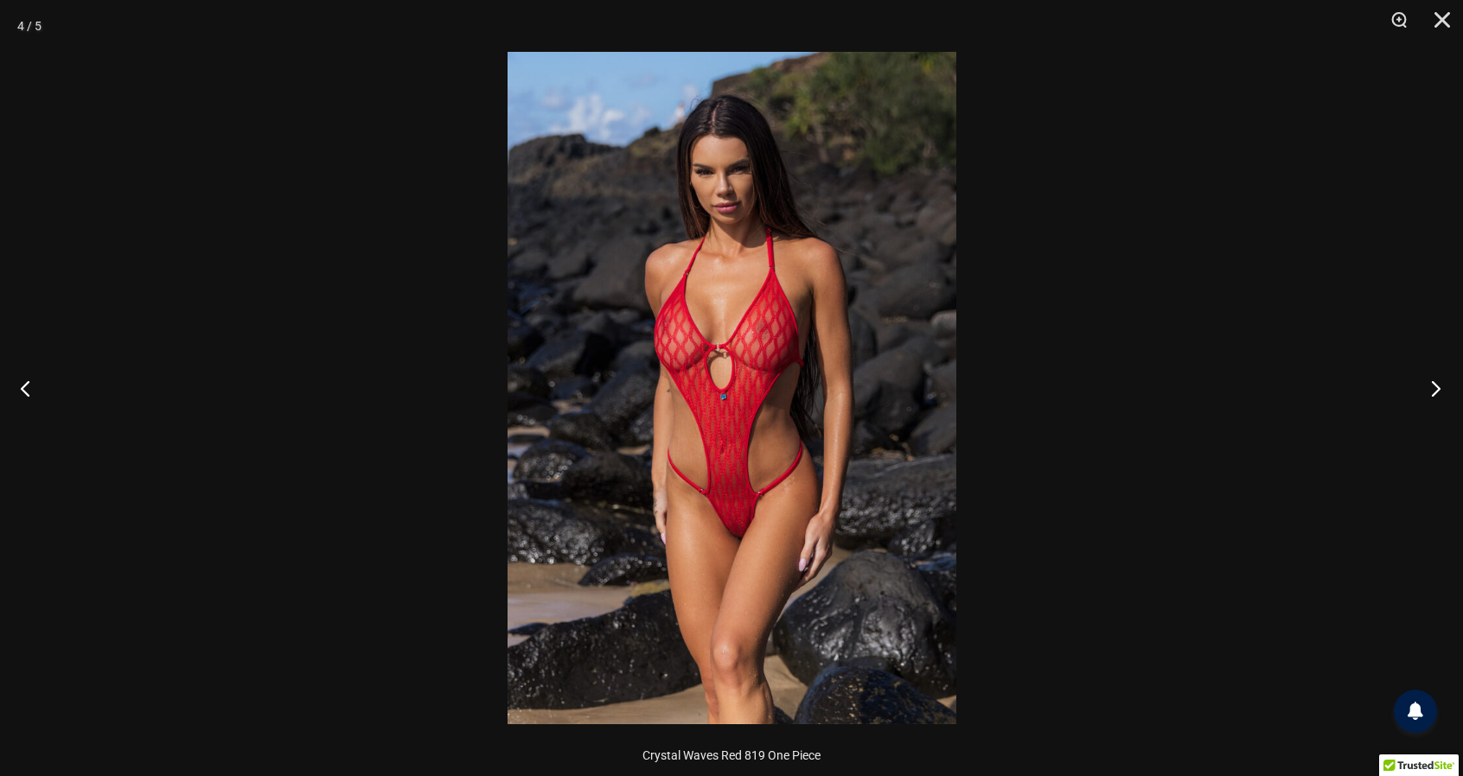
click at [1420, 418] on button "Next" at bounding box center [1430, 388] width 65 height 86
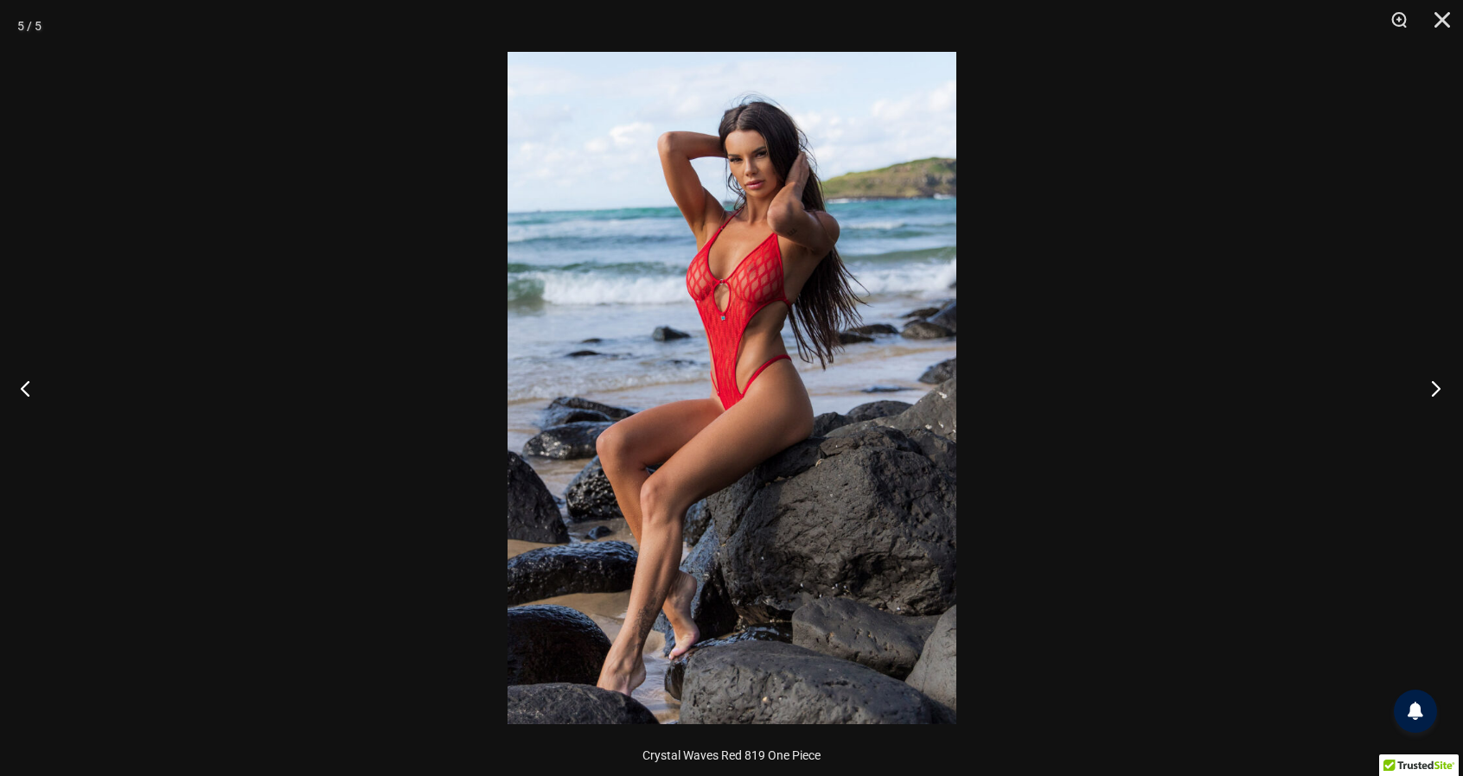
click at [1419, 419] on button "Next" at bounding box center [1430, 388] width 65 height 86
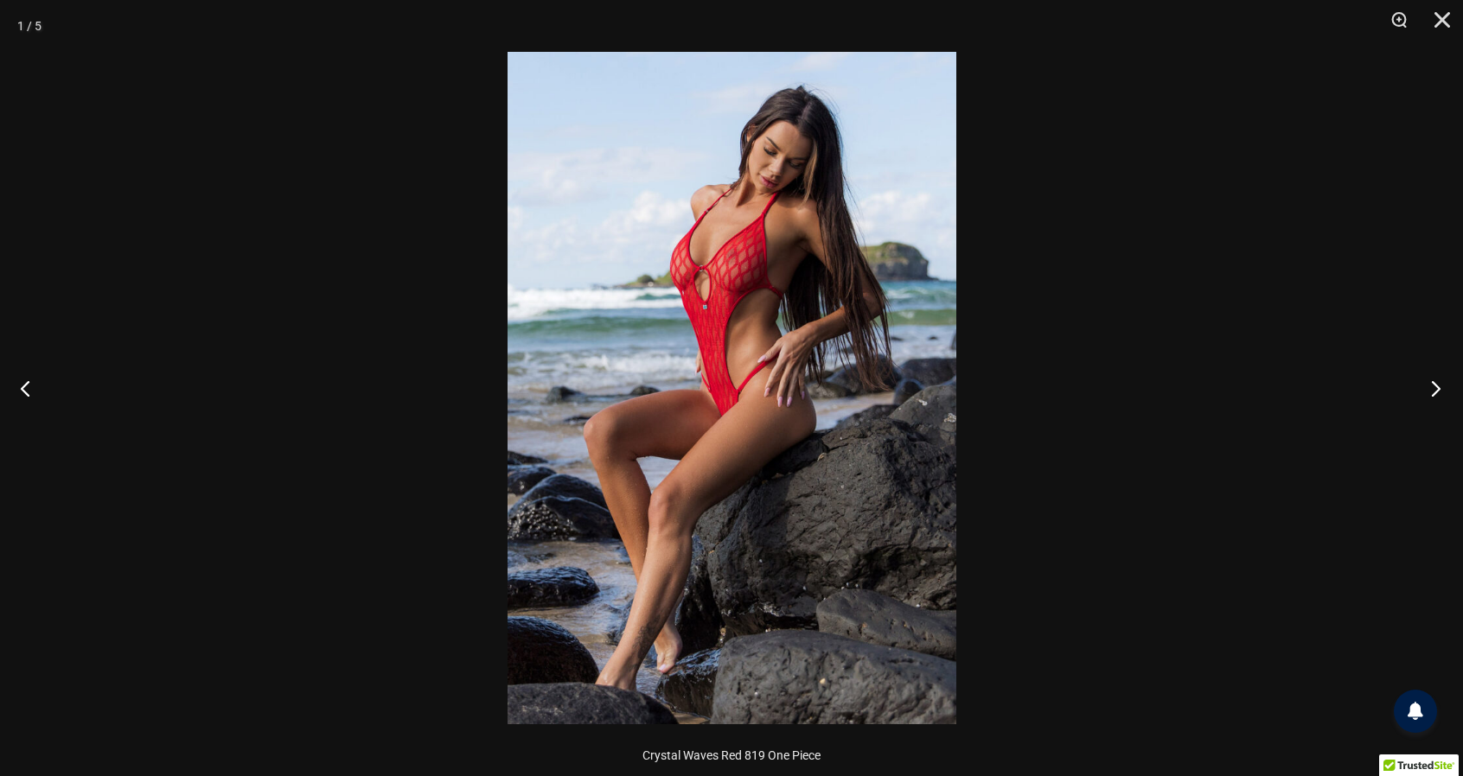
click at [1421, 415] on button "Next" at bounding box center [1430, 388] width 65 height 86
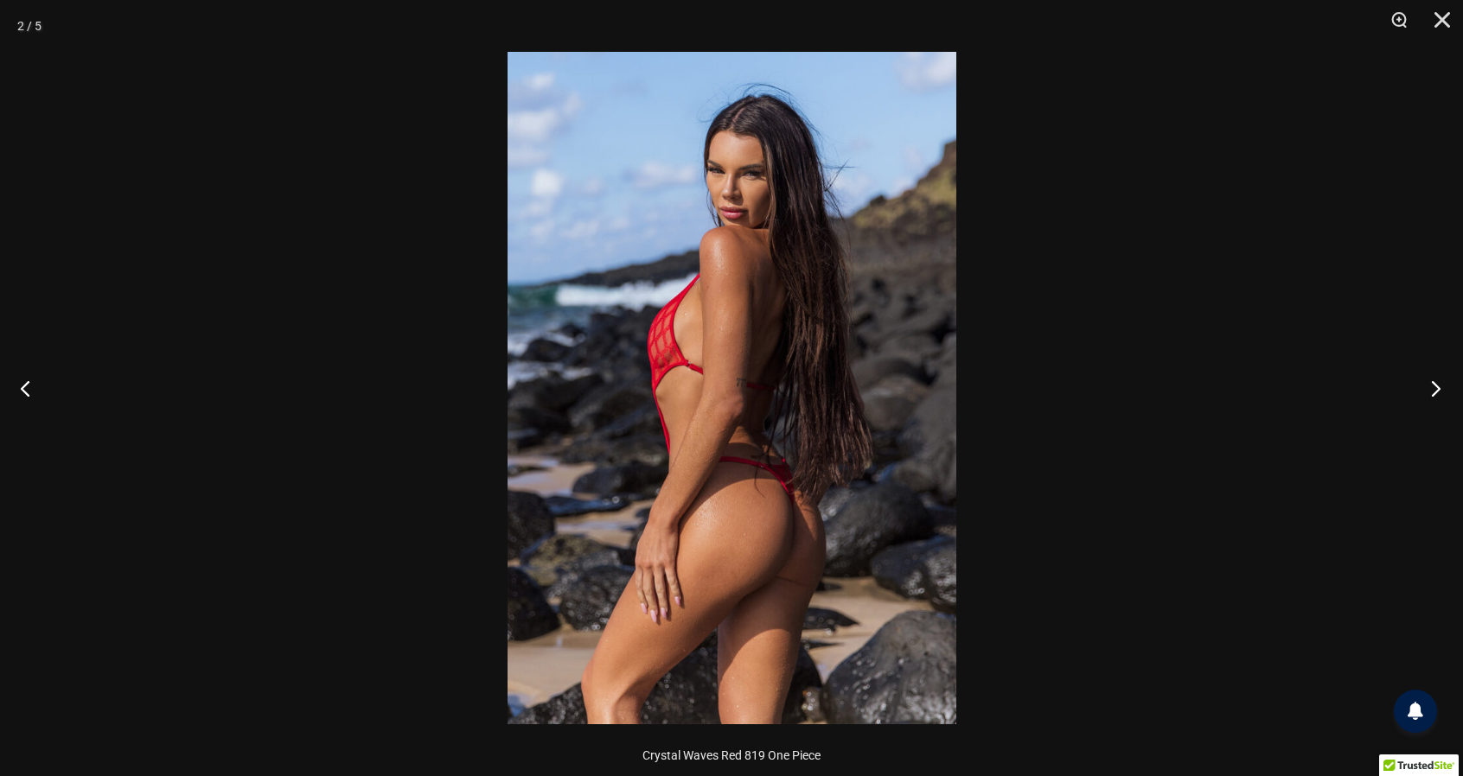
click at [1419, 420] on button "Next" at bounding box center [1430, 388] width 65 height 86
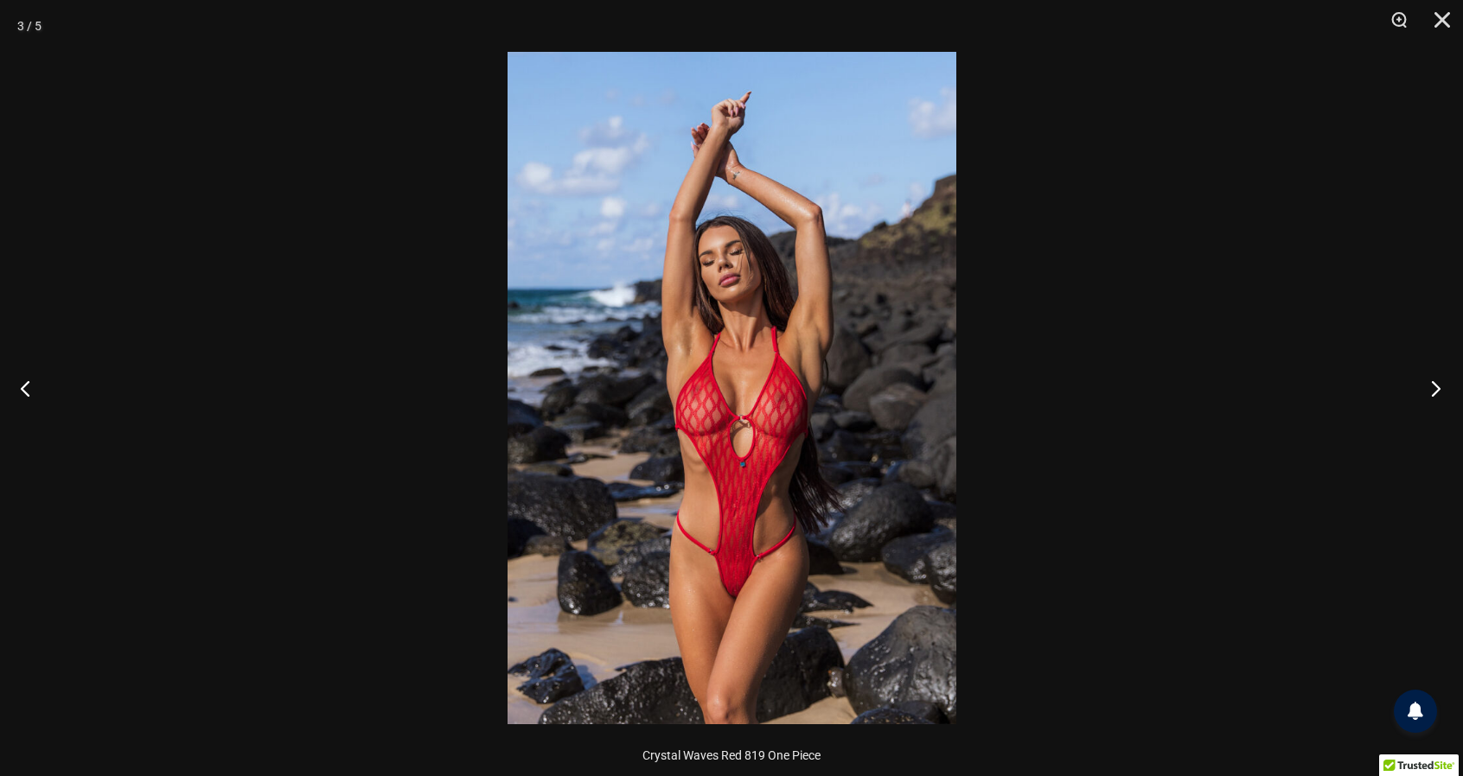
click at [1415, 422] on button "Next" at bounding box center [1430, 388] width 65 height 86
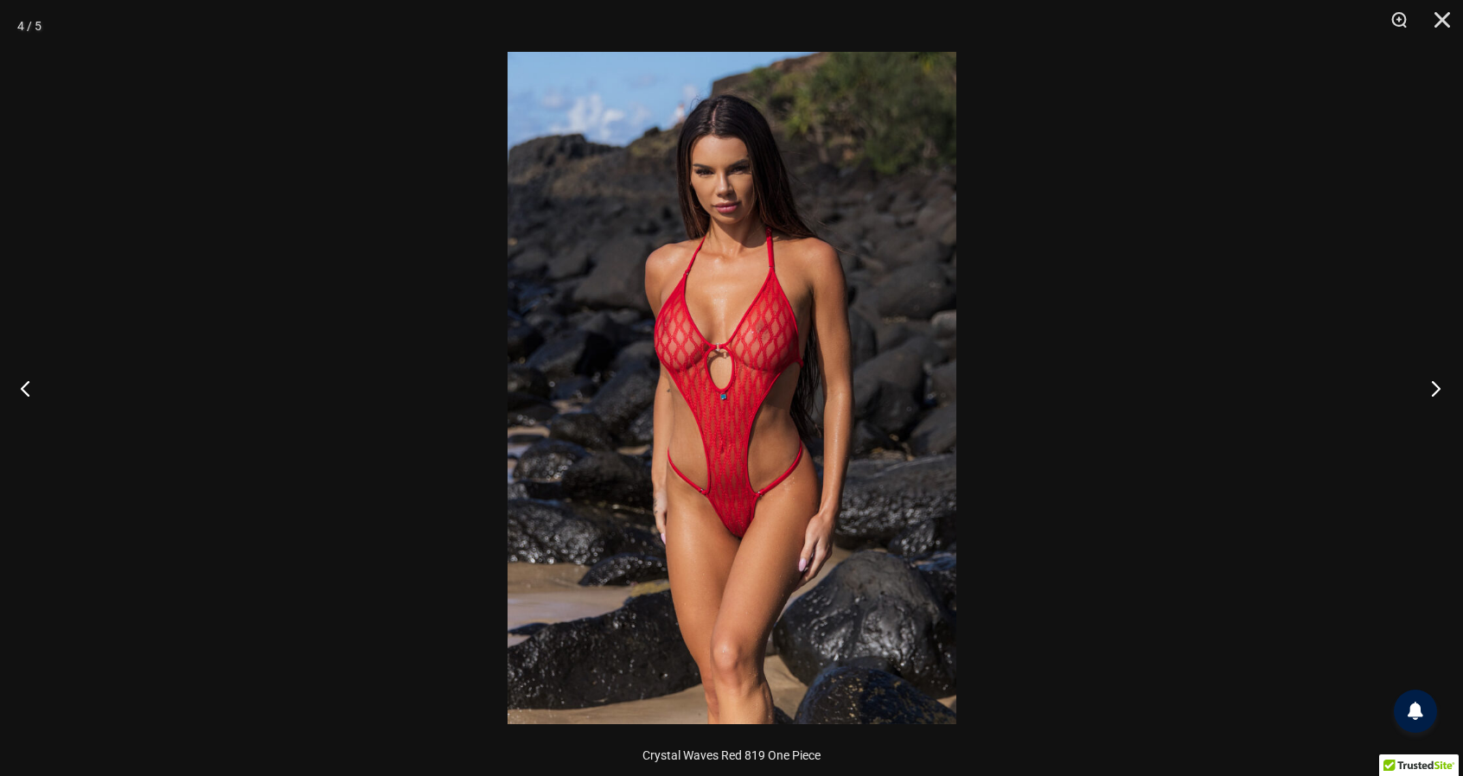
click at [1419, 418] on button "Next" at bounding box center [1430, 388] width 65 height 86
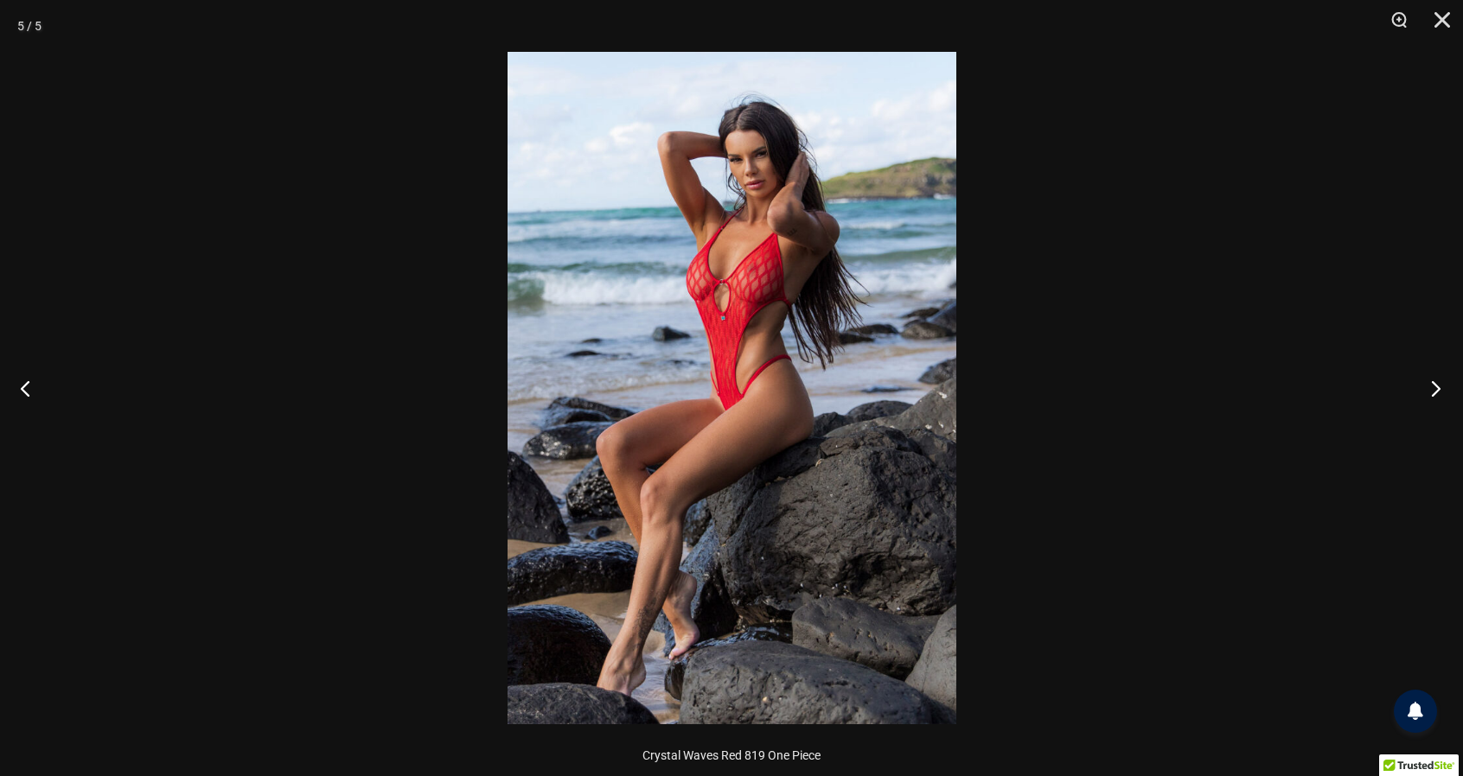
click at [1422, 411] on button "Next" at bounding box center [1430, 388] width 65 height 86
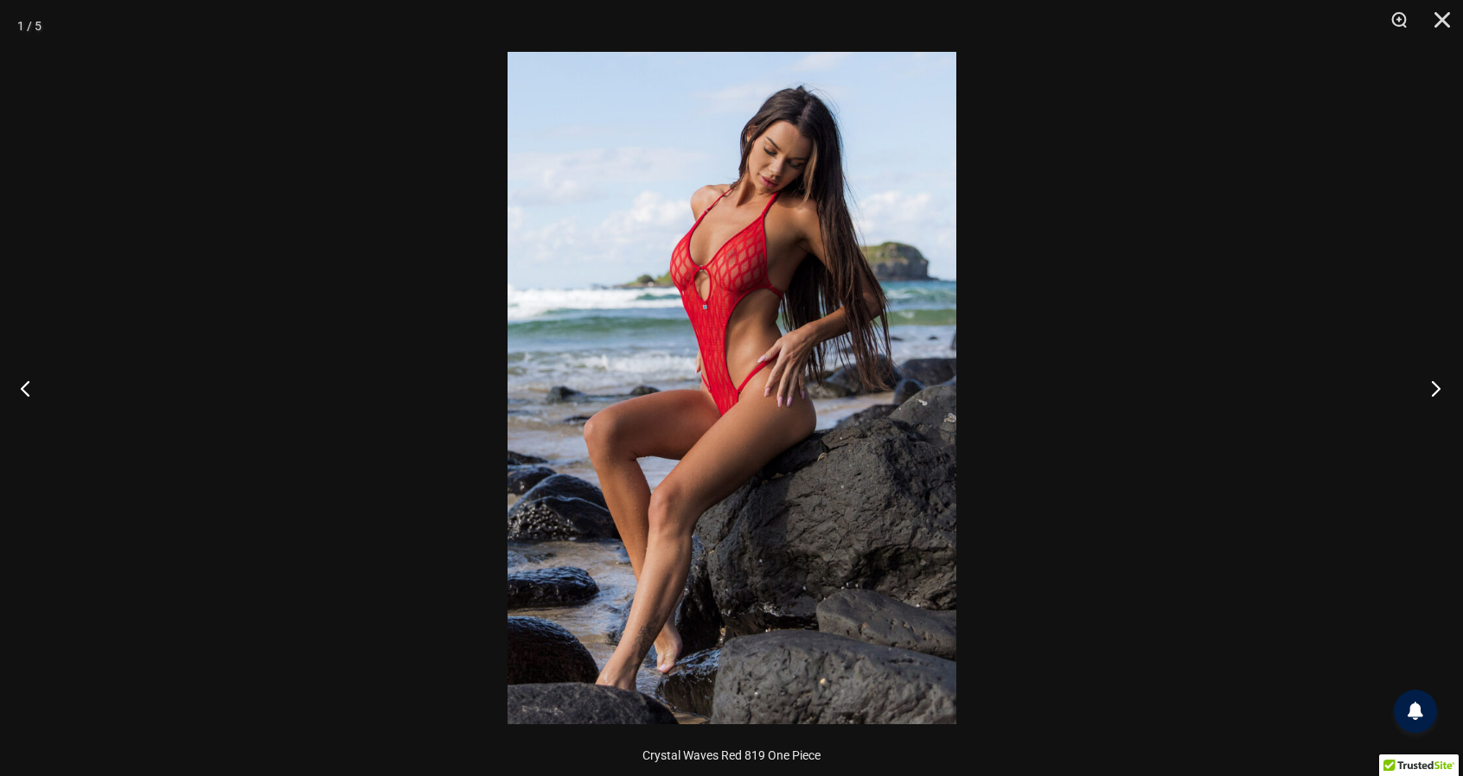
click at [1433, 417] on button "Next" at bounding box center [1430, 388] width 65 height 86
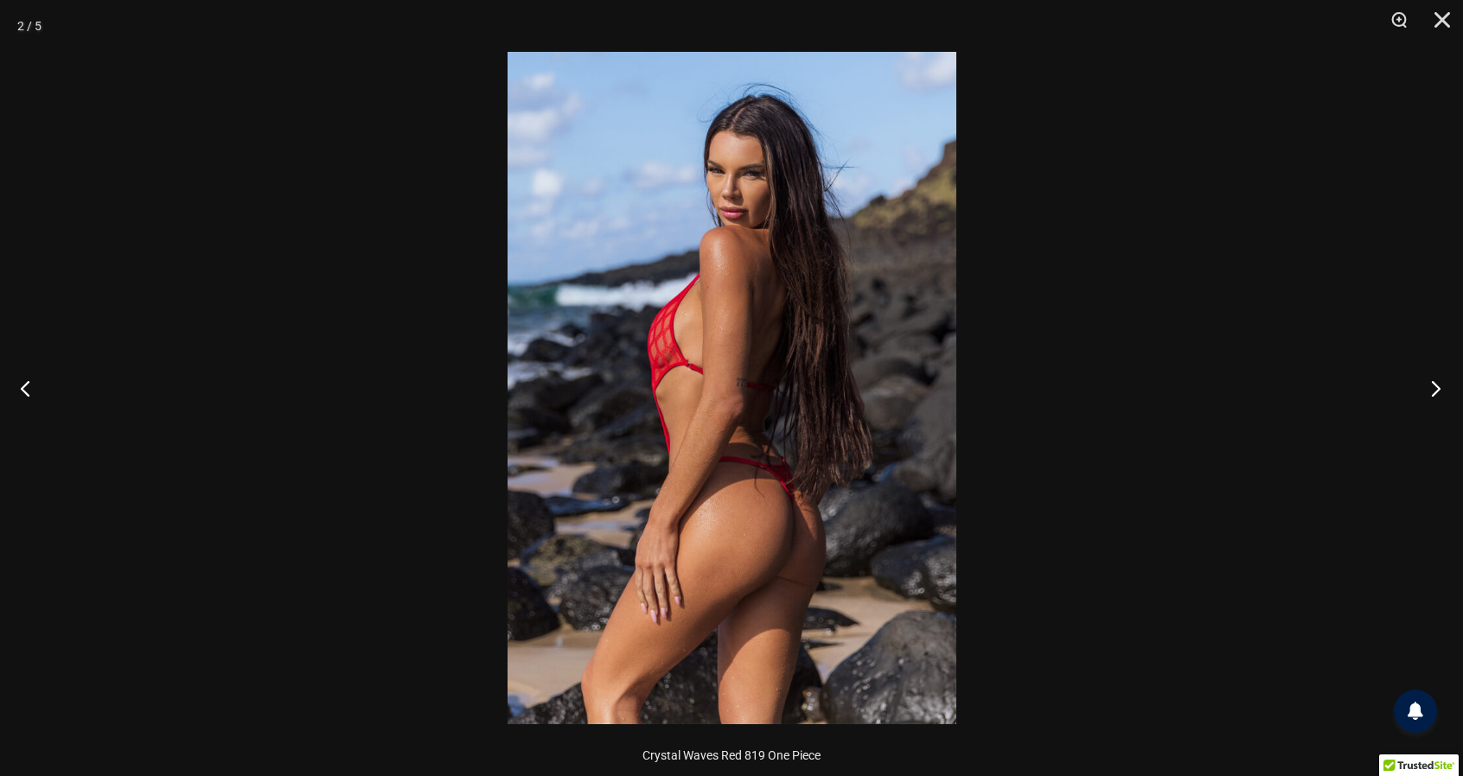
click at [1426, 422] on button "Next" at bounding box center [1430, 388] width 65 height 86
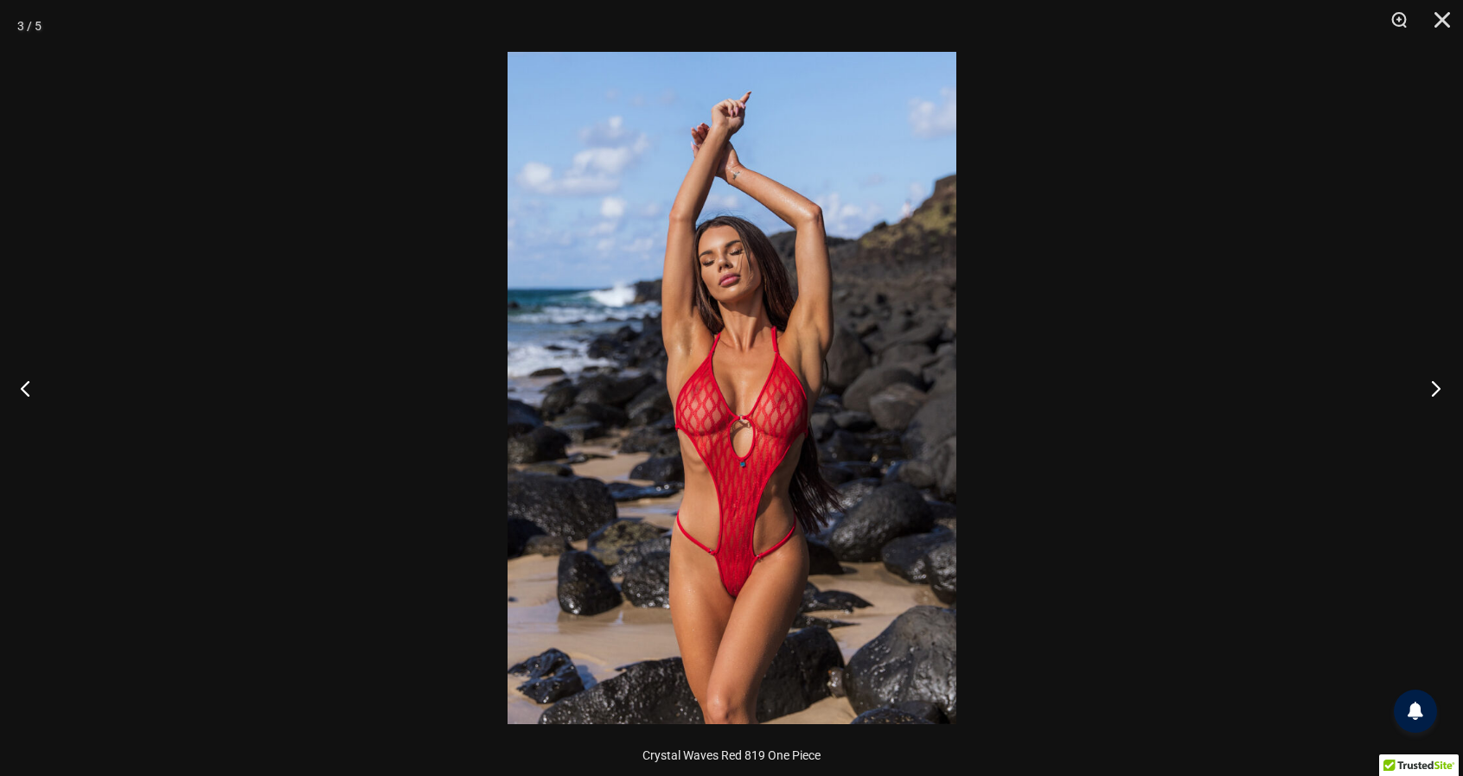
click at [1425, 422] on button "Next" at bounding box center [1430, 388] width 65 height 86
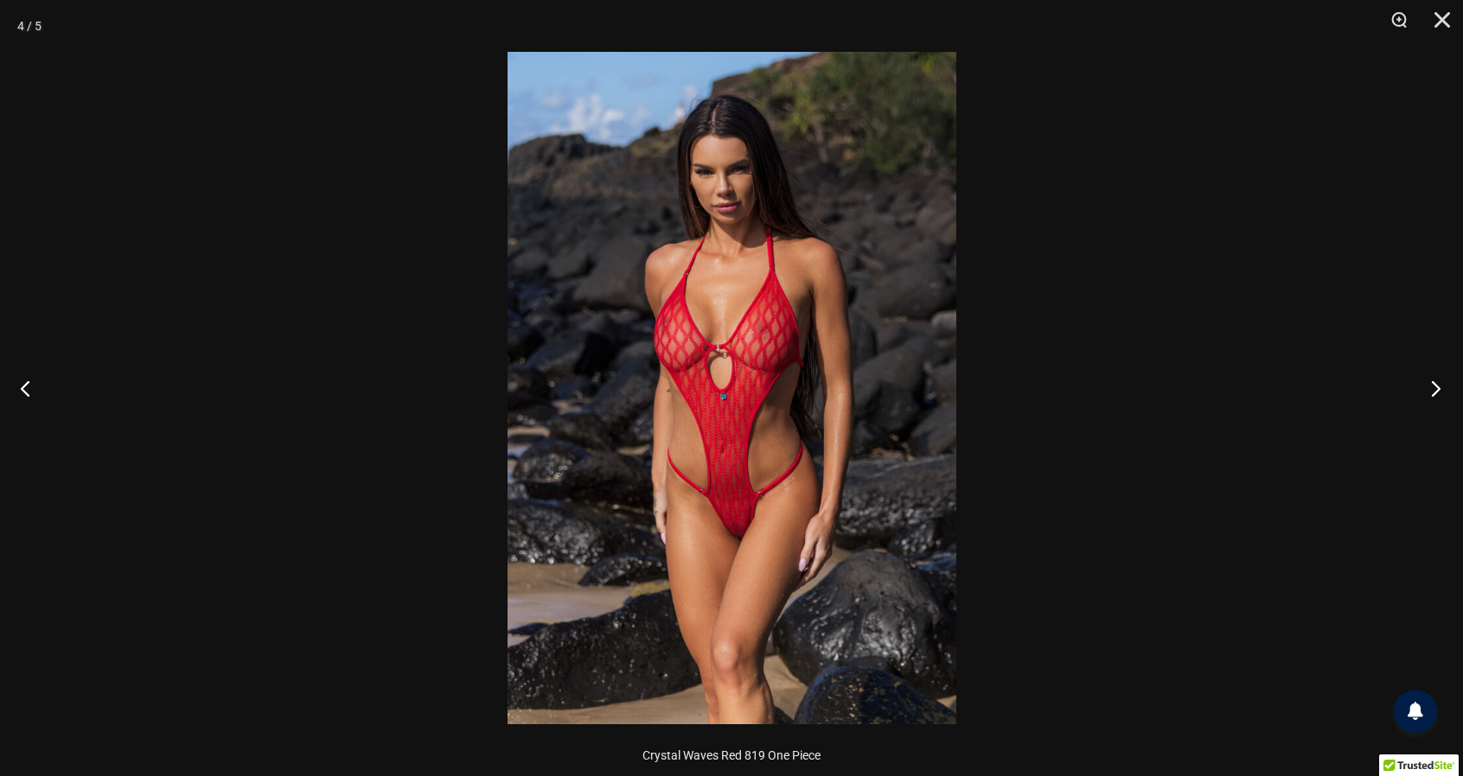
click at [1411, 416] on button "Next" at bounding box center [1430, 388] width 65 height 86
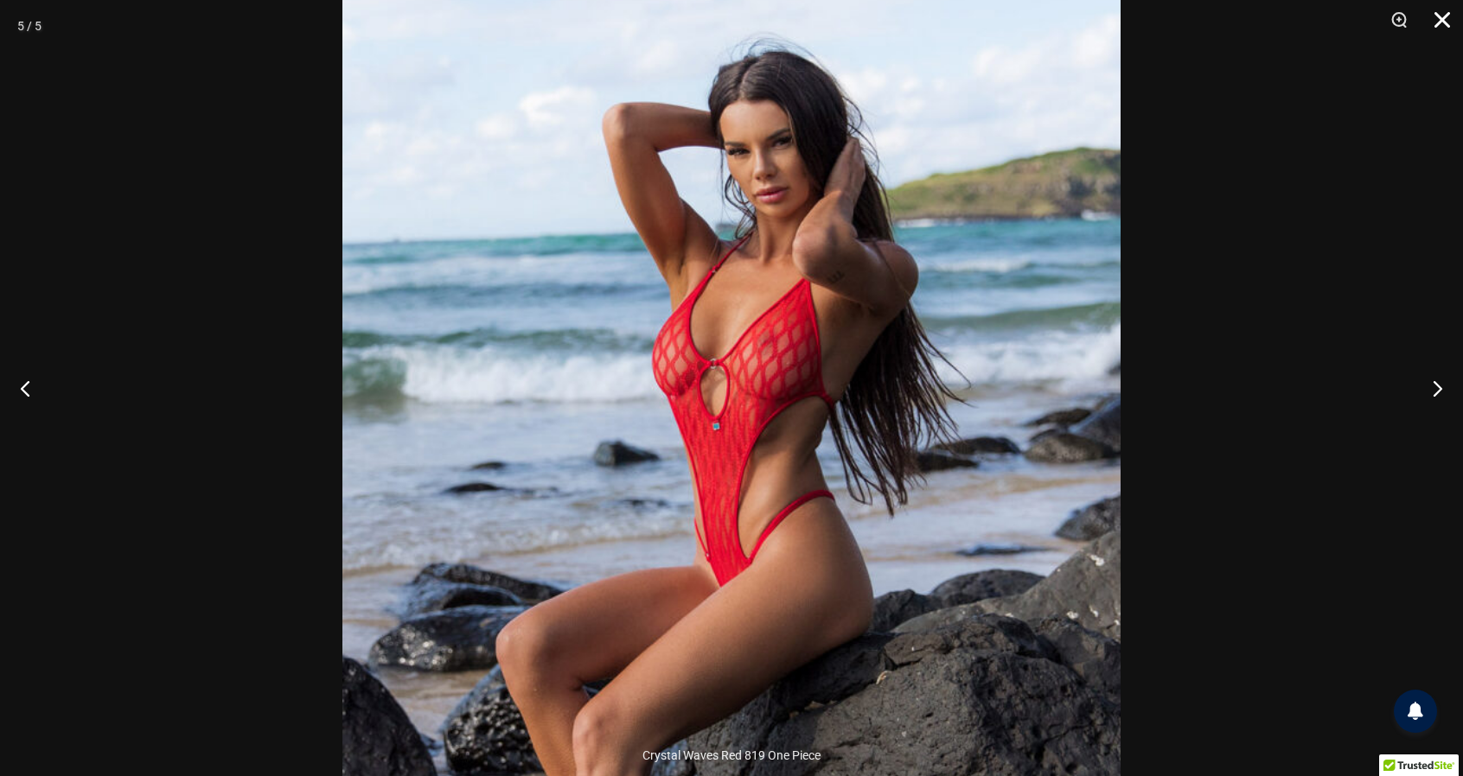
click at [1441, 21] on button "Close" at bounding box center [1436, 26] width 43 height 52
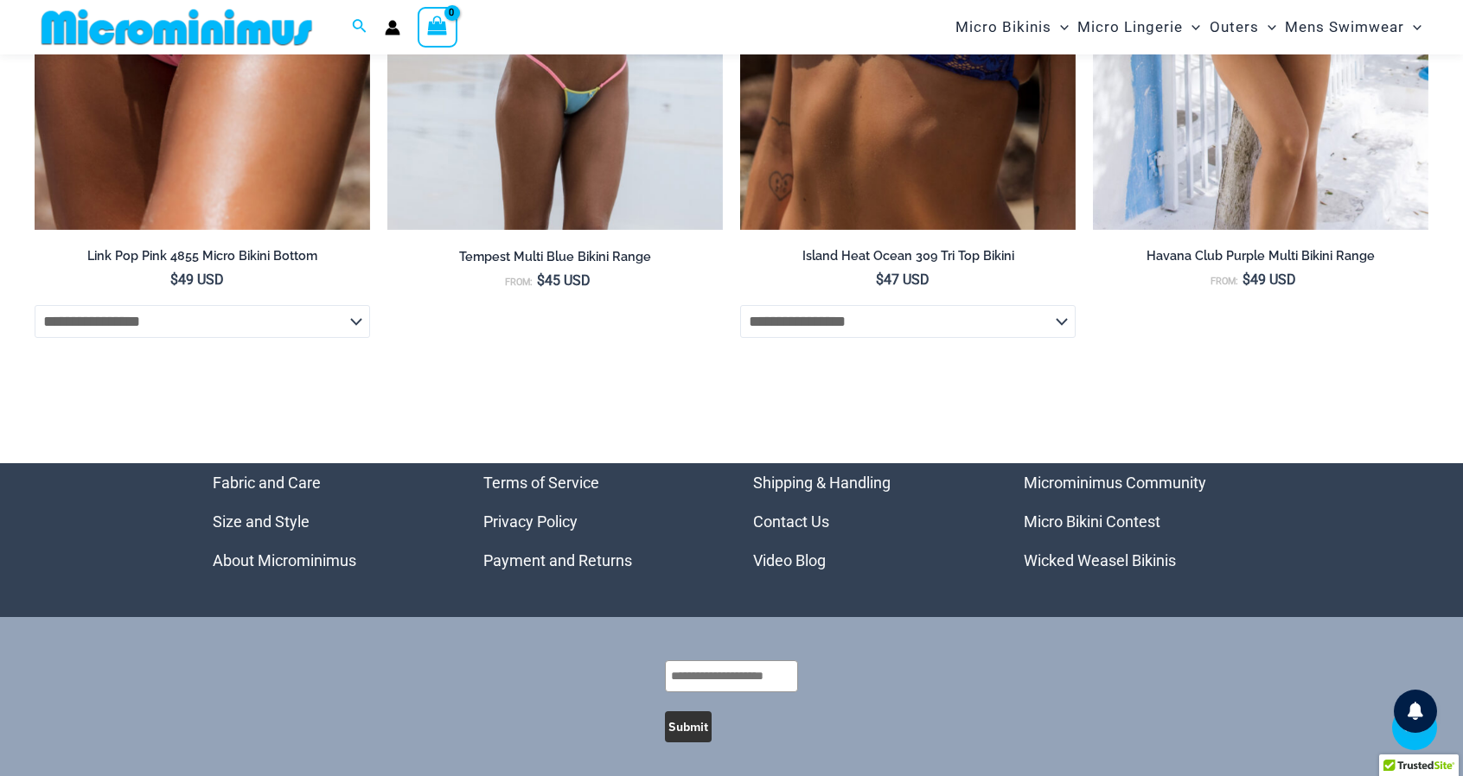
scroll to position [6707, 0]
